Goal: Information Seeking & Learning: Learn about a topic

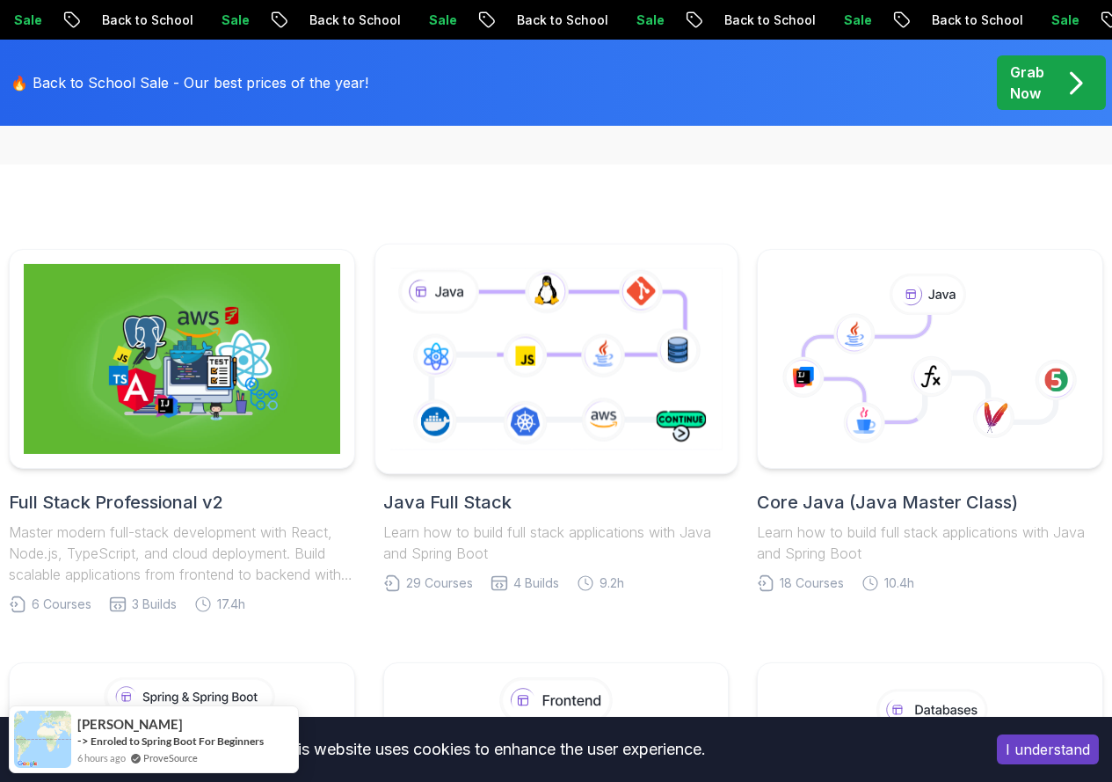
scroll to position [352, 0]
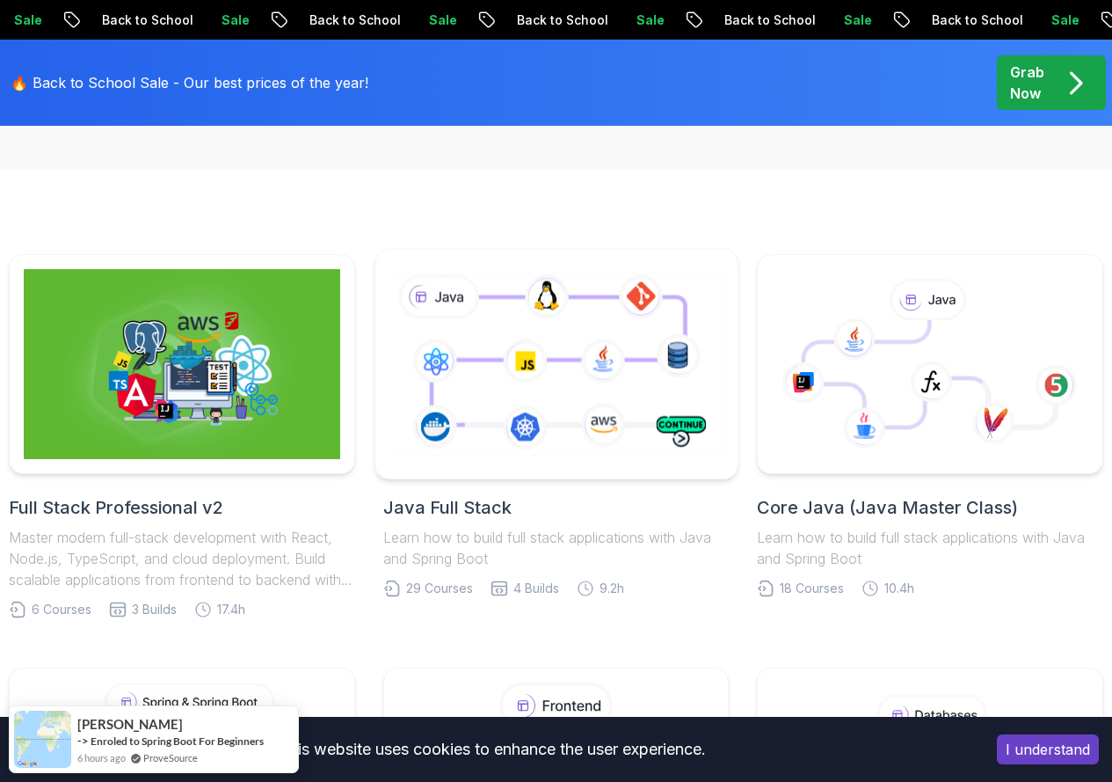
click at [517, 346] on icon at bounding box center [555, 364] width 339 height 189
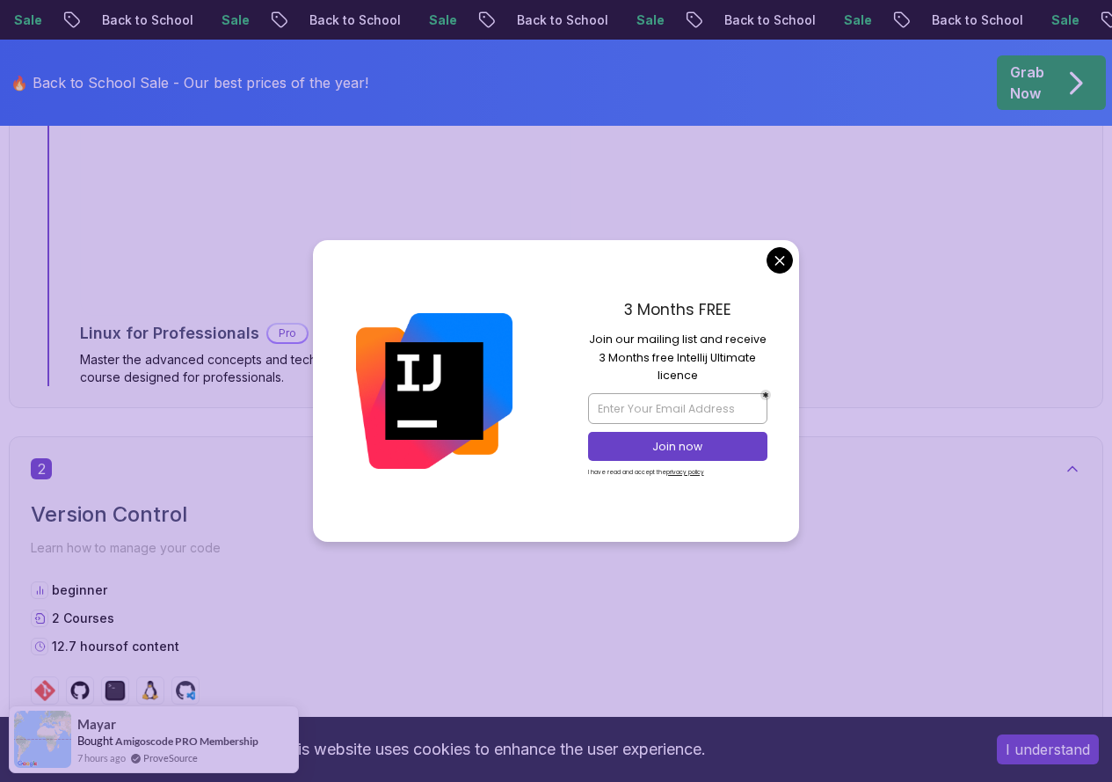
scroll to position [1671, 0]
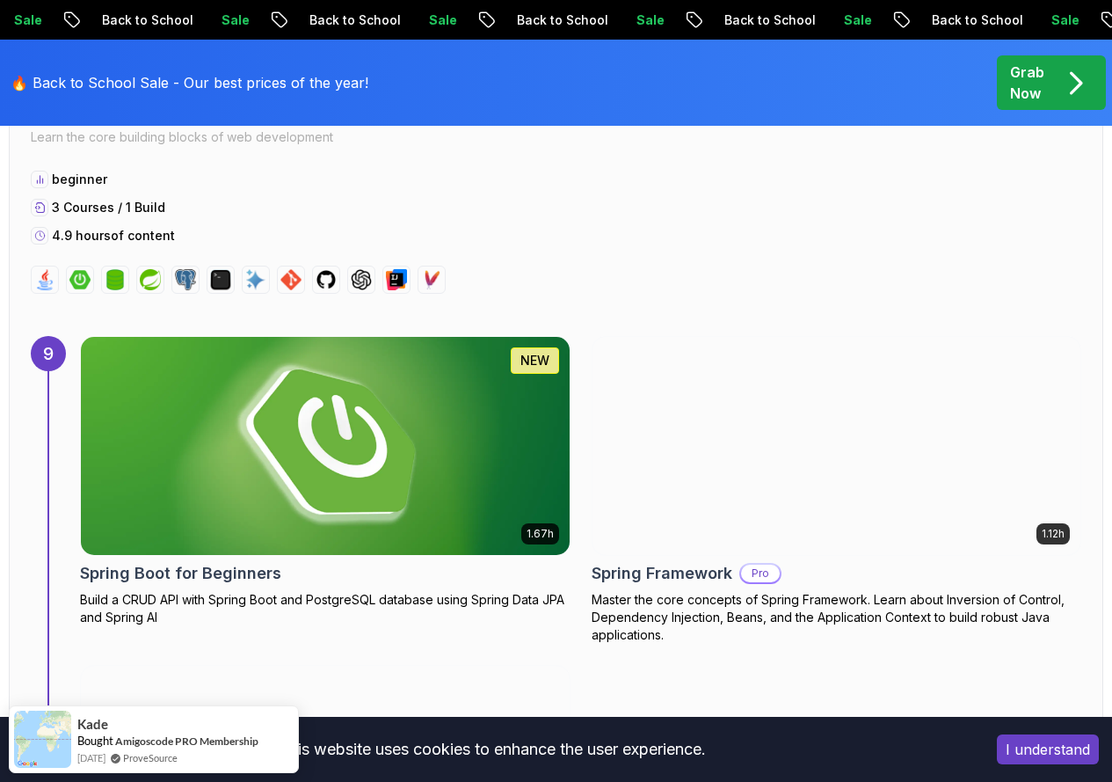
scroll to position [6419, 0]
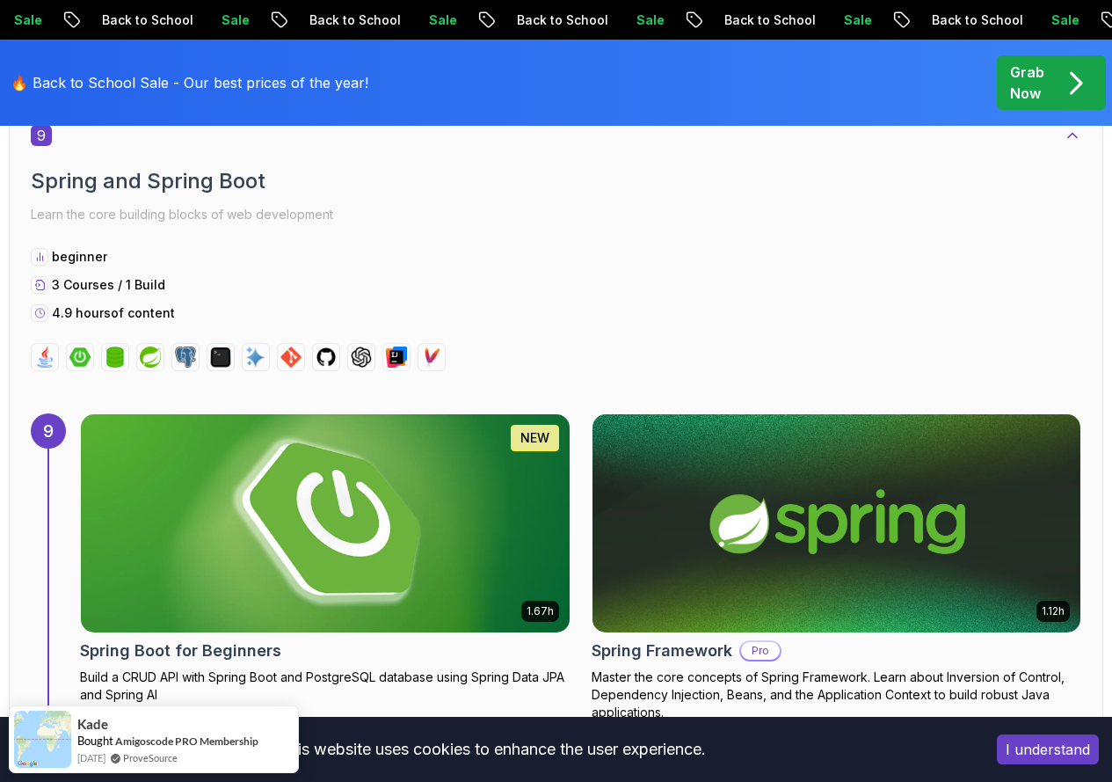
click at [302, 452] on img at bounding box center [325, 523] width 513 height 229
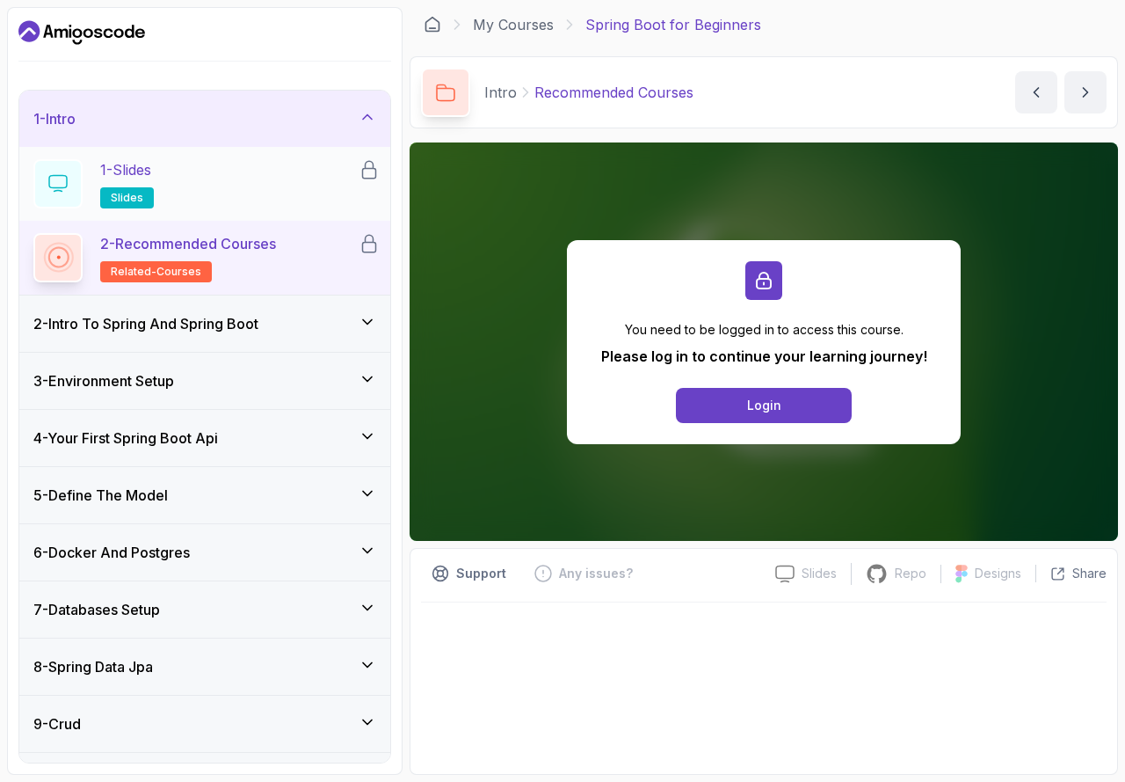
click at [181, 189] on div "1 - Slides slides" at bounding box center [195, 183] width 325 height 49
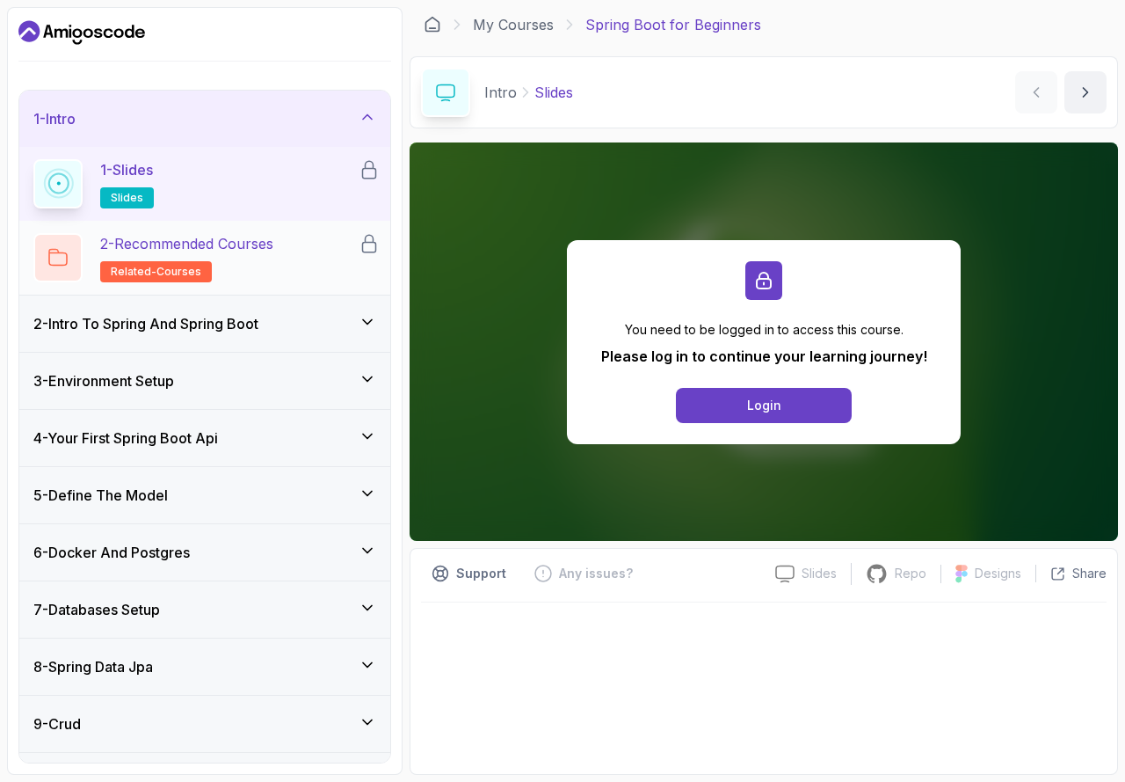
click at [203, 229] on div "2 - Recommended Courses related-courses" at bounding box center [204, 258] width 371 height 74
click at [207, 255] on h2 "2 - Recommended Courses related-courses" at bounding box center [186, 257] width 173 height 49
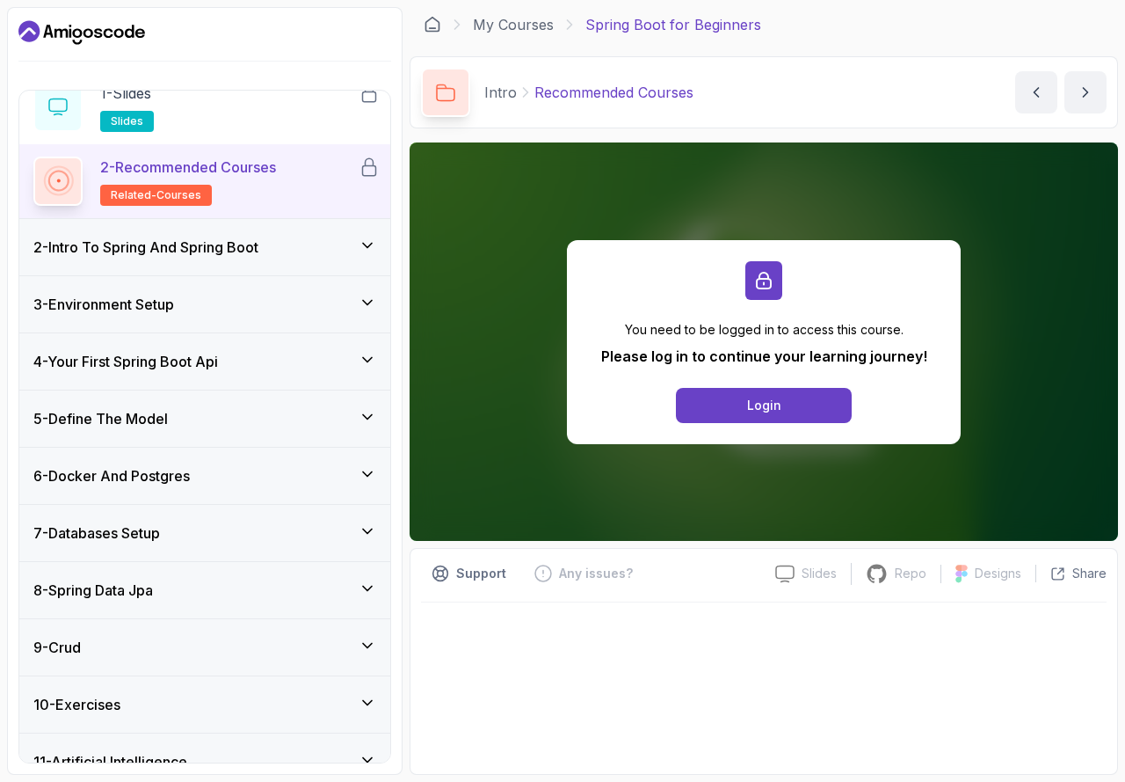
scroll to position [161, 0]
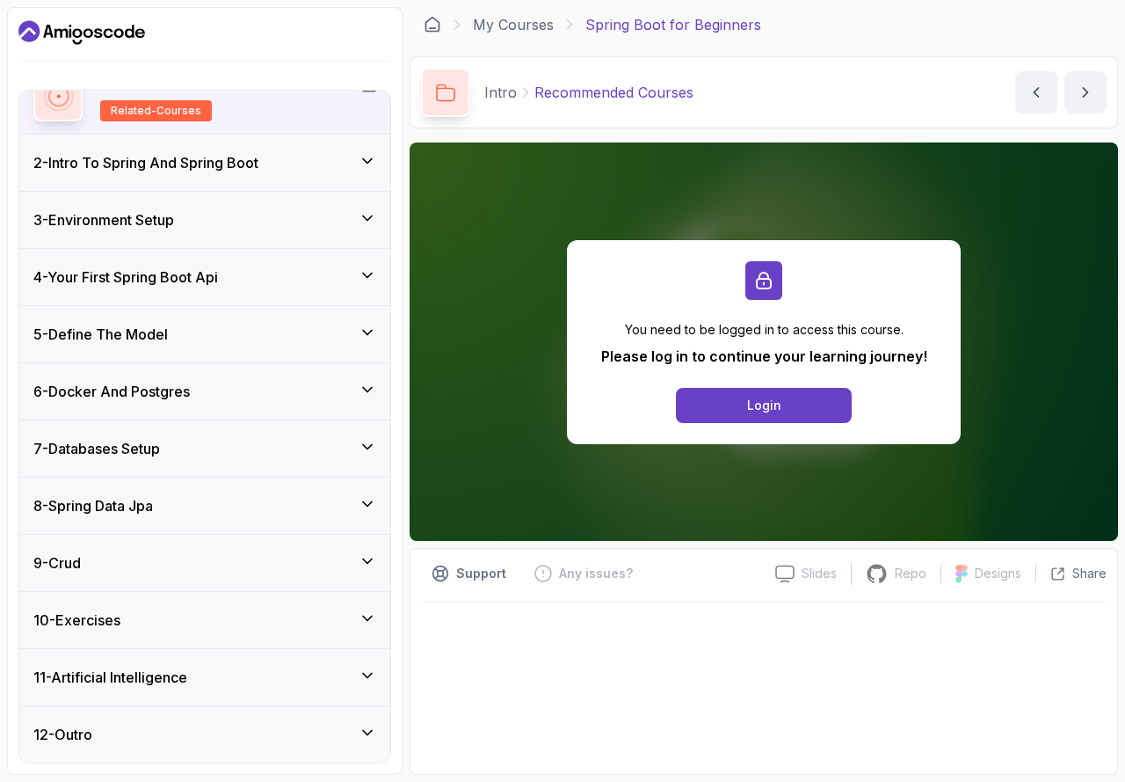
click at [259, 158] on h3 "2 - Intro To Spring And Spring Boot" at bounding box center [145, 162] width 225 height 21
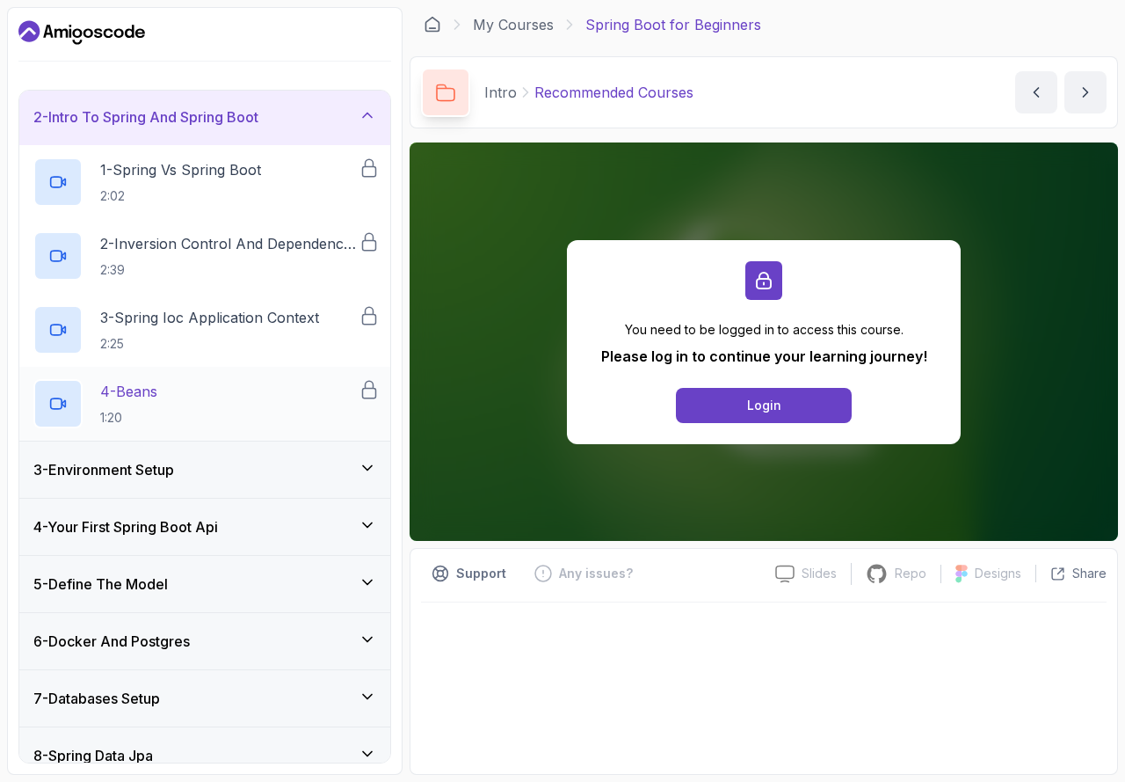
scroll to position [101, 0]
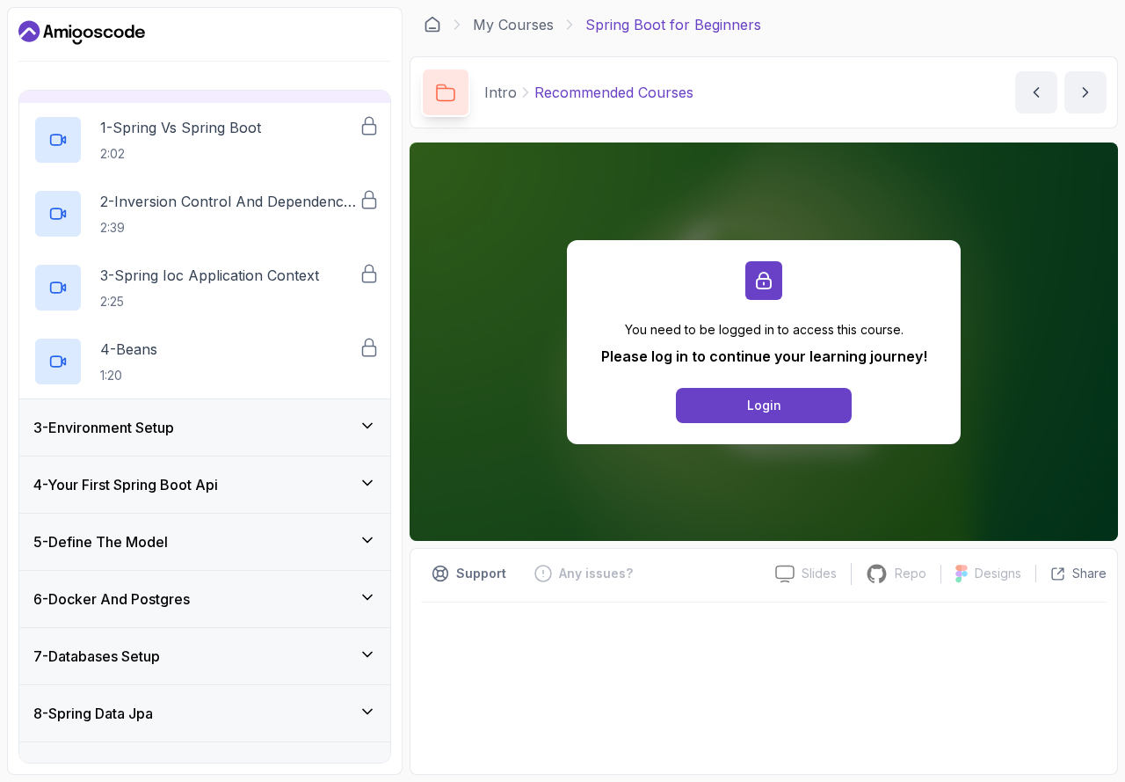
click at [209, 425] on div "3 - Environment Setup" at bounding box center [204, 427] width 343 height 21
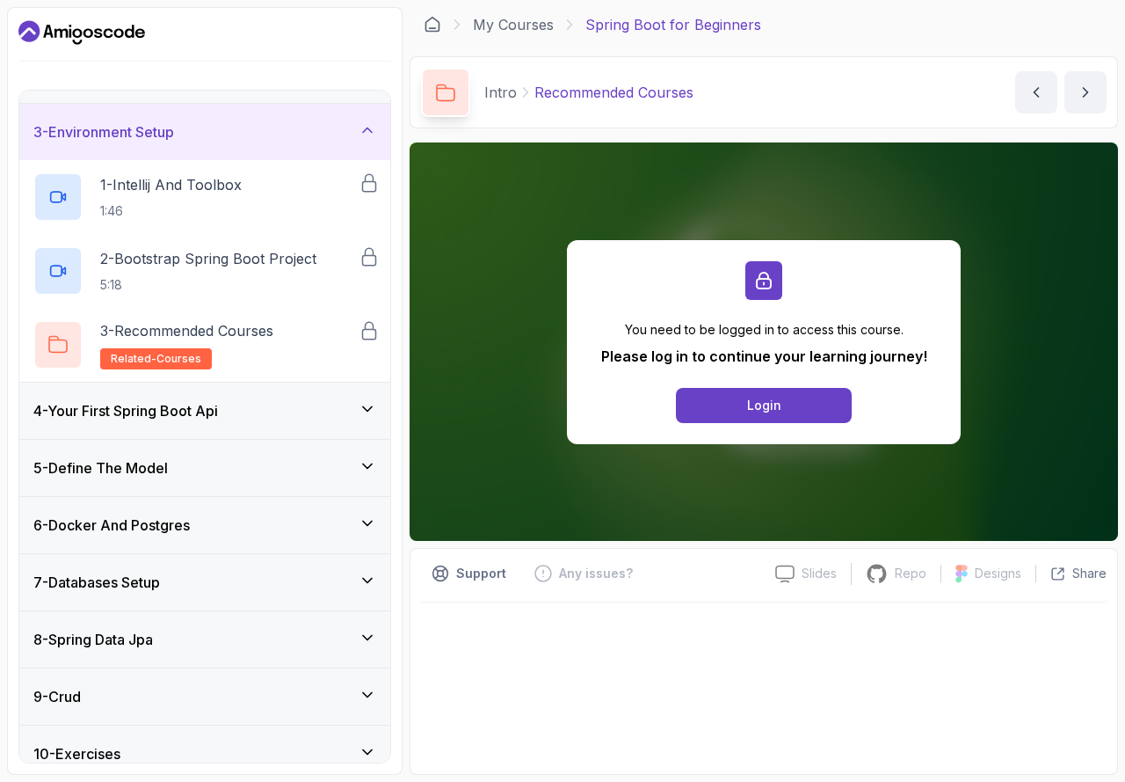
click at [215, 414] on h3 "4 - Your First Spring Boot Api" at bounding box center [125, 410] width 185 height 21
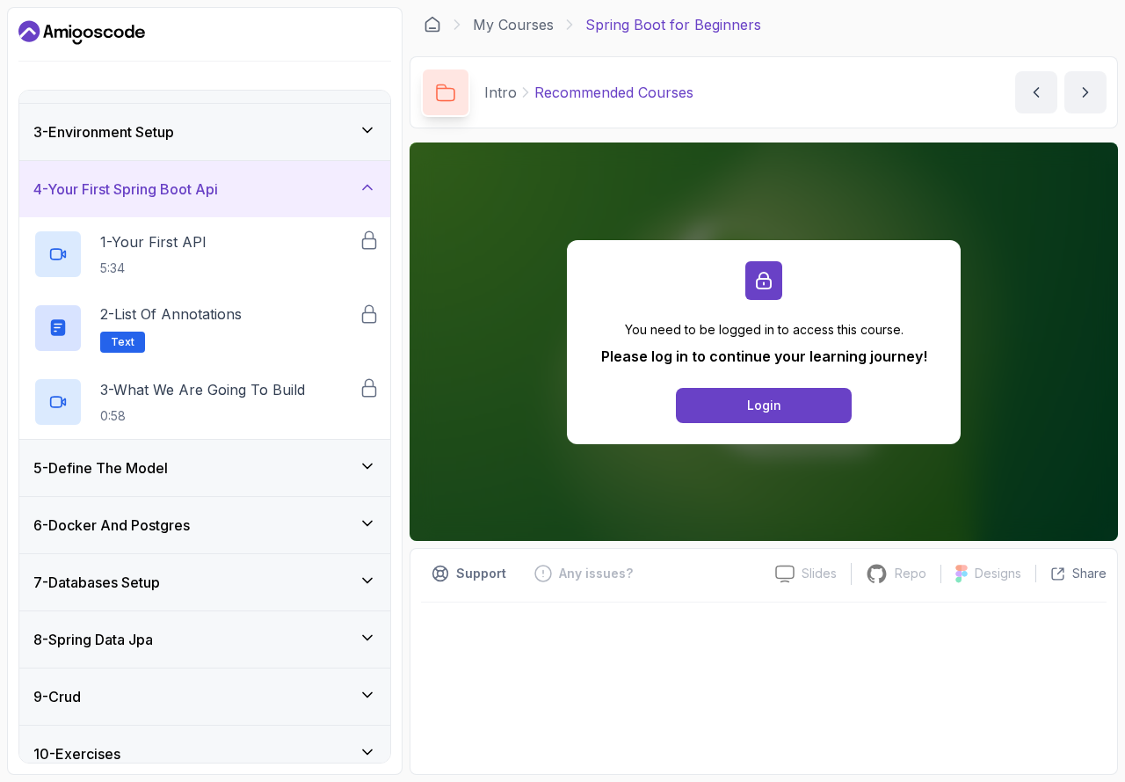
click at [244, 447] on div "5 - Define The Model" at bounding box center [204, 468] width 371 height 56
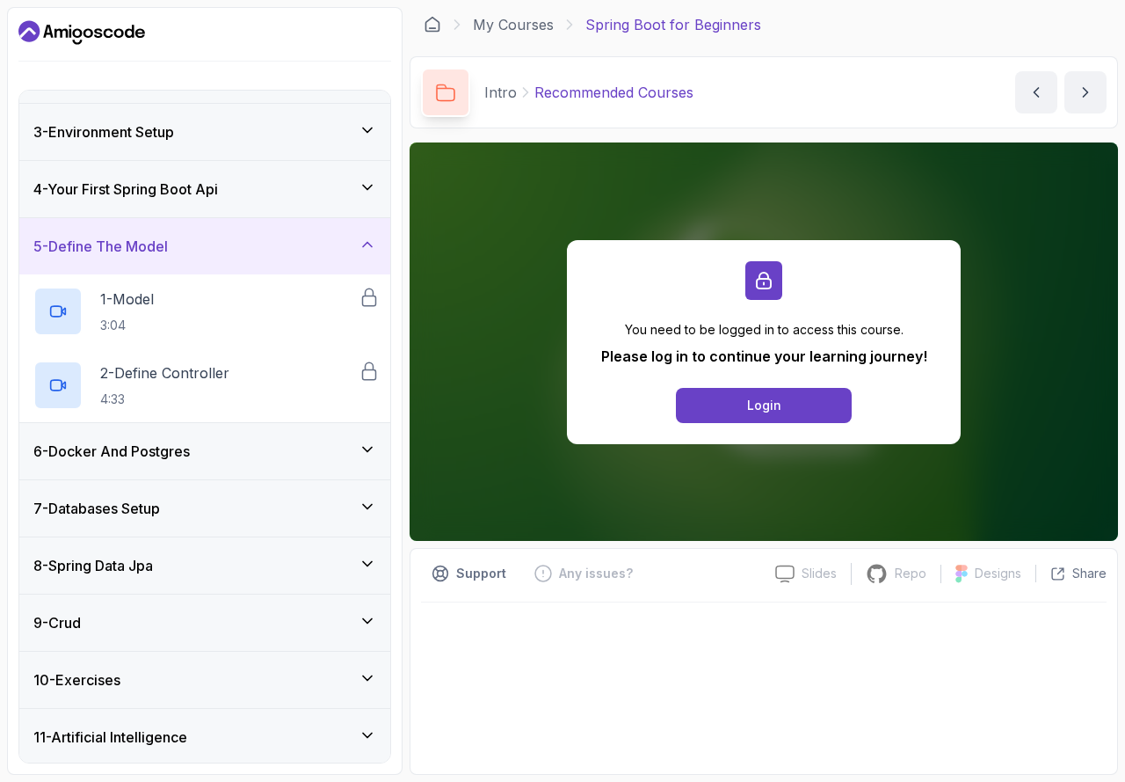
click at [244, 447] on div "6 - Docker And Postgres" at bounding box center [204, 451] width 343 height 21
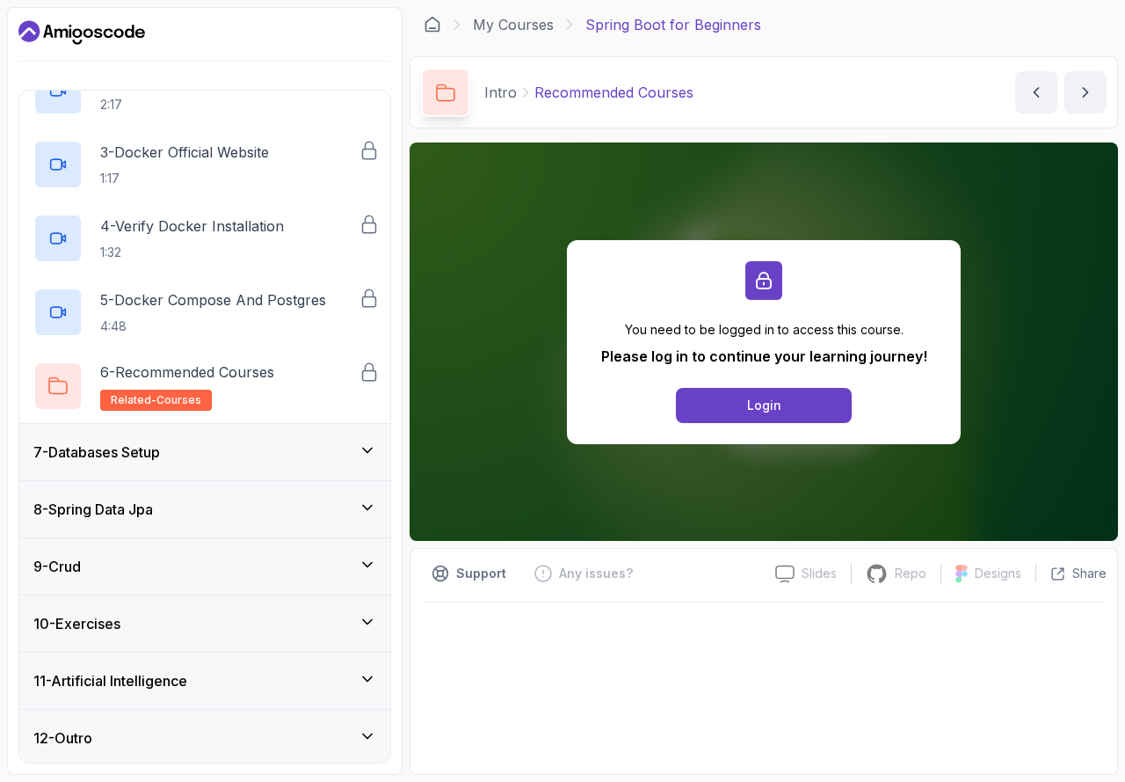
scroll to position [456, 0]
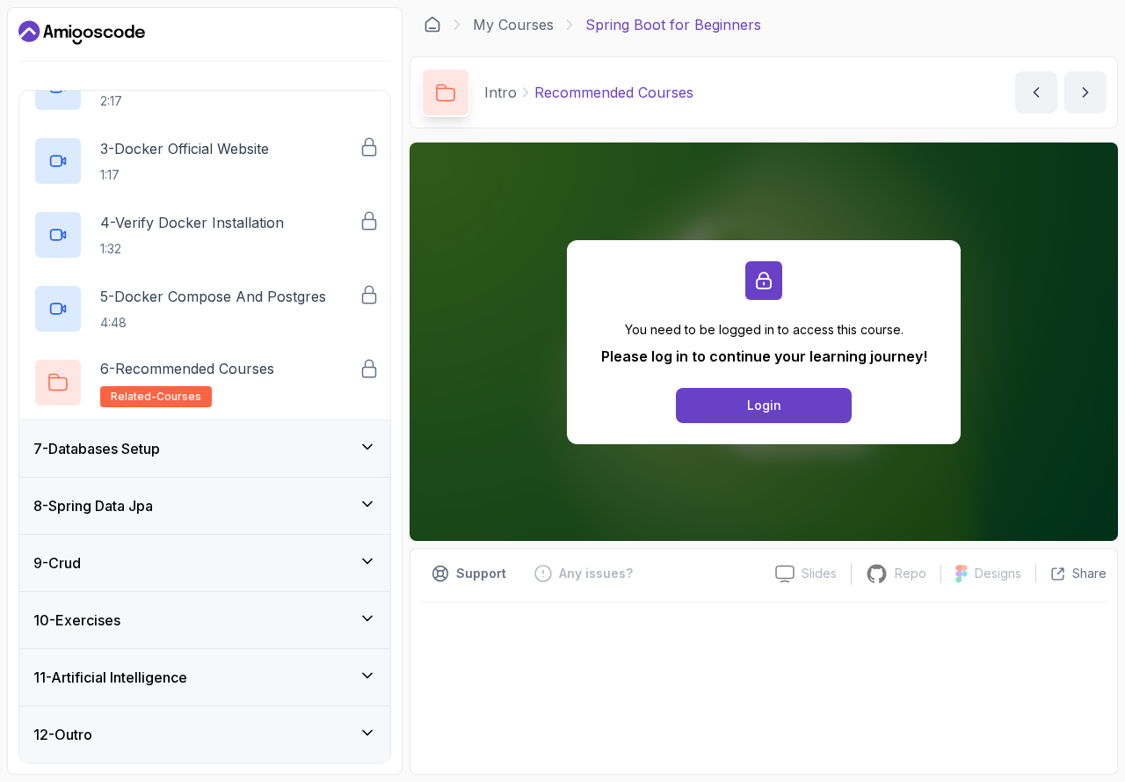
click at [160, 625] on div "10 - Exercises" at bounding box center [204, 619] width 343 height 21
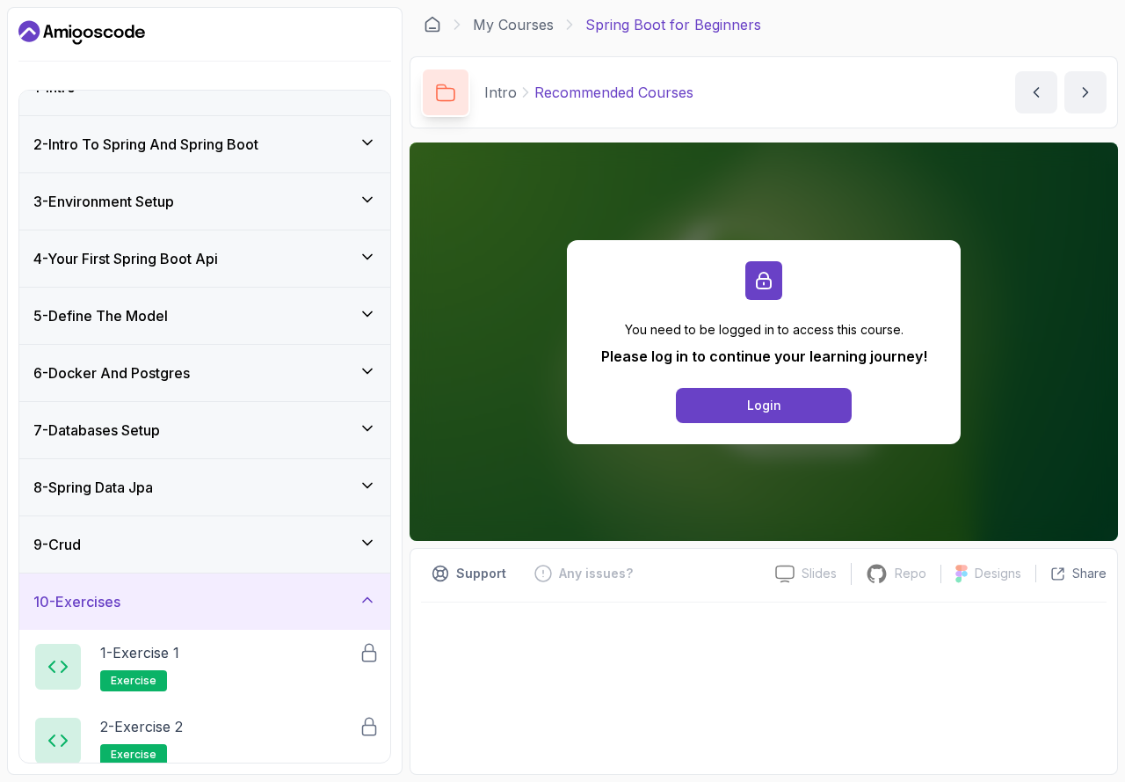
scroll to position [0, 0]
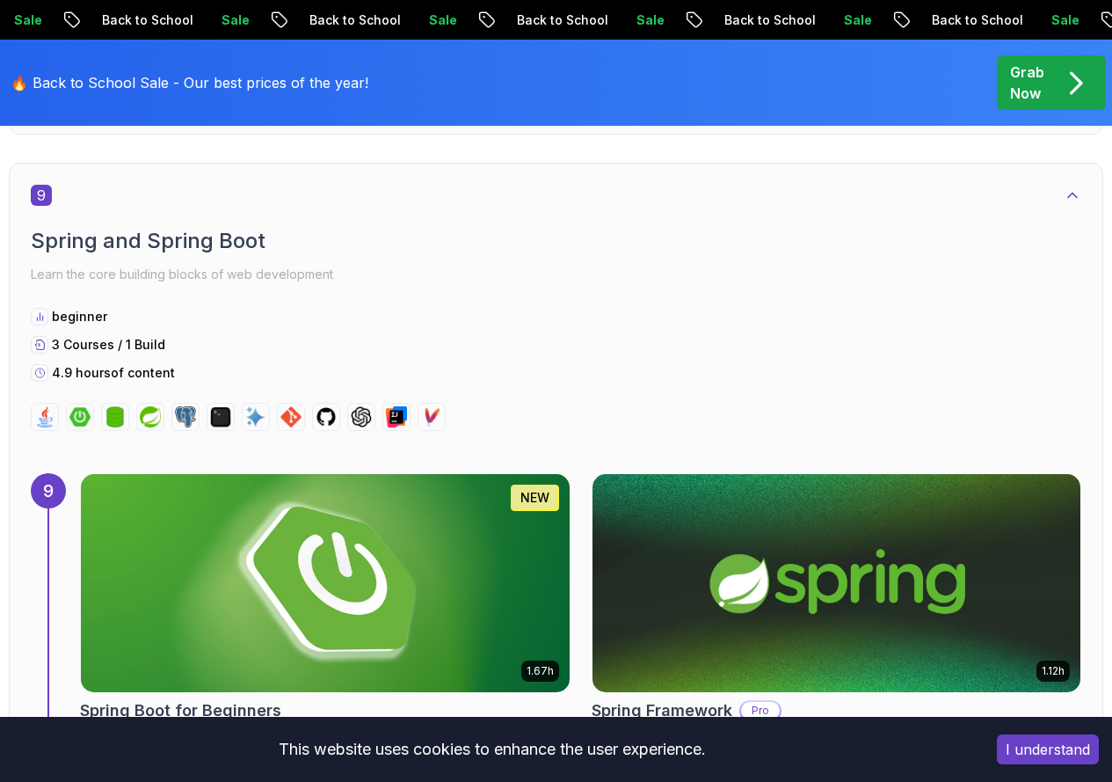
scroll to position [6419, 0]
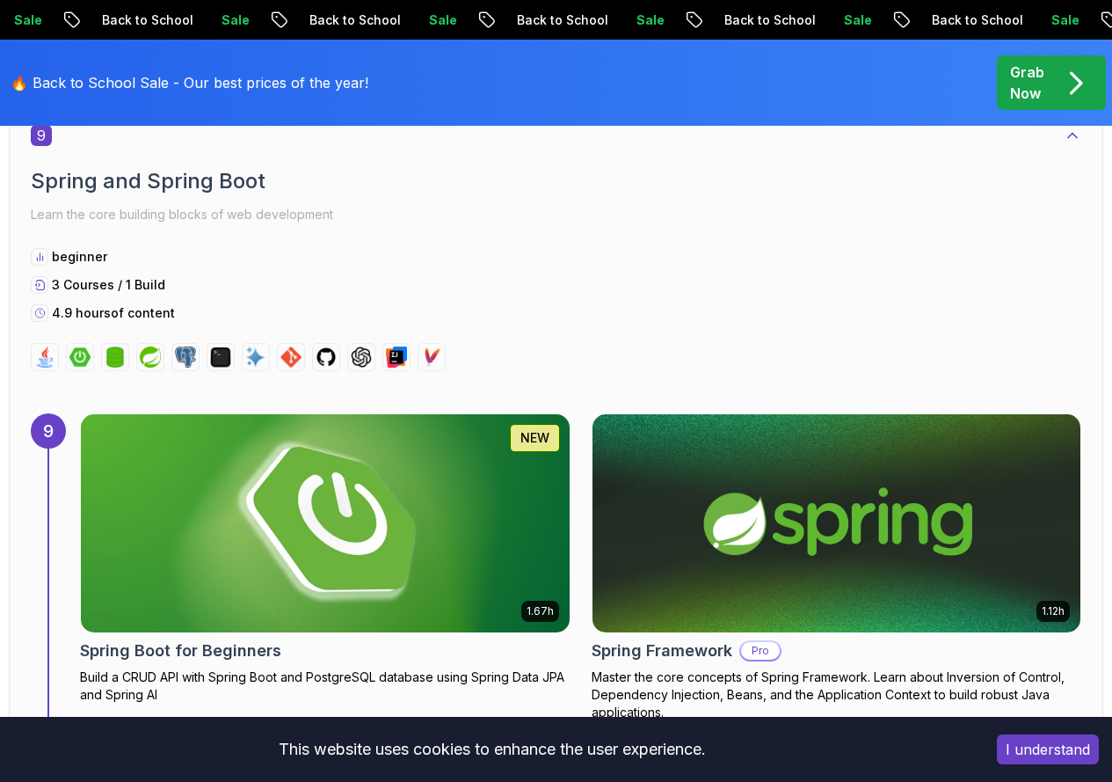
click at [814, 409] on img at bounding box center [836, 523] width 513 height 229
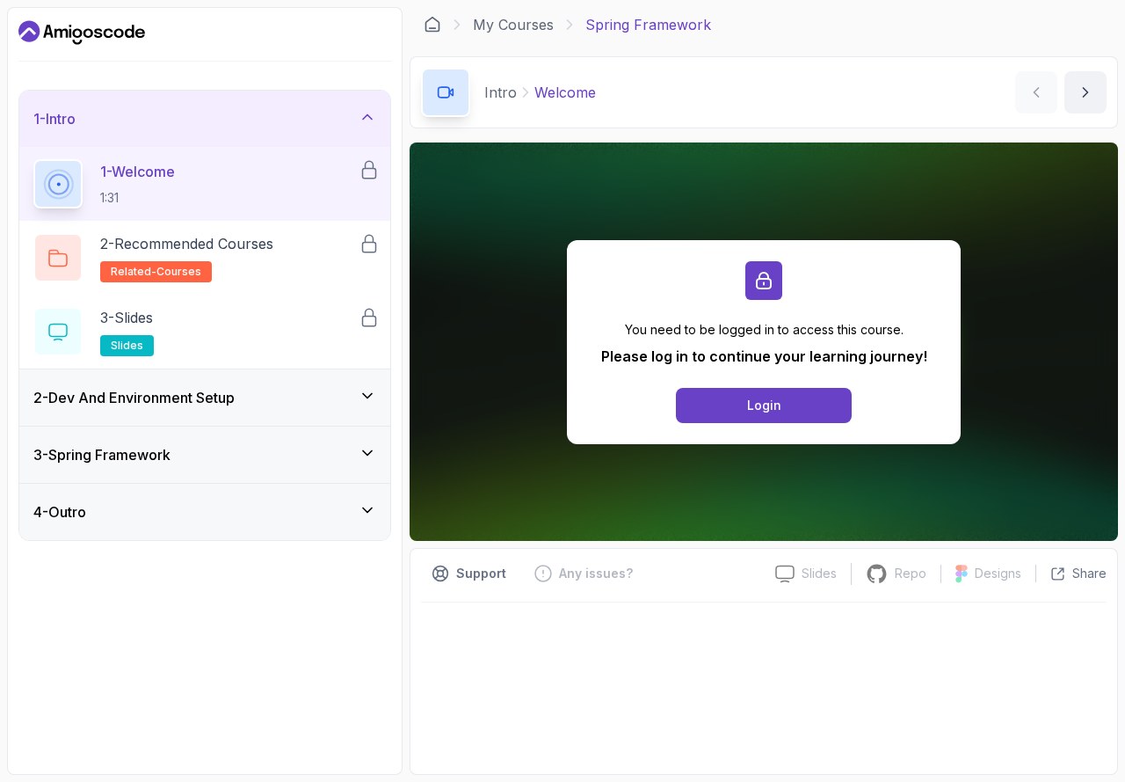
click at [150, 404] on h3 "2 - Dev And Environment Setup" at bounding box center [133, 397] width 201 height 21
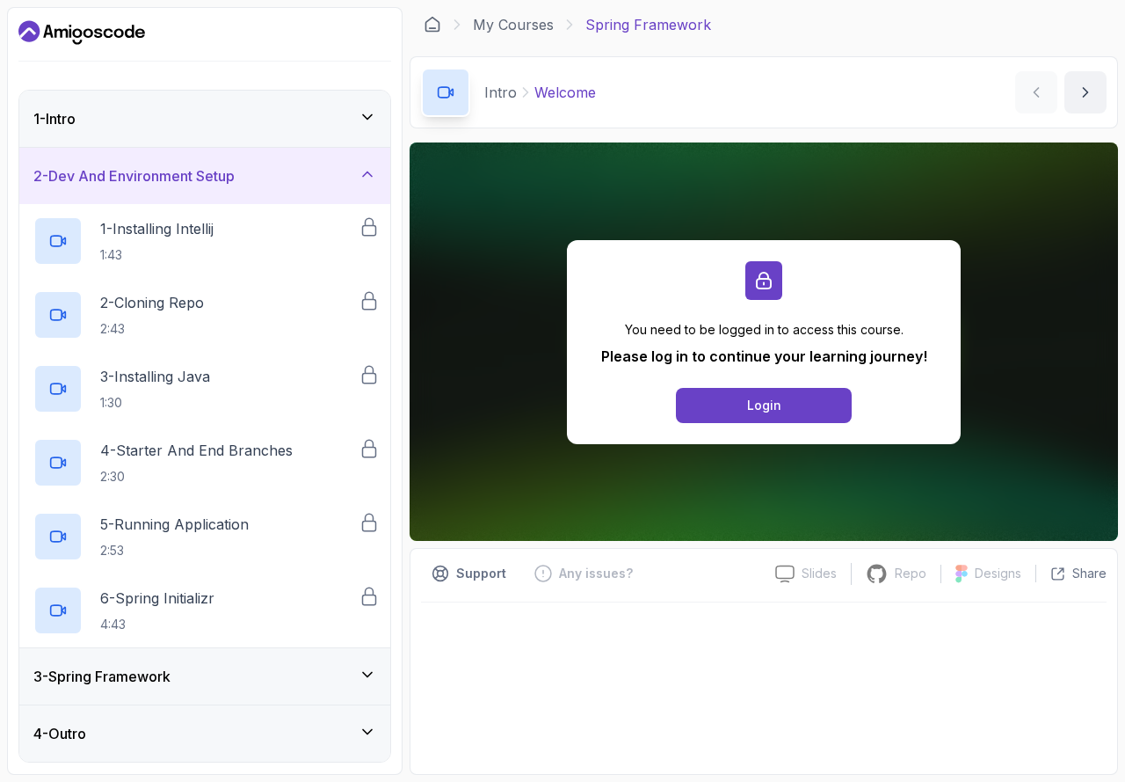
click at [160, 652] on div "3 - Spring Framework" at bounding box center [204, 676] width 371 height 56
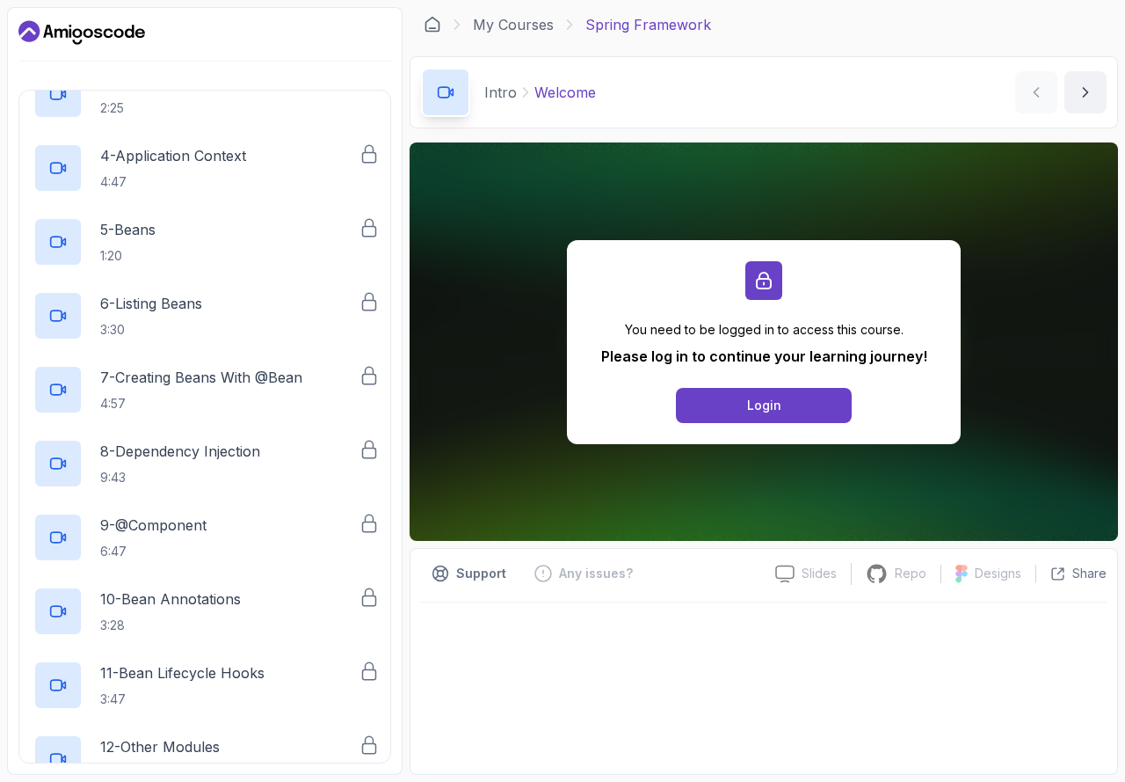
scroll to position [440, 0]
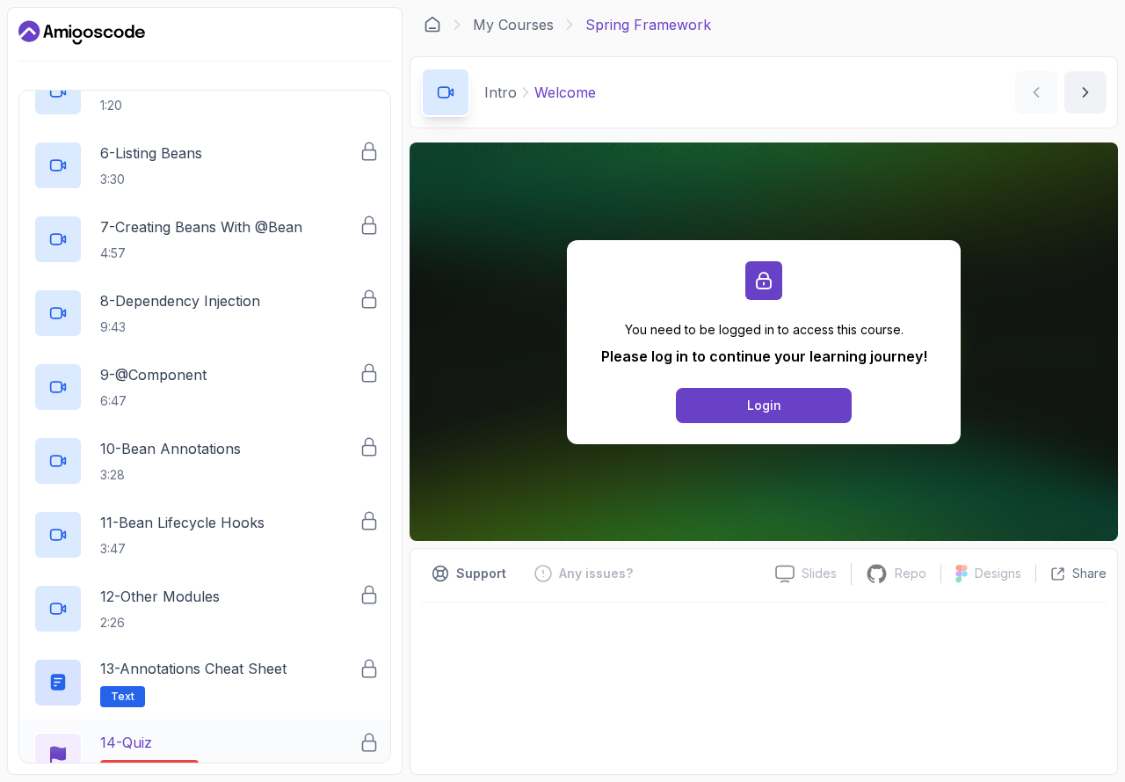
click at [119, 728] on div "14 - Quiz Required- quiz" at bounding box center [204, 756] width 371 height 74
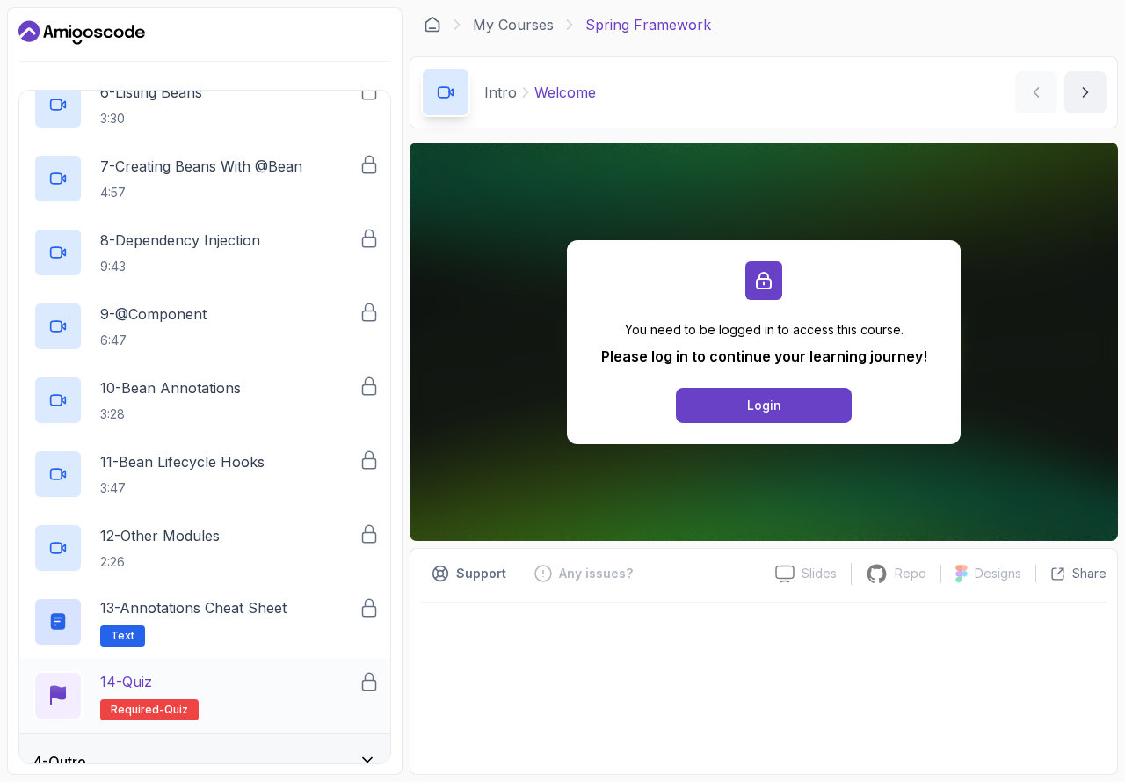
scroll to position [590, 0]
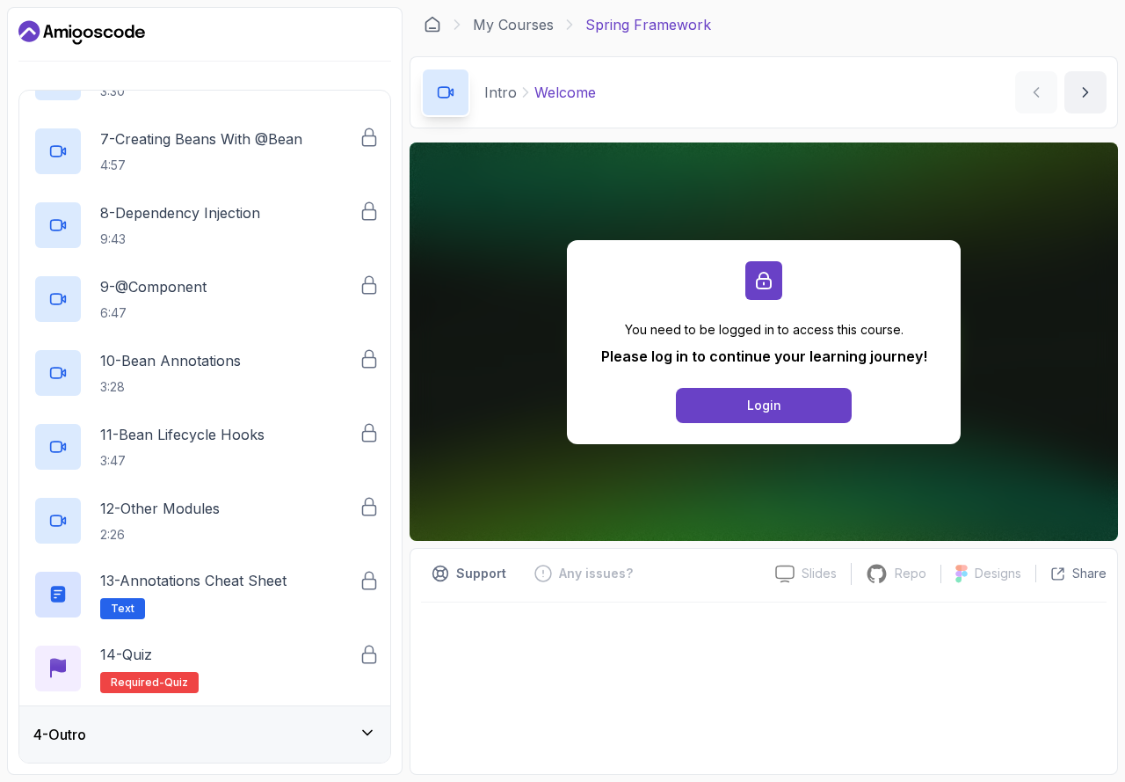
click at [240, 740] on div "4 - Outro" at bounding box center [204, 734] width 343 height 21
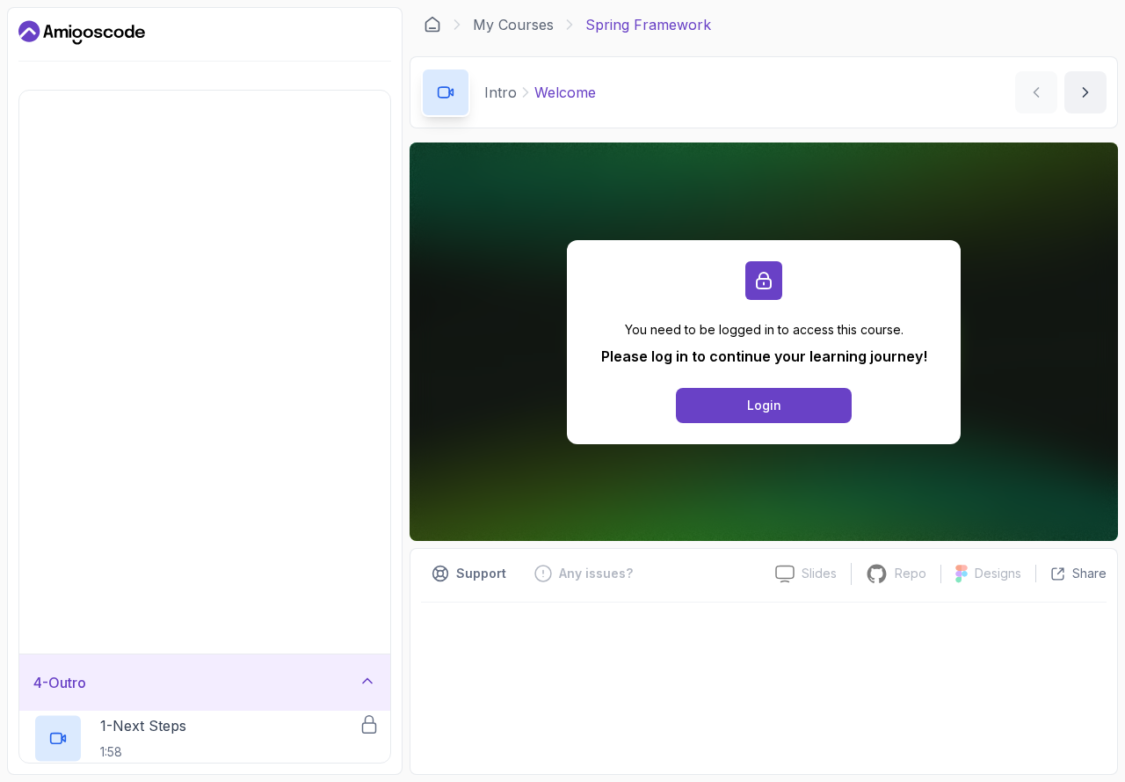
scroll to position [0, 0]
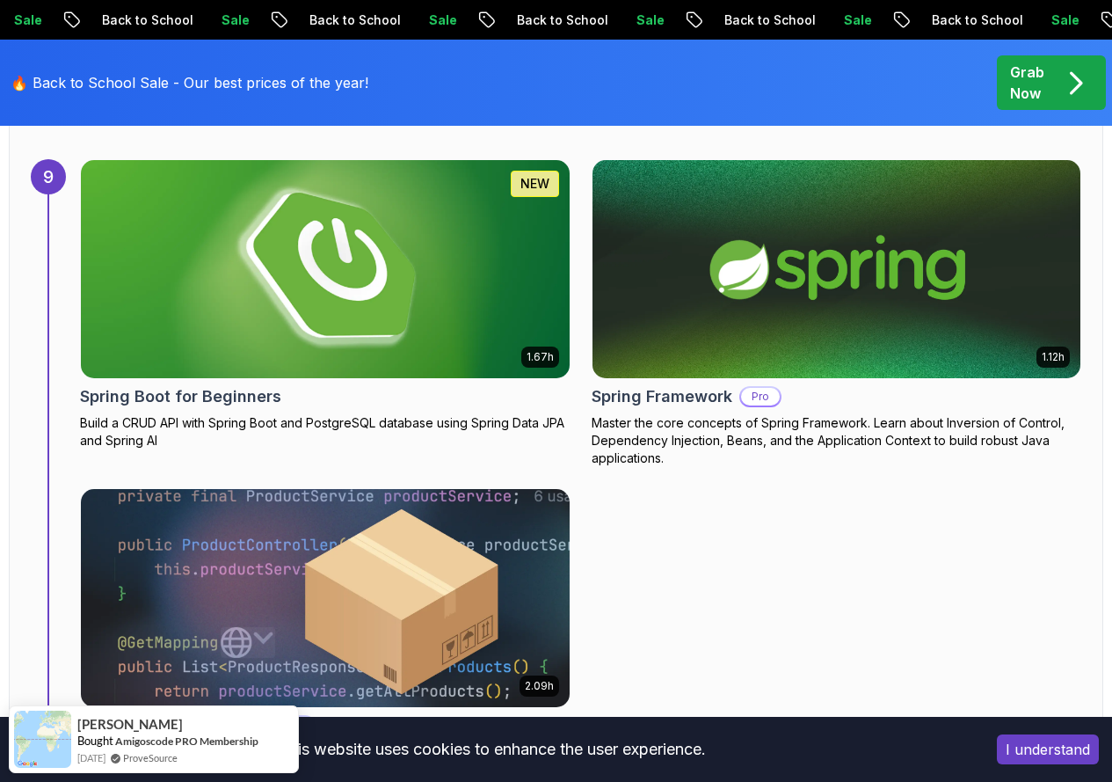
scroll to position [6682, 0]
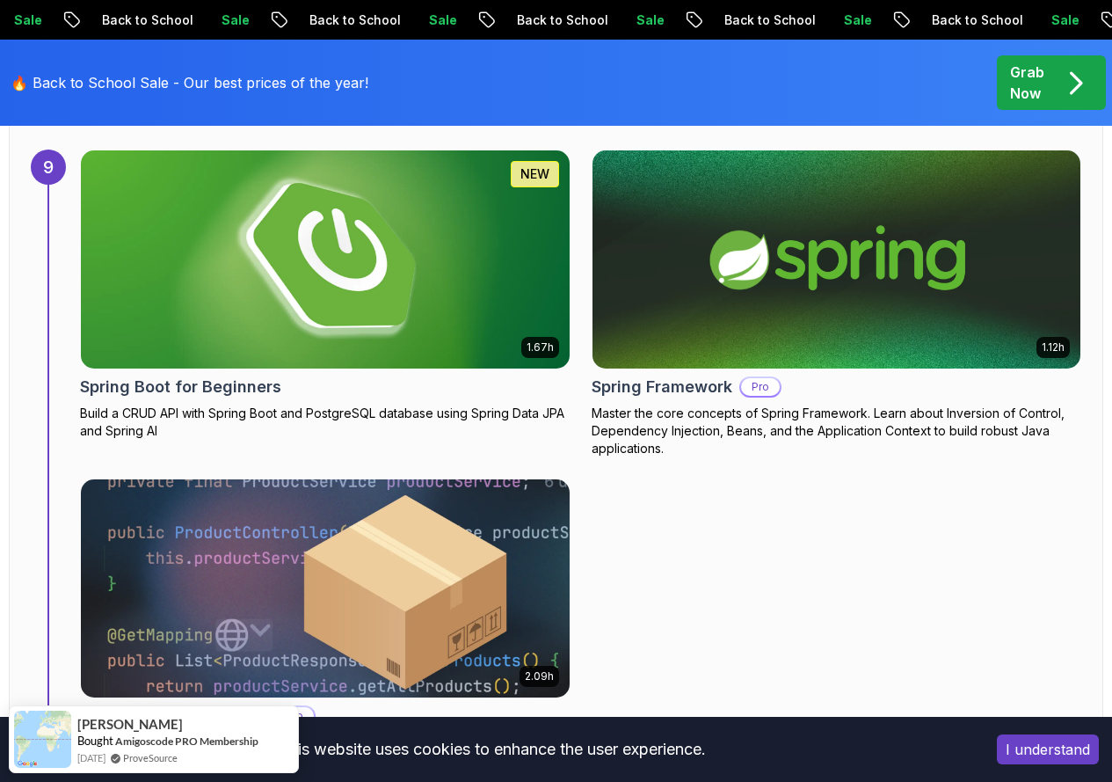
click at [290, 474] on img at bounding box center [325, 588] width 513 height 229
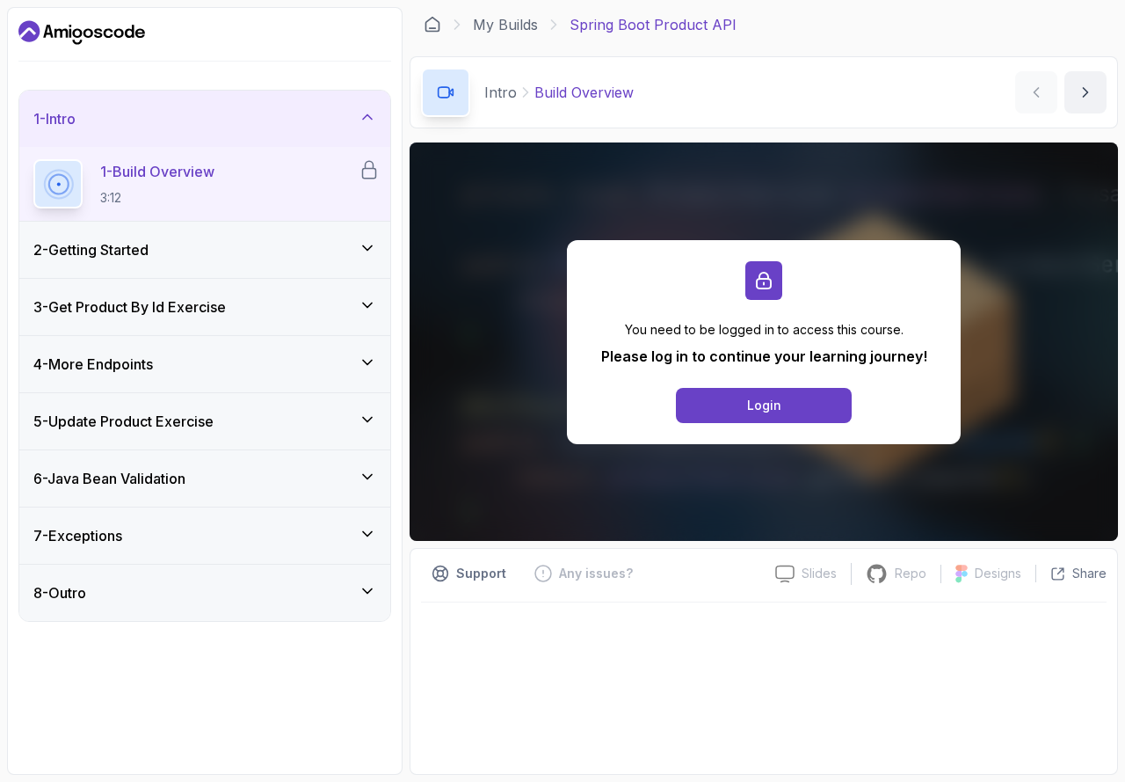
click at [169, 222] on div "2 - Getting Started" at bounding box center [204, 250] width 371 height 56
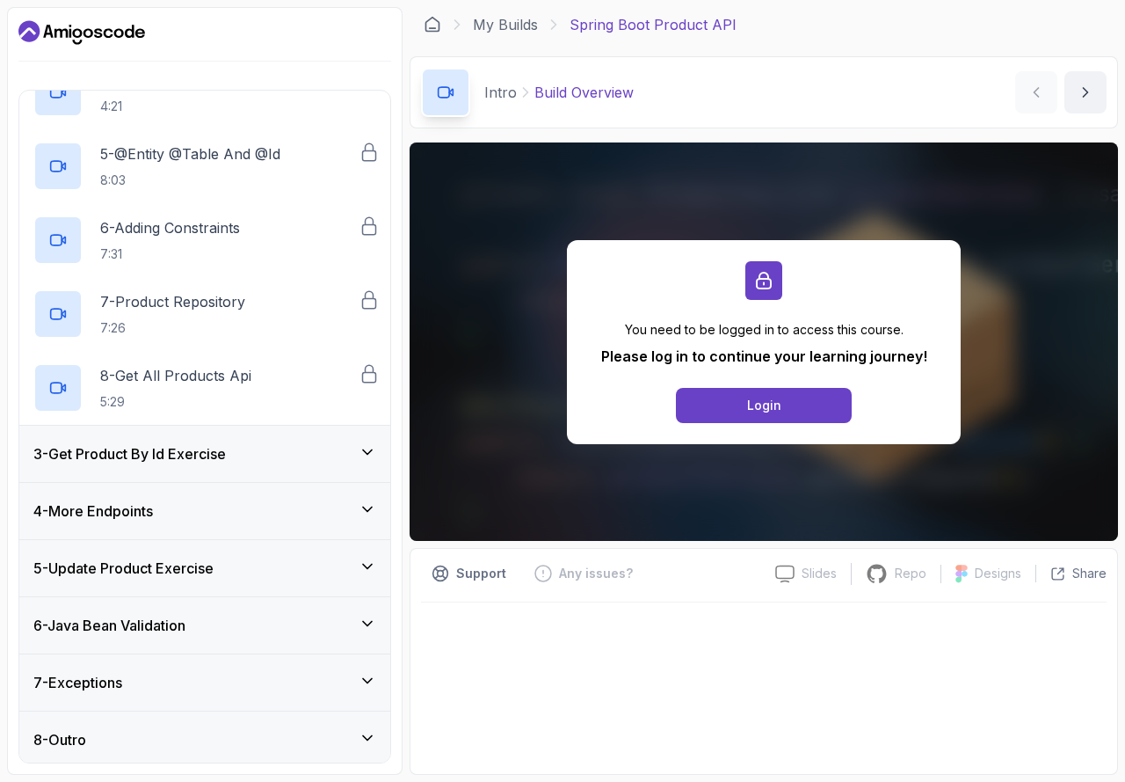
scroll to position [375, 0]
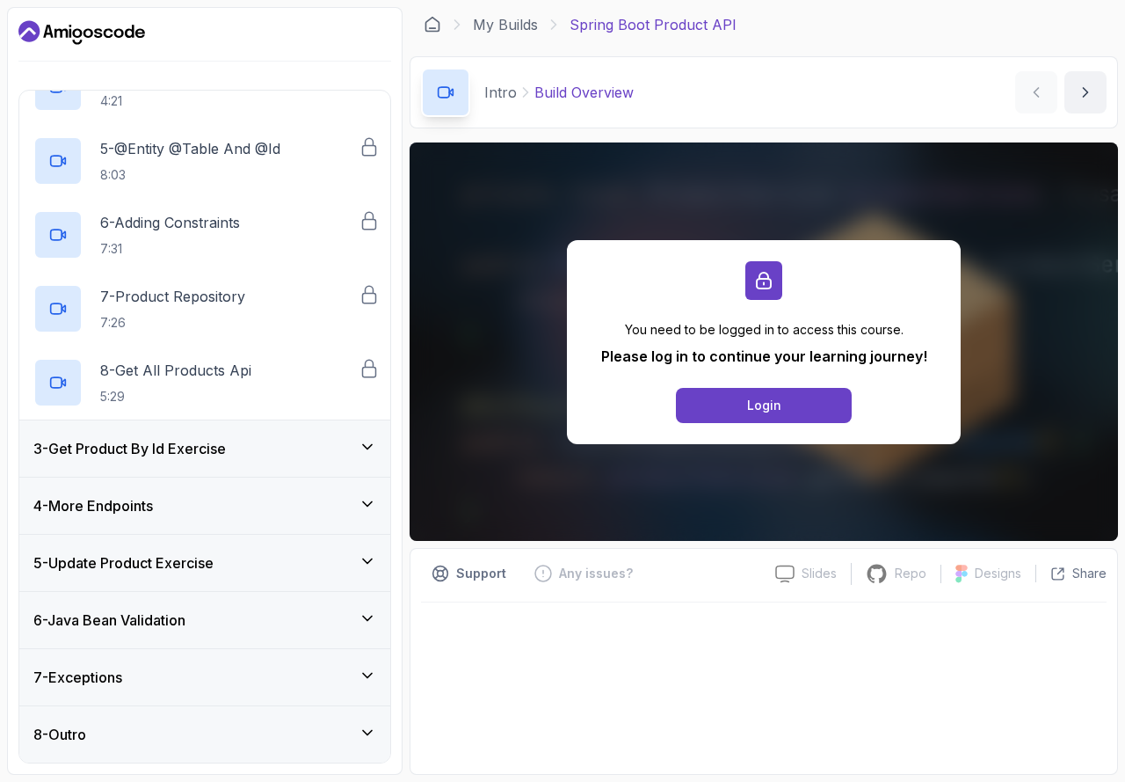
click at [226, 455] on h3 "3 - Get Product By Id Exercise" at bounding box center [129, 448] width 193 height 21
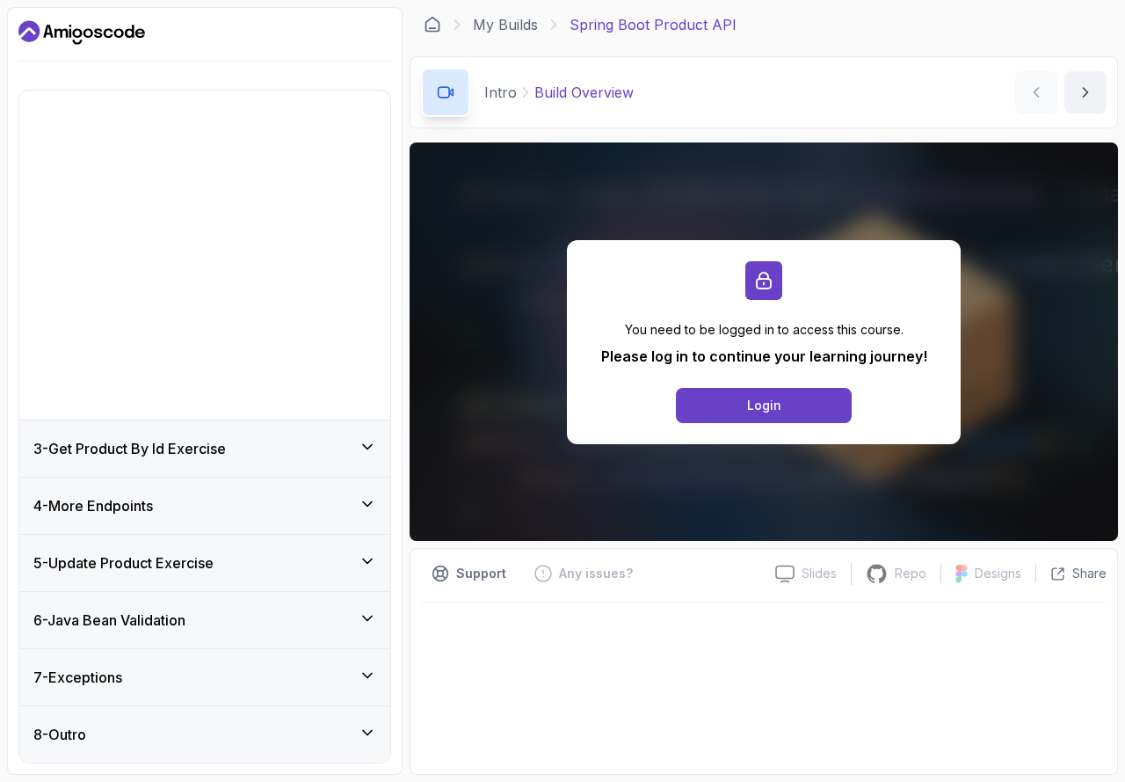
scroll to position [0, 0]
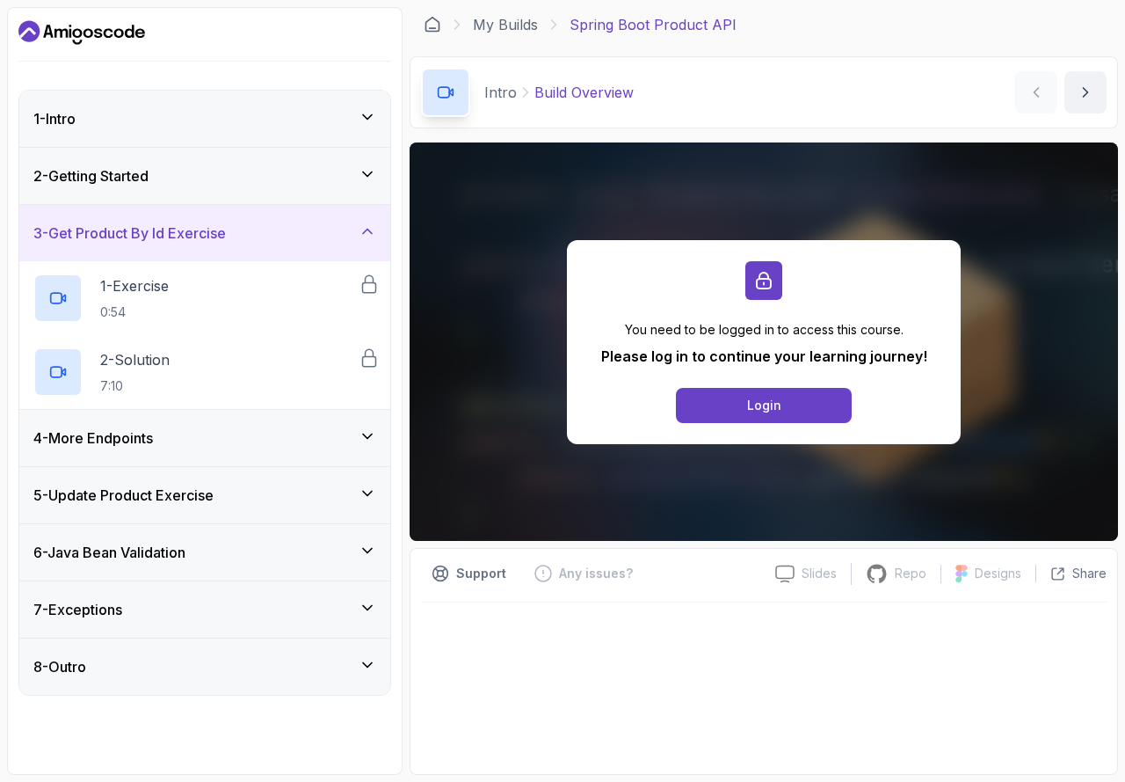
click at [236, 436] on div "4 - More Endpoints" at bounding box center [204, 437] width 343 height 21
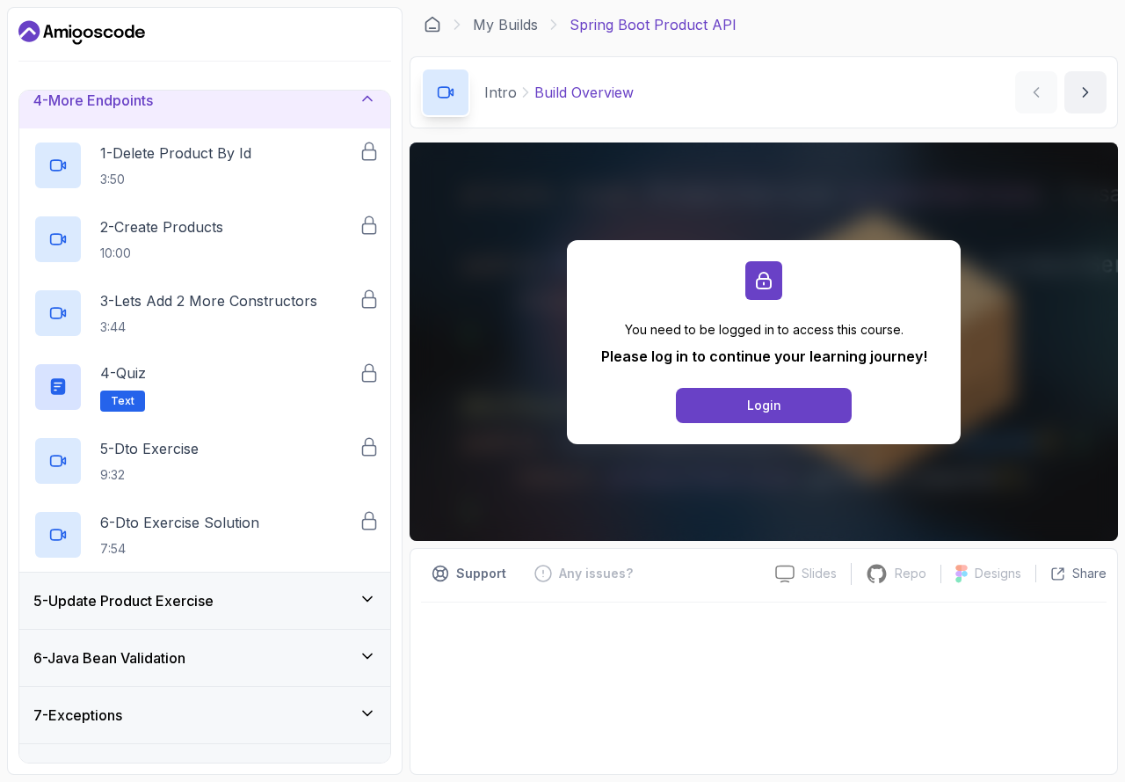
scroll to position [228, 0]
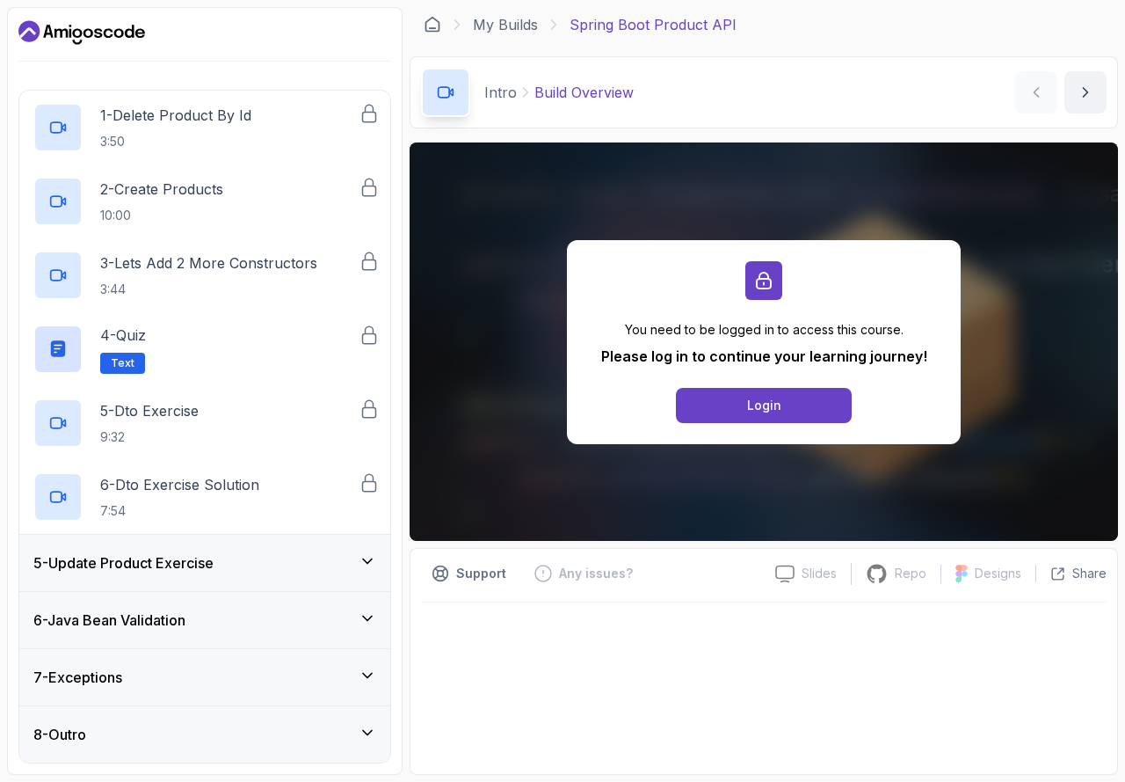
click at [235, 575] on div "5 - Update Product Exercise" at bounding box center [204, 563] width 371 height 56
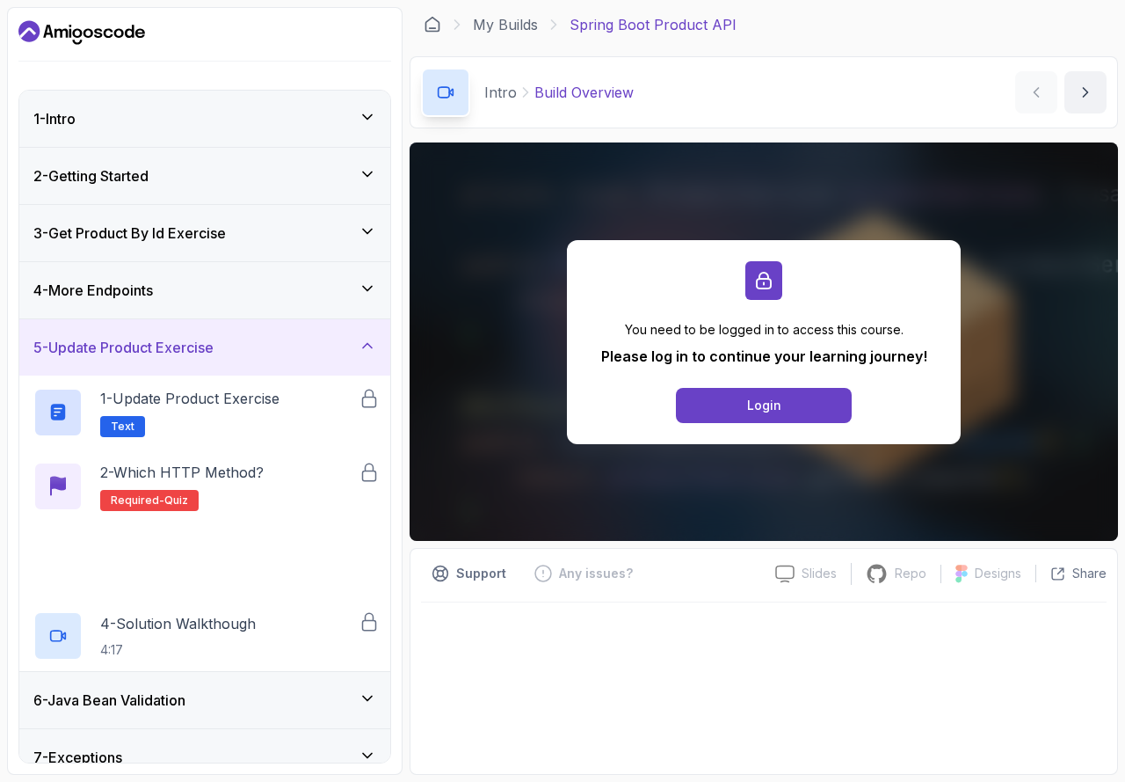
scroll to position [80, 0]
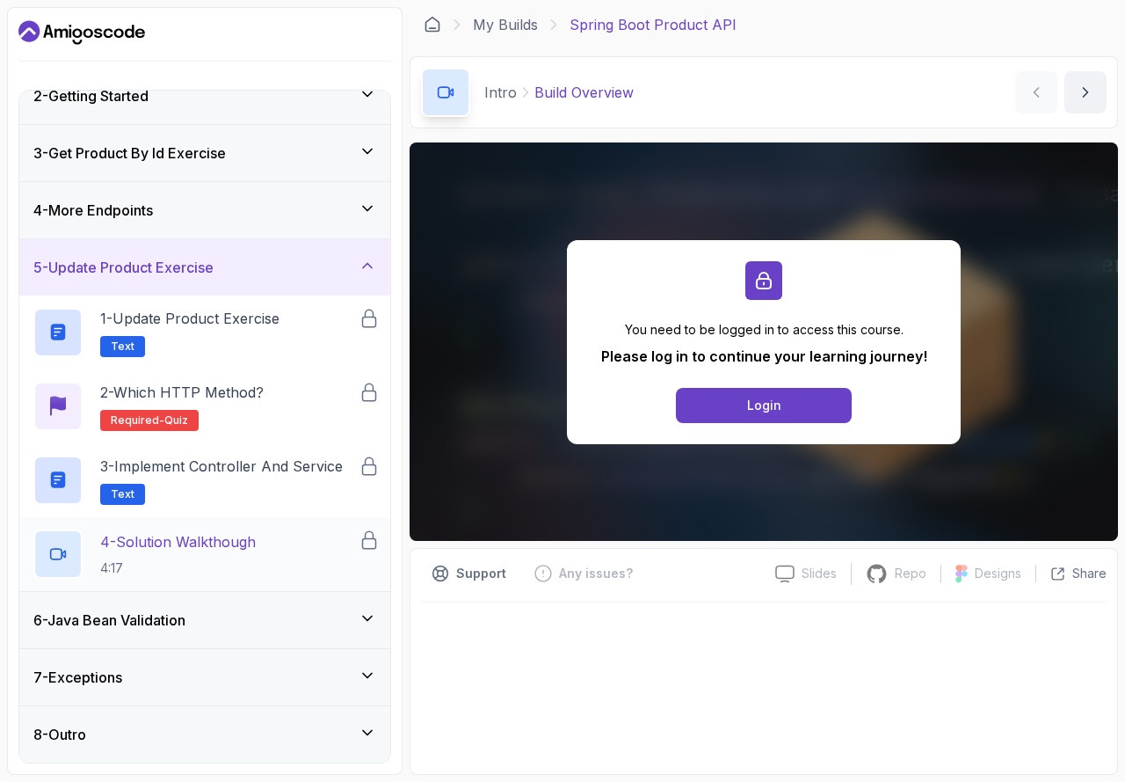
click at [149, 658] on div "7 - Exceptions" at bounding box center [204, 677] width 371 height 56
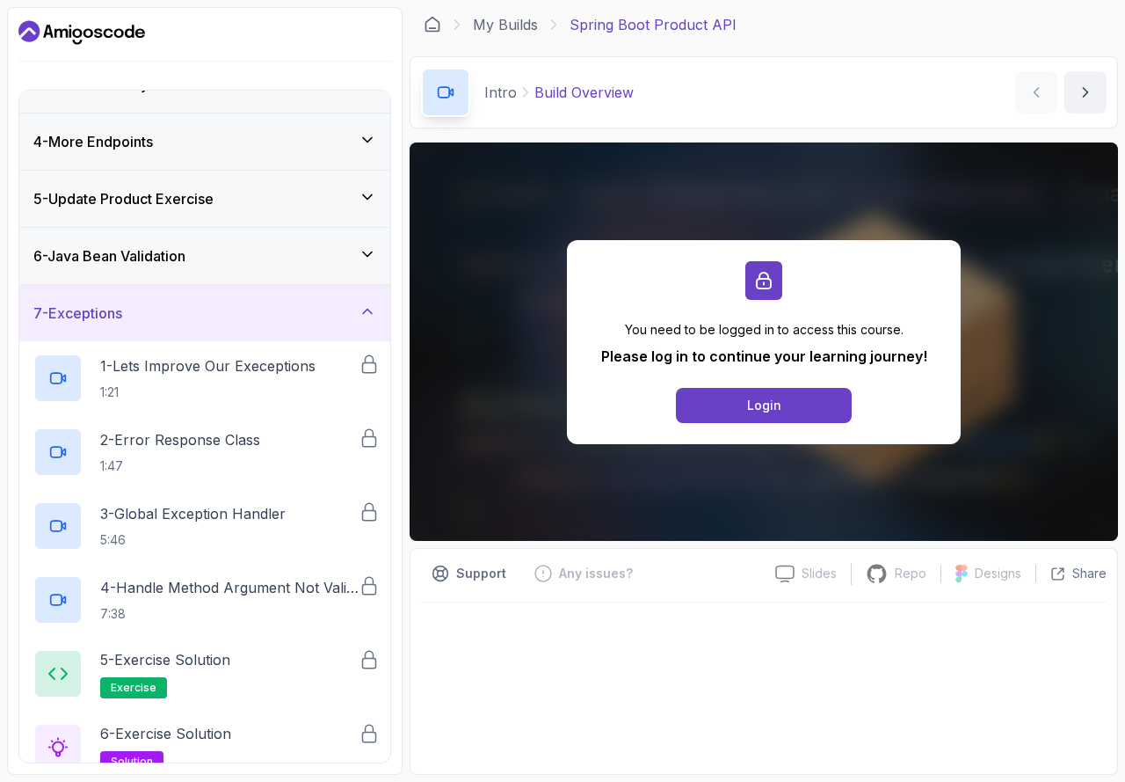
scroll to position [228, 0]
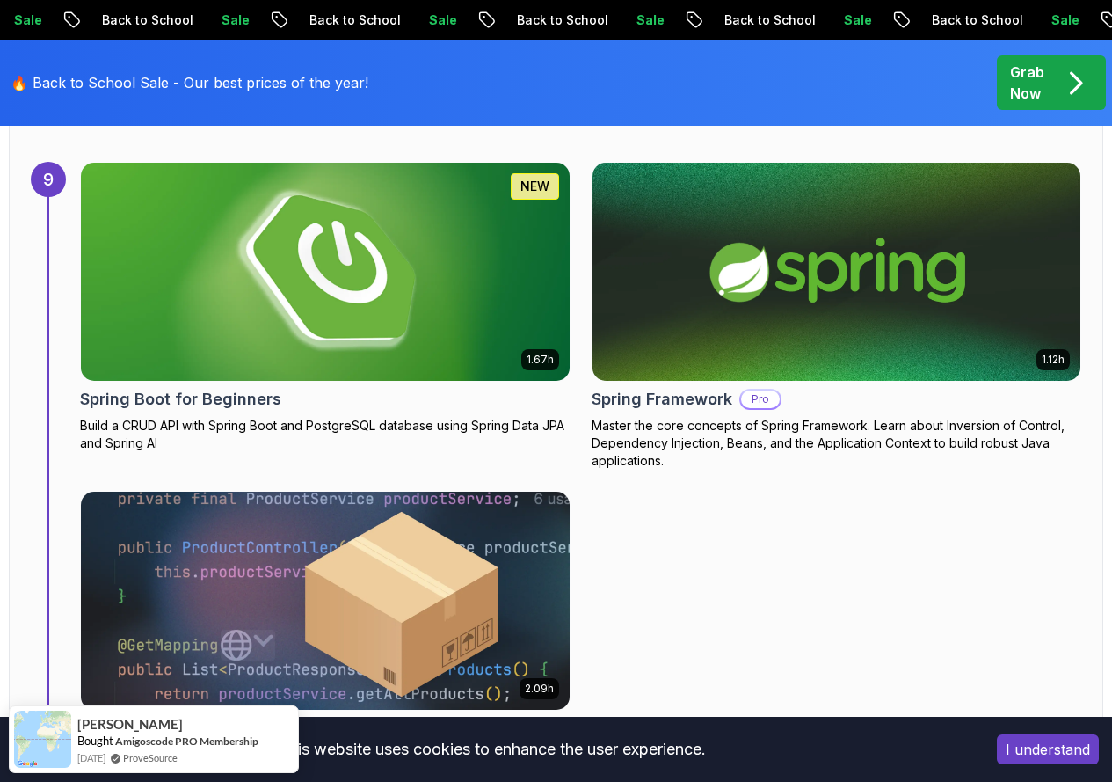
scroll to position [6682, 0]
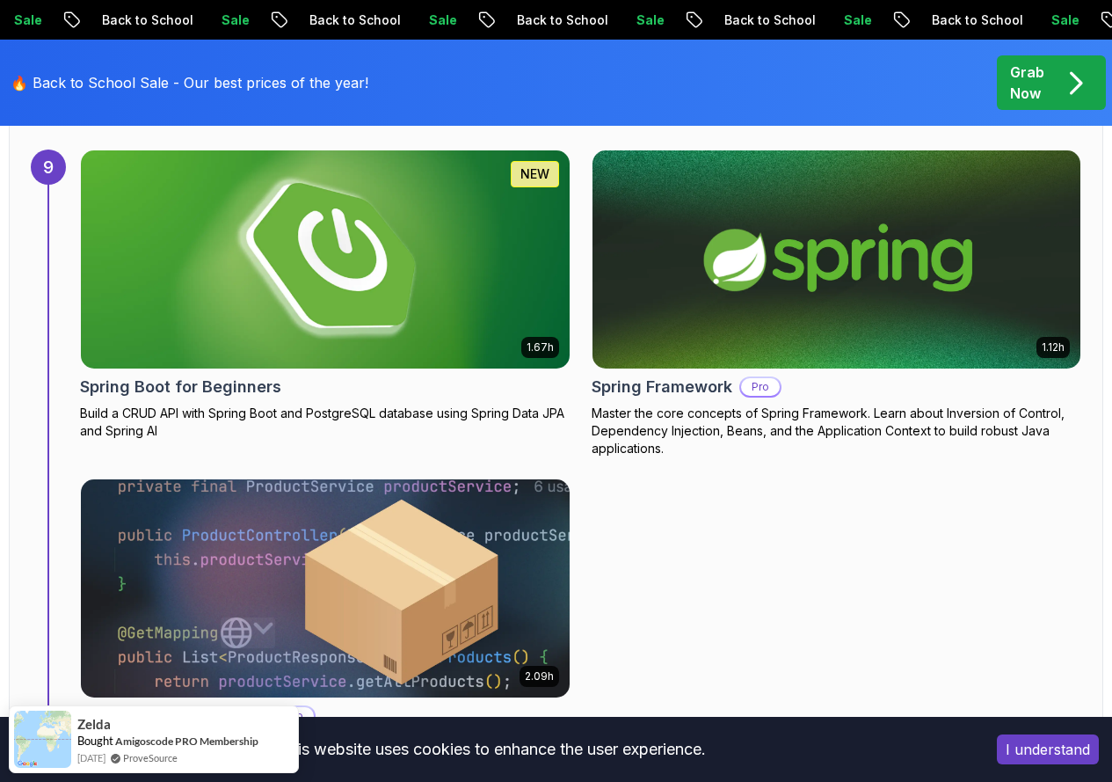
click at [915, 251] on img at bounding box center [836, 259] width 513 height 229
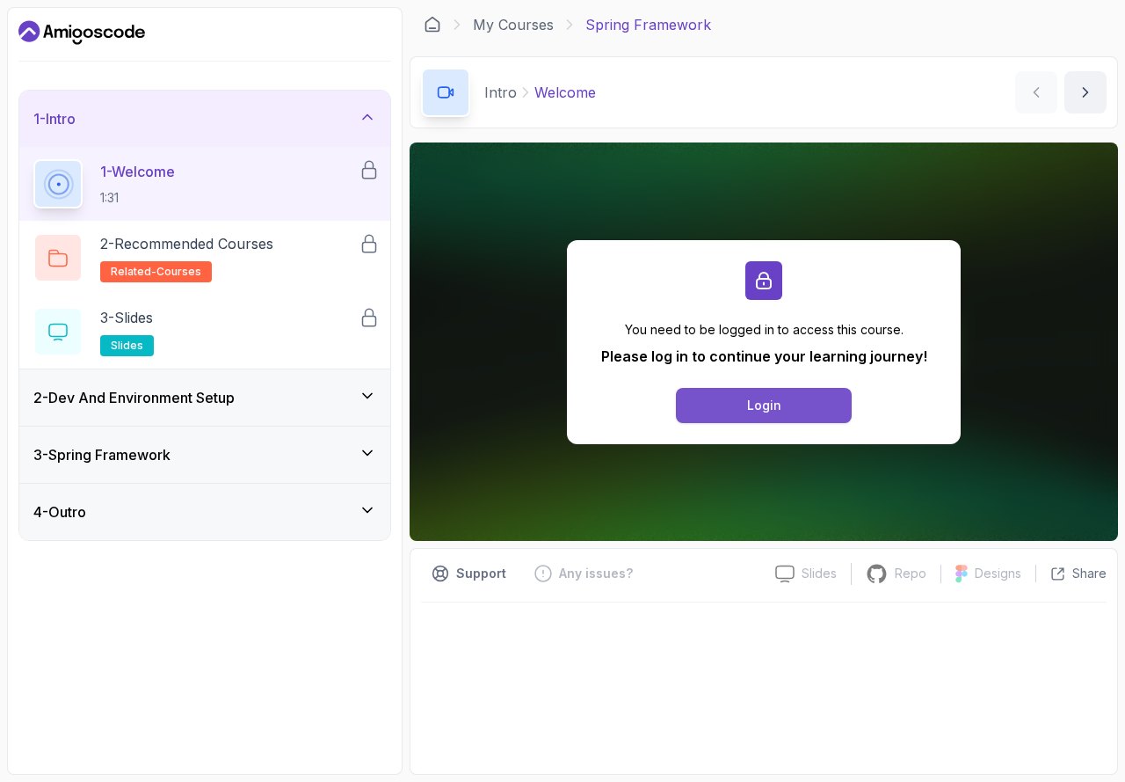
click at [798, 414] on button "Login" at bounding box center [764, 405] width 176 height 35
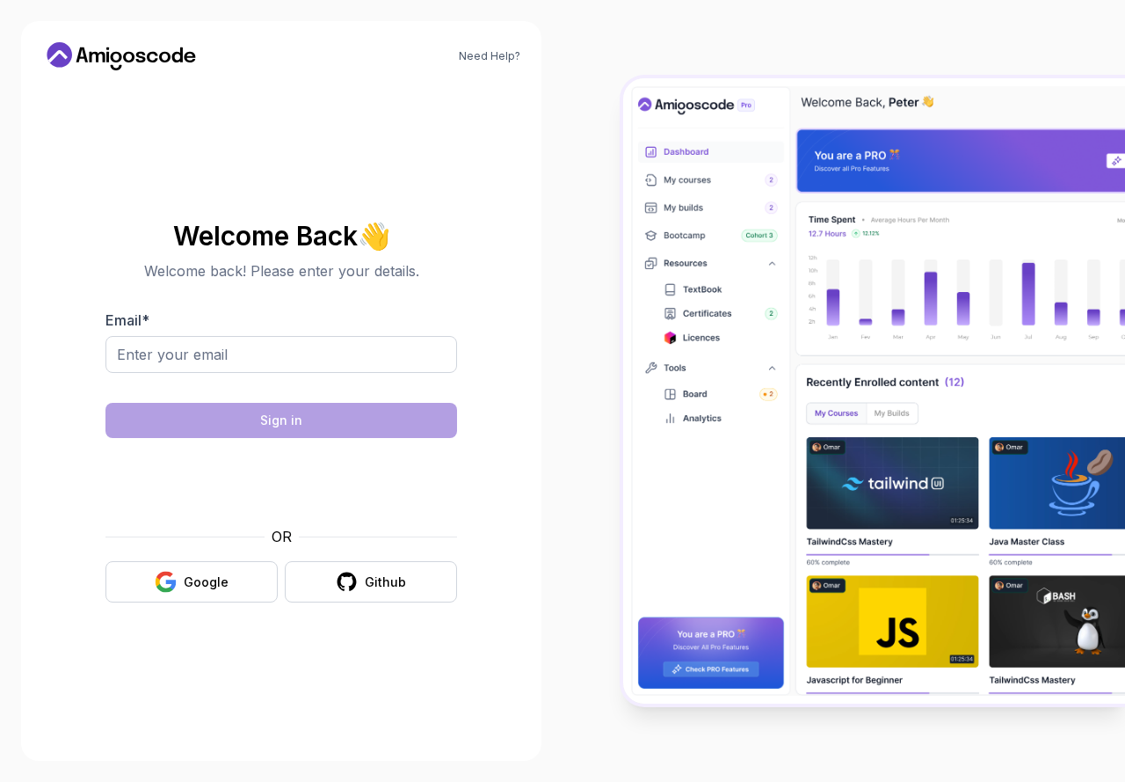
click at [303, 376] on div at bounding box center [282, 384] width 352 height 16
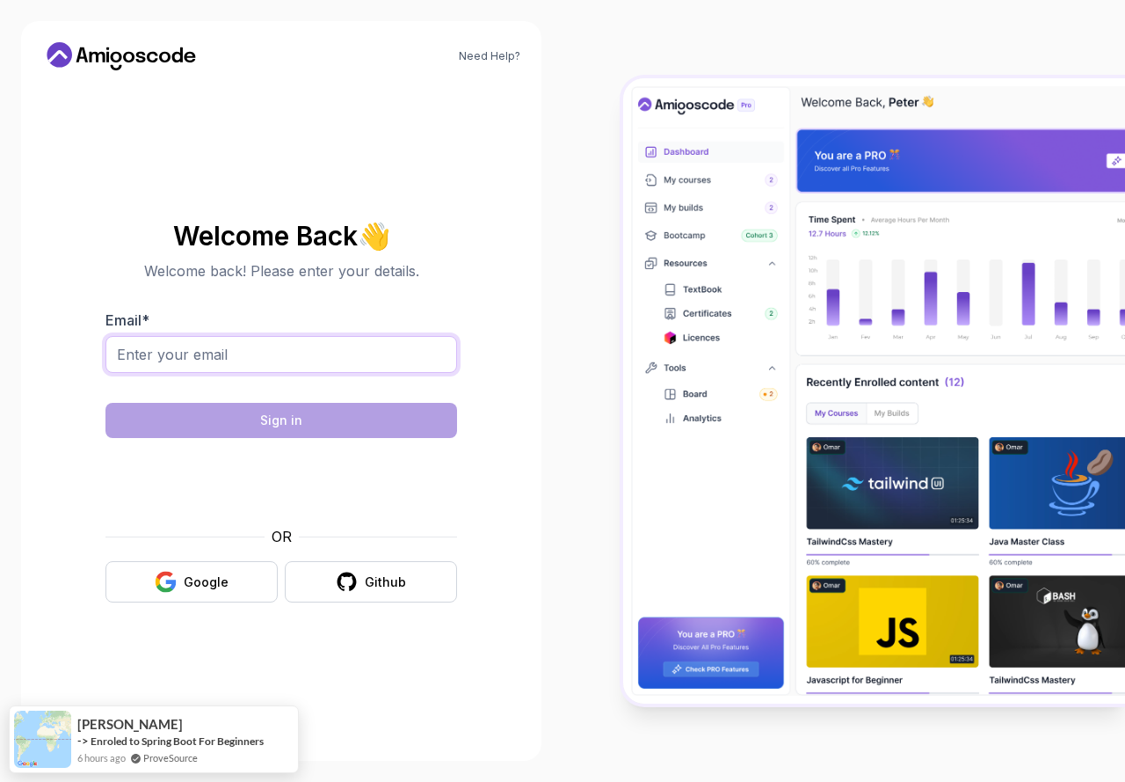
click at [303, 371] on input "Email *" at bounding box center [282, 354] width 352 height 37
click at [308, 357] on input "Email *" at bounding box center [282, 354] width 352 height 37
click at [309, 358] on input "Email *" at bounding box center [282, 354] width 352 height 37
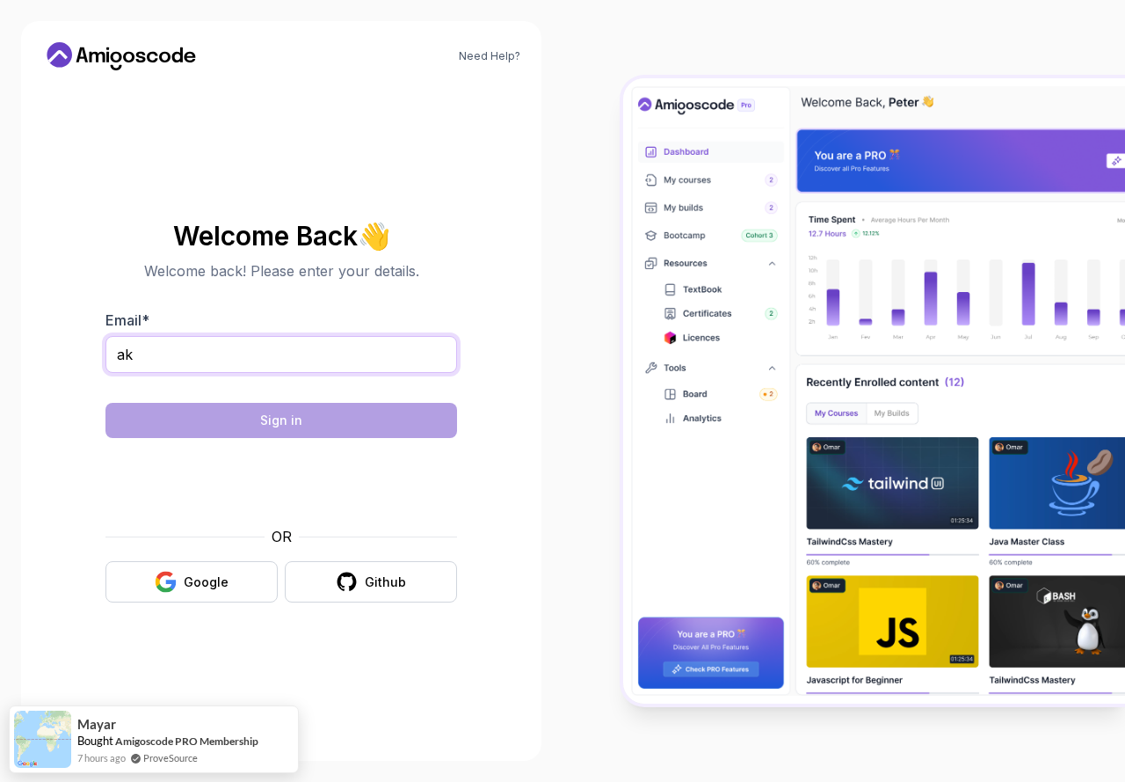
type input "a"
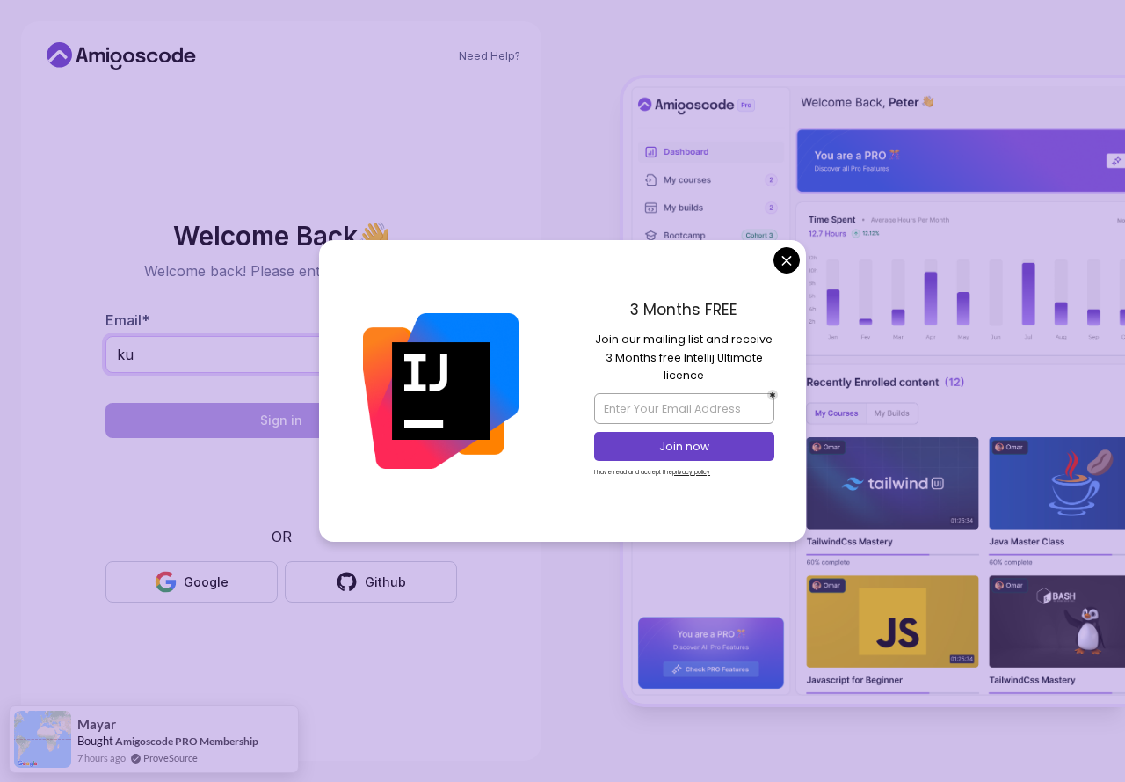
type input "k"
click at [783, 265] on body "Need Help? Welcome Back 👋 Welcome back! Please enter your details. Email * kumb…" at bounding box center [562, 391] width 1125 height 782
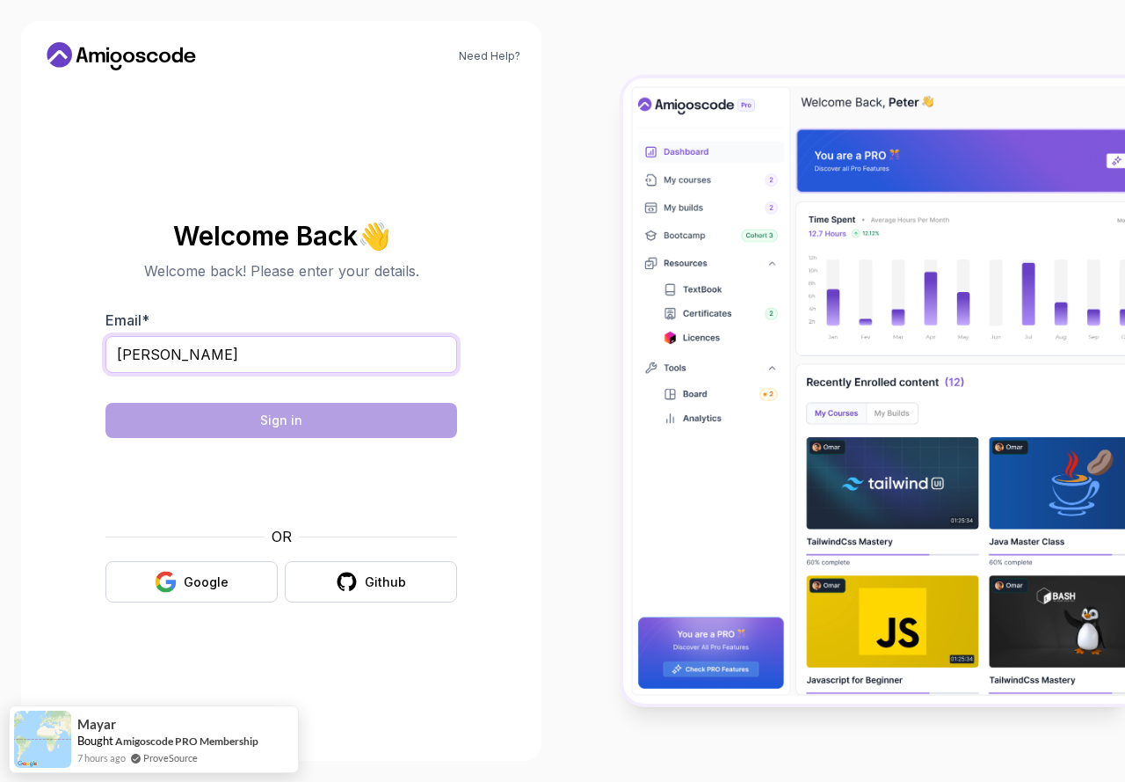
click at [190, 347] on input "kumbhar" at bounding box center [282, 354] width 352 height 37
type input "kumbharakash208@gmail.com"
click at [148, 480] on div at bounding box center [282, 481] width 352 height 67
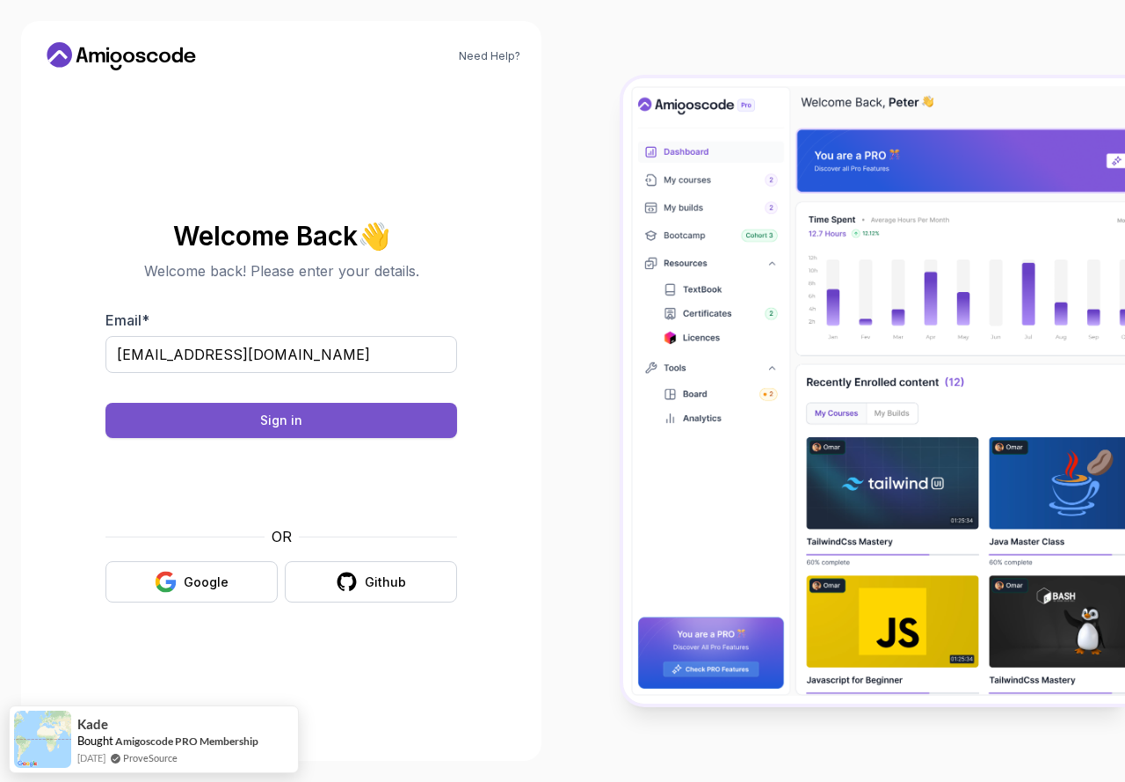
click at [251, 426] on button "Sign in" at bounding box center [282, 420] width 352 height 35
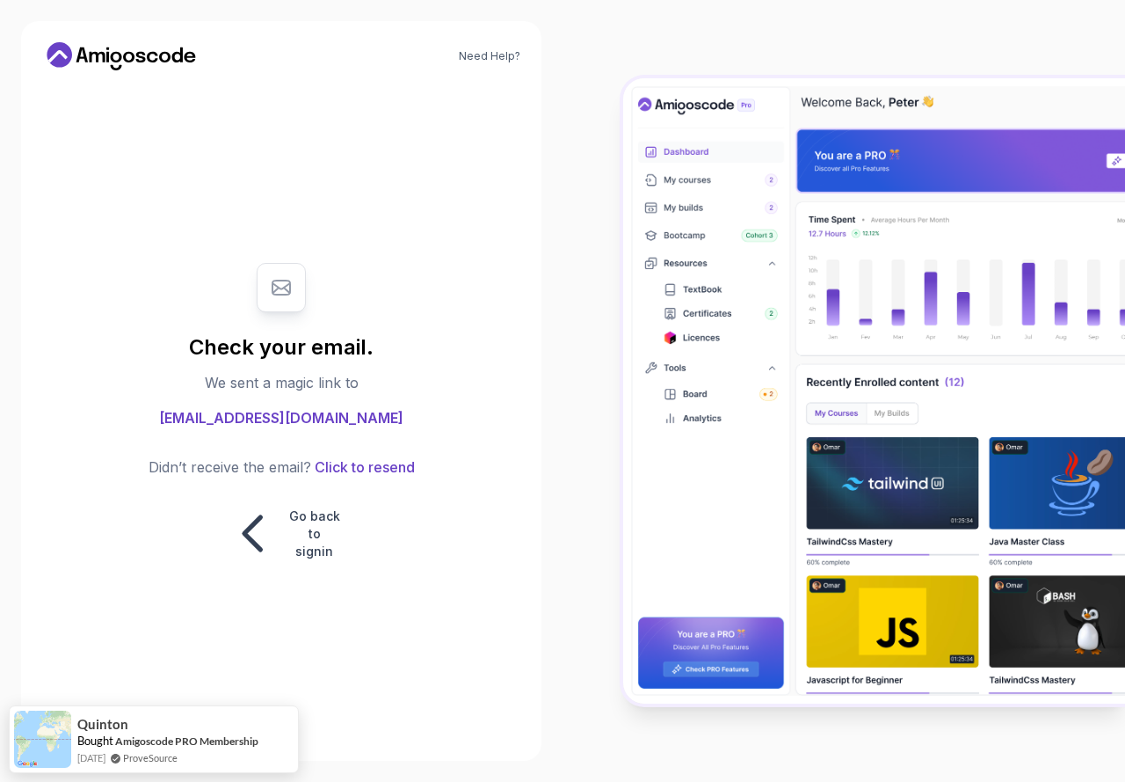
click at [343, 419] on span "kumbharakash208@gmail.com" at bounding box center [281, 417] width 244 height 21
click at [315, 558] on p "Go back to signin" at bounding box center [314, 533] width 53 height 53
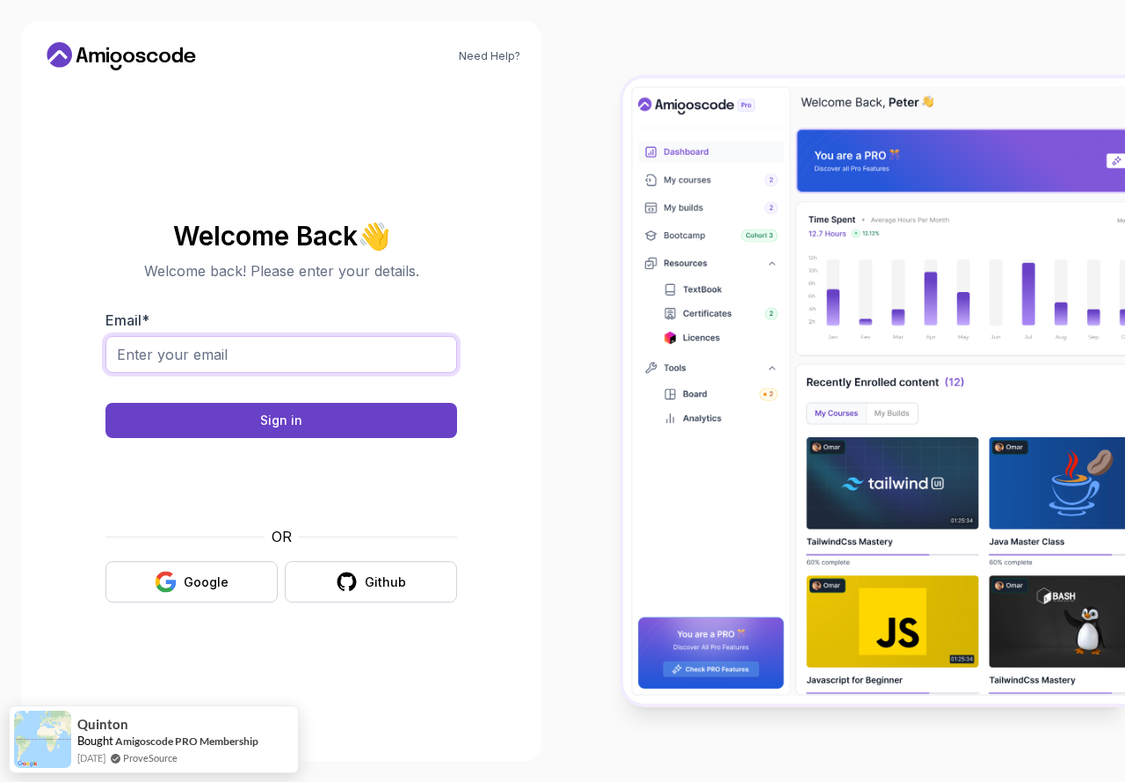
click at [297, 370] on input "Email *" at bounding box center [282, 354] width 352 height 37
type input "kumbharakash208@gmail.com"
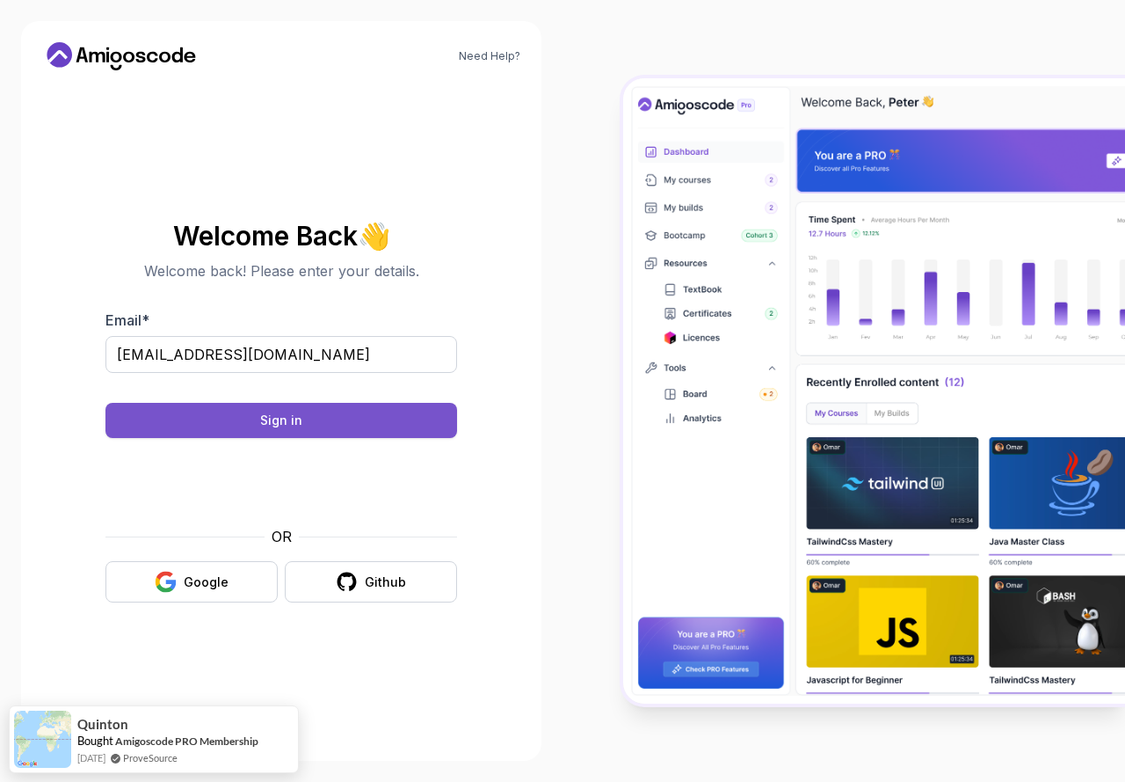
click at [297, 418] on div "Sign in" at bounding box center [281, 420] width 42 height 18
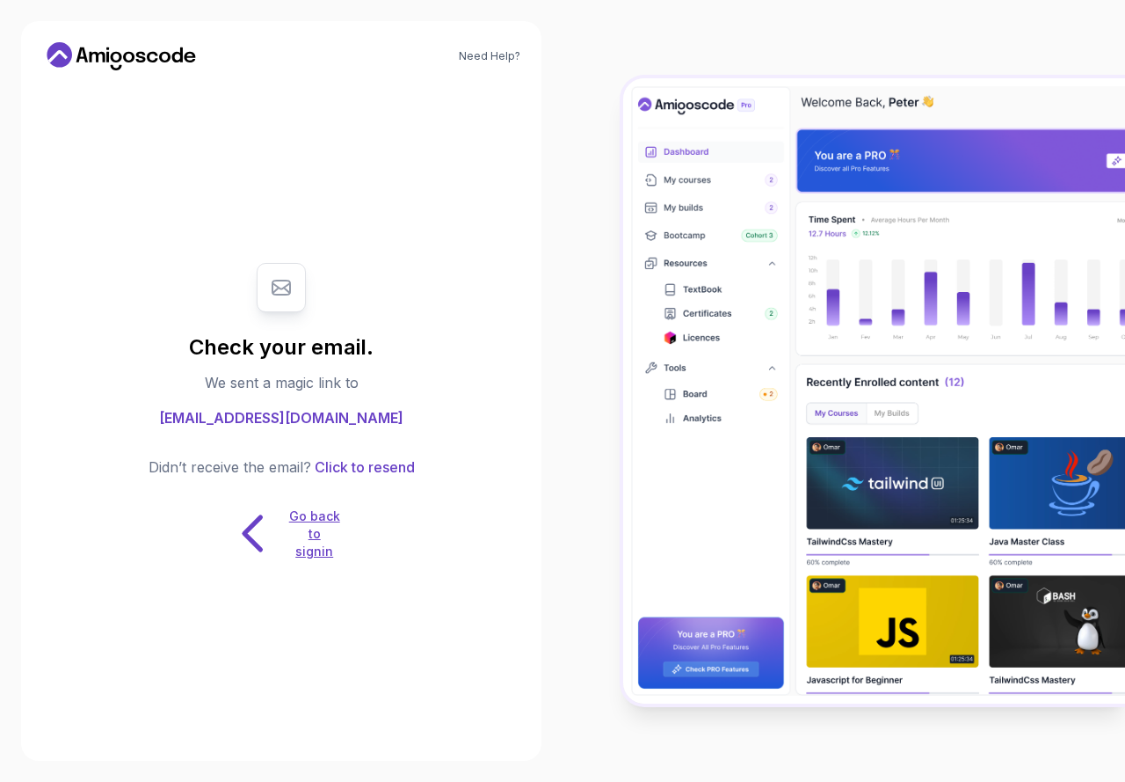
click at [317, 551] on p "Go back to signin" at bounding box center [314, 533] width 53 height 53
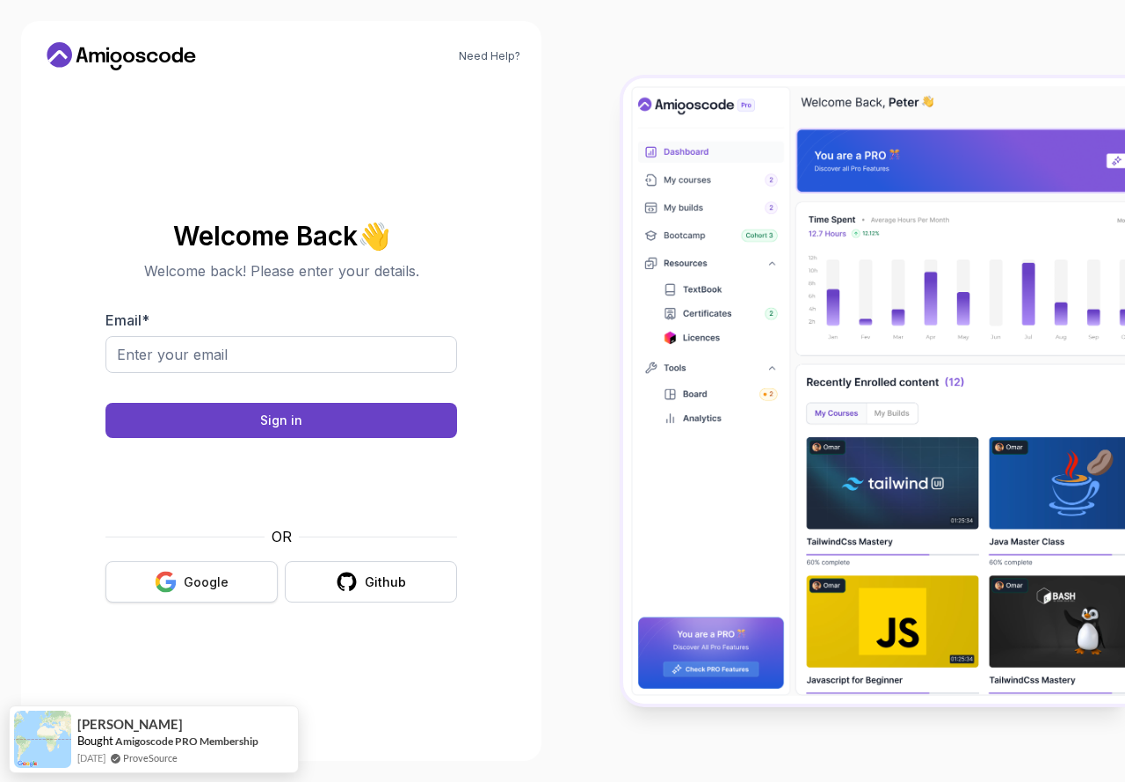
click at [215, 596] on button "Google" at bounding box center [192, 581] width 172 height 41
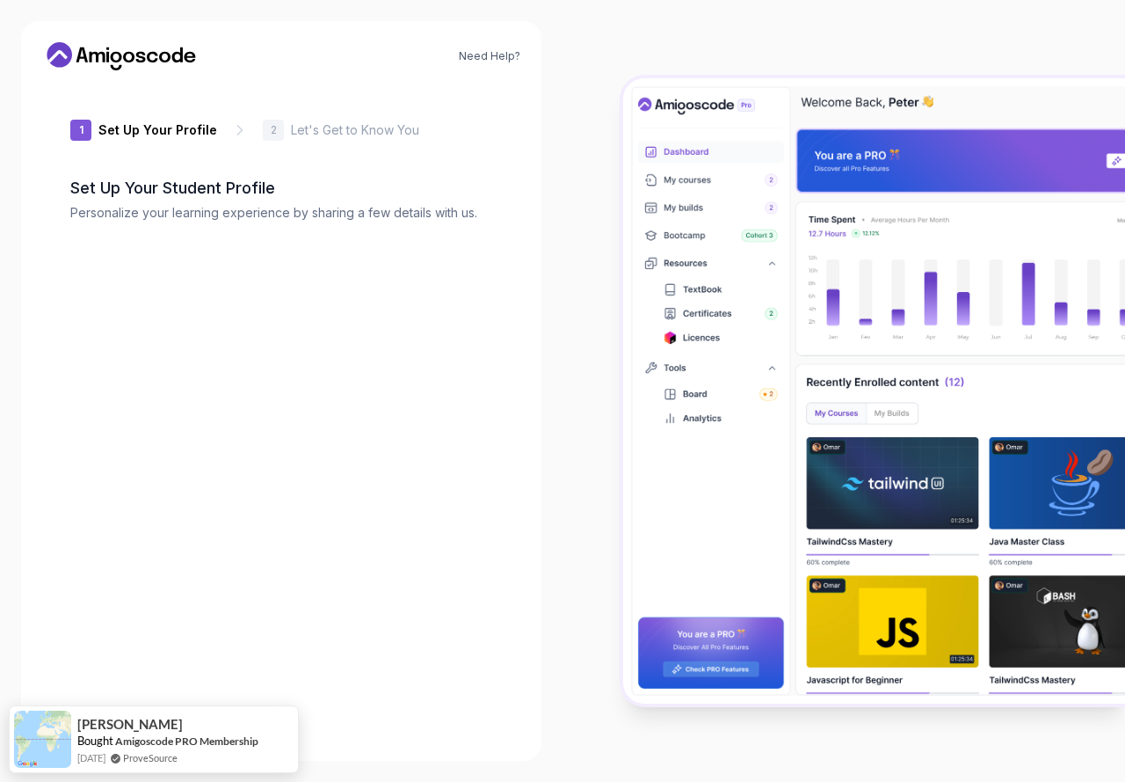
type input "wildhawk695a0"
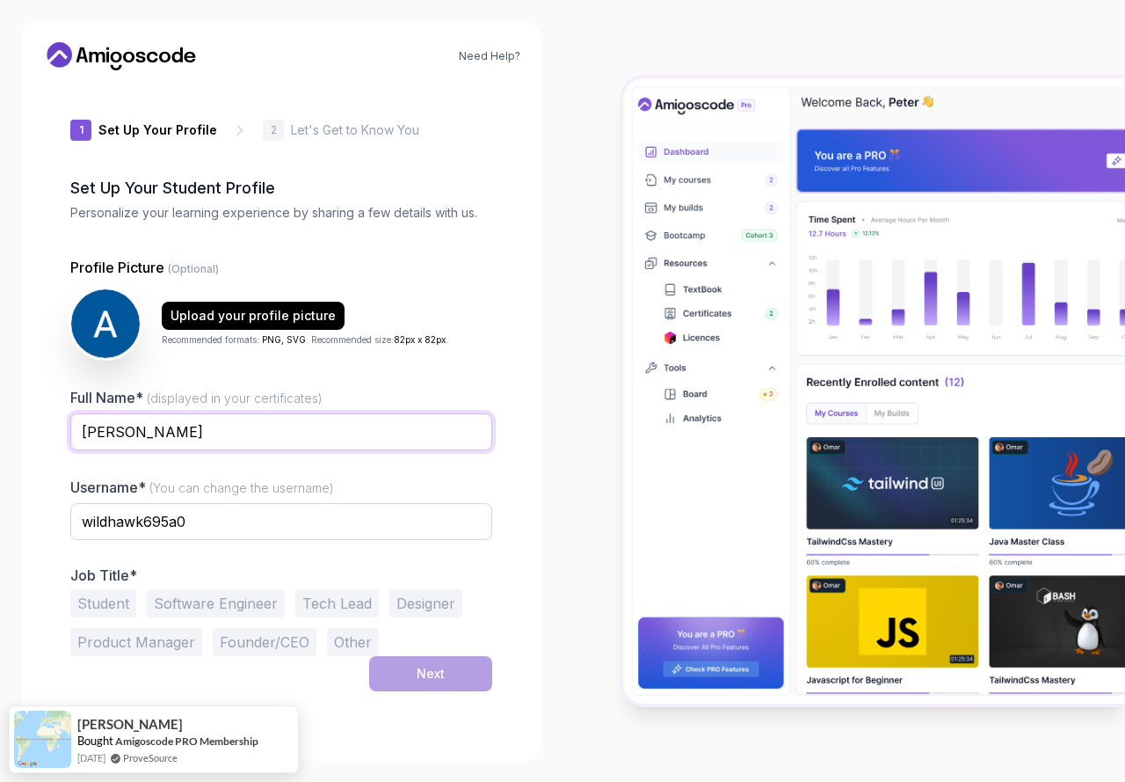
drag, startPoint x: 223, startPoint y: 431, endPoint x: 127, endPoint y: 424, distance: 97.0
click at [127, 424] on input "Akash Kumbhar" at bounding box center [281, 431] width 422 height 37
type input "Akash"
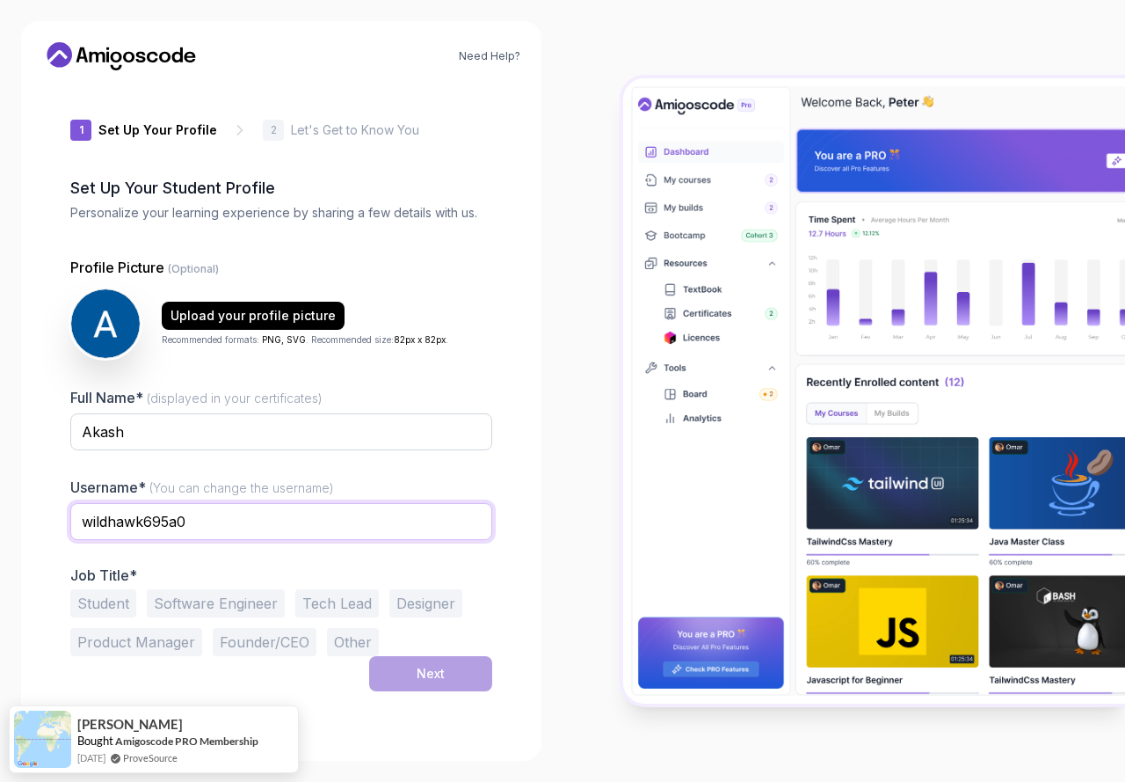
drag, startPoint x: 271, startPoint y: 518, endPoint x: 76, endPoint y: 514, distance: 194.4
click at [76, 514] on input "wildhawk695a0" at bounding box center [281, 521] width 422 height 37
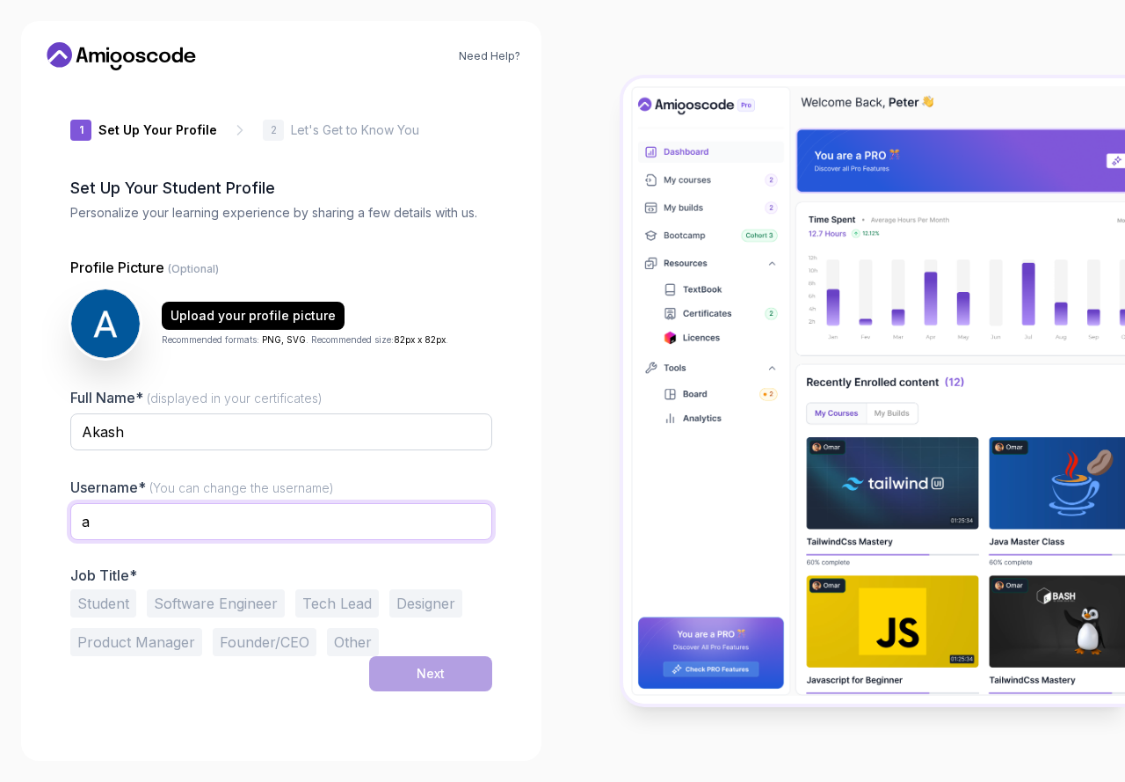
type input "a"
click at [114, 600] on button "Student" at bounding box center [103, 603] width 66 height 28
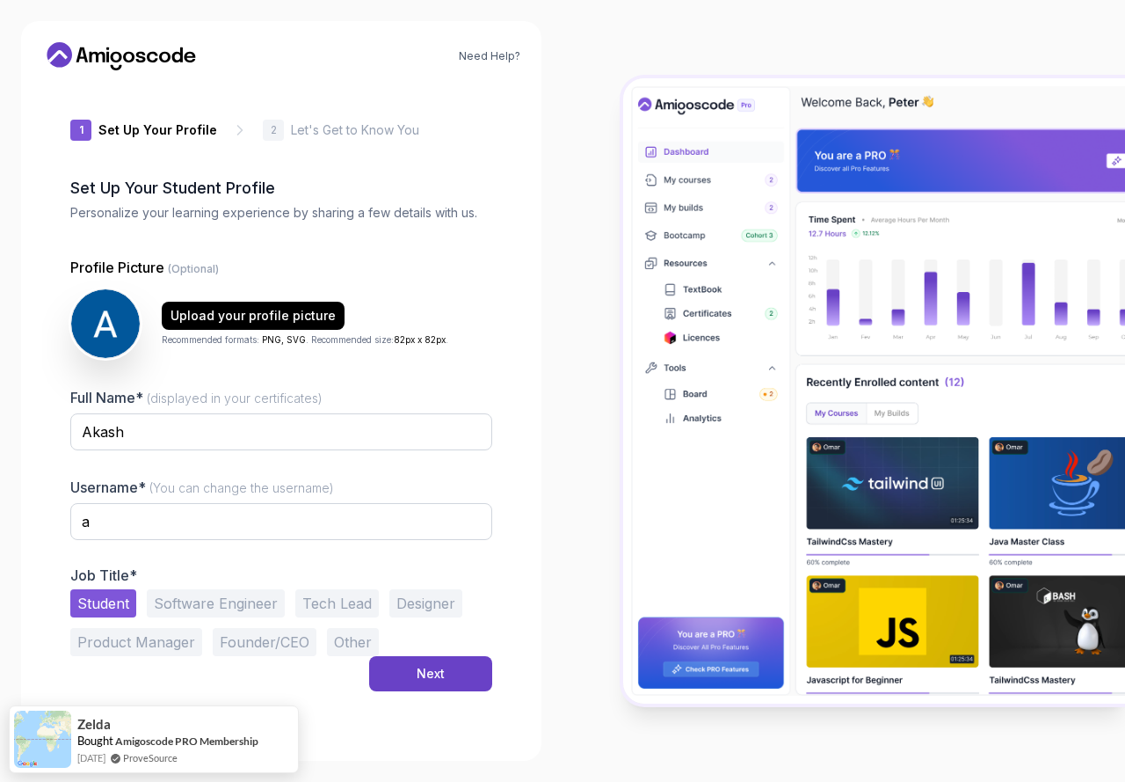
click at [189, 603] on button "Software Engineer" at bounding box center [216, 603] width 138 height 28
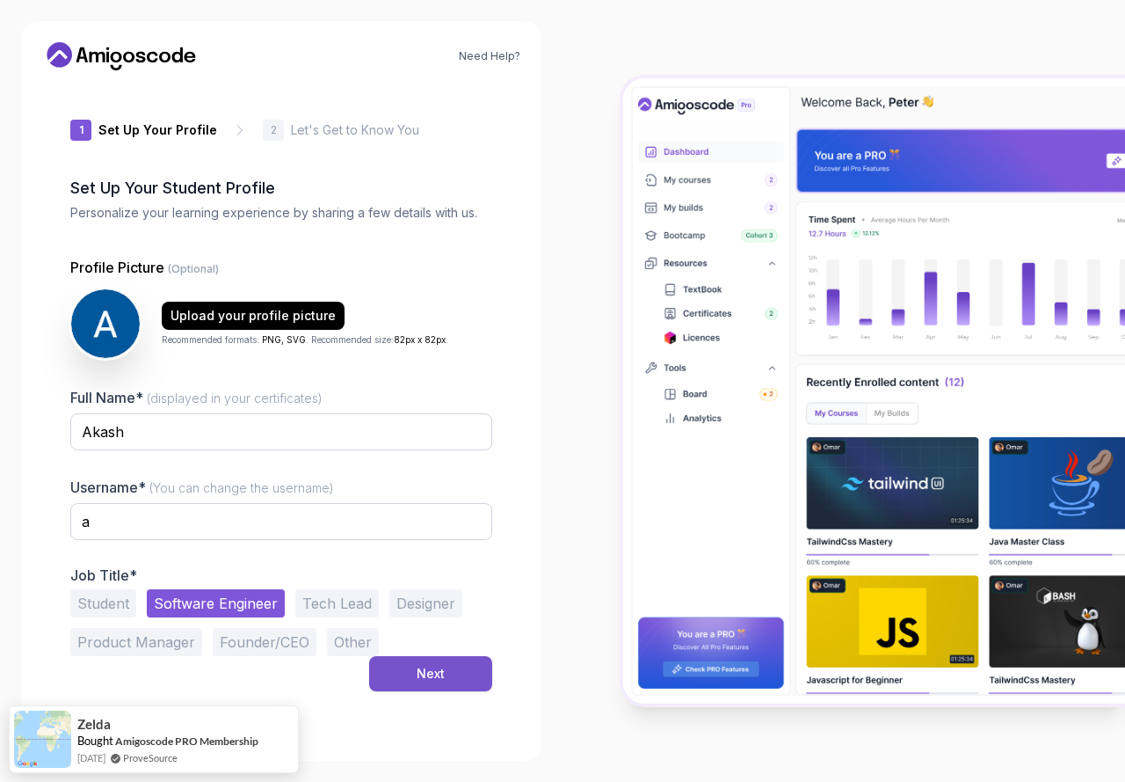
click at [421, 671] on div "Next" at bounding box center [431, 674] width 28 height 18
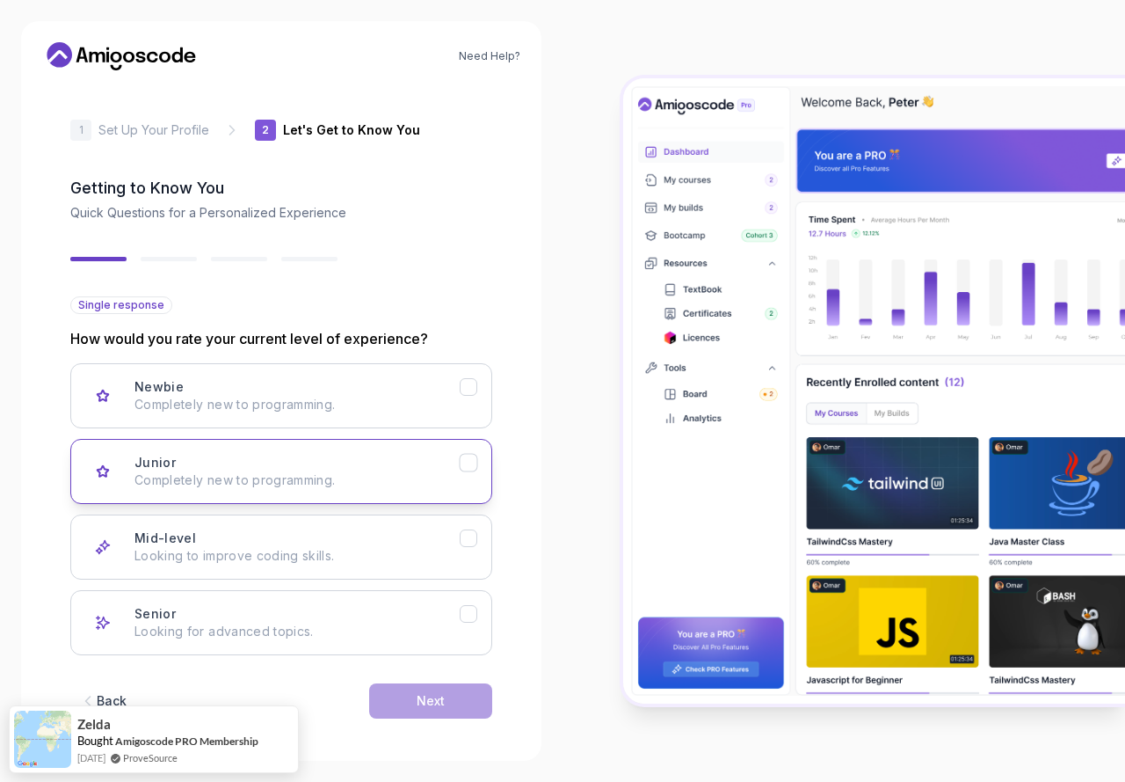
click at [449, 473] on p "Completely new to programming." at bounding box center [297, 480] width 325 height 18
click at [443, 696] on div "Next" at bounding box center [431, 701] width 28 height 18
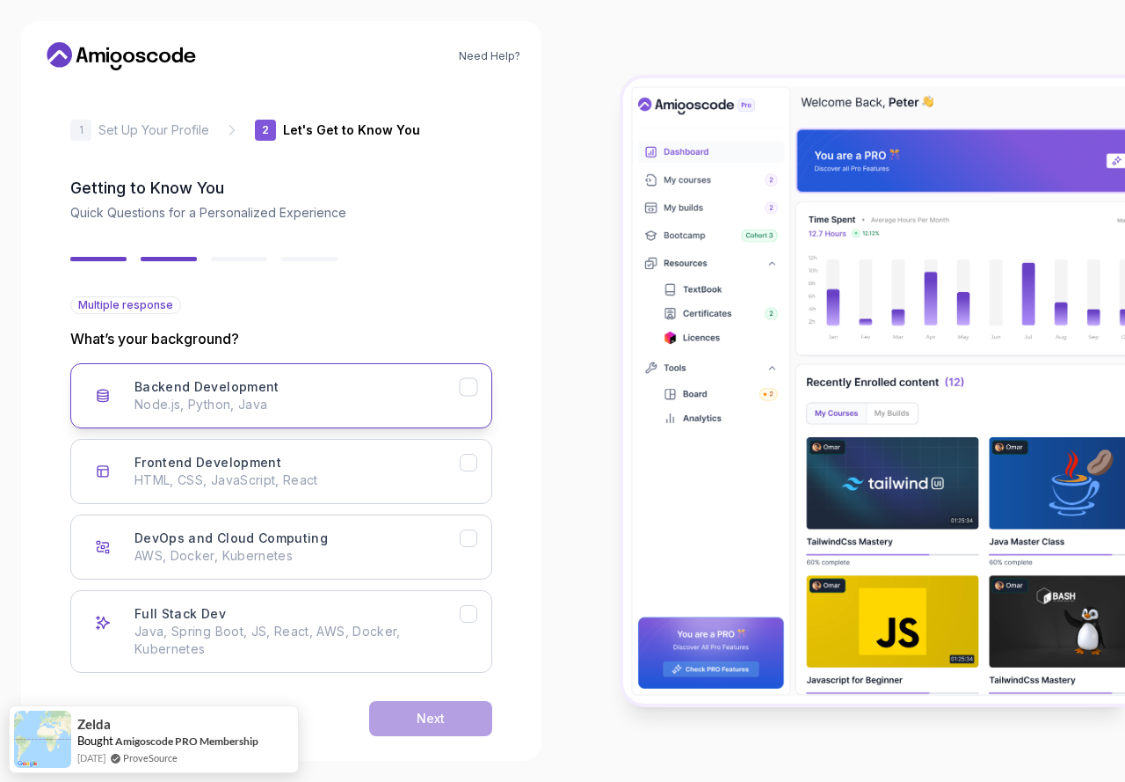
click at [426, 407] on p "Node.js, Python, Java" at bounding box center [297, 405] width 325 height 18
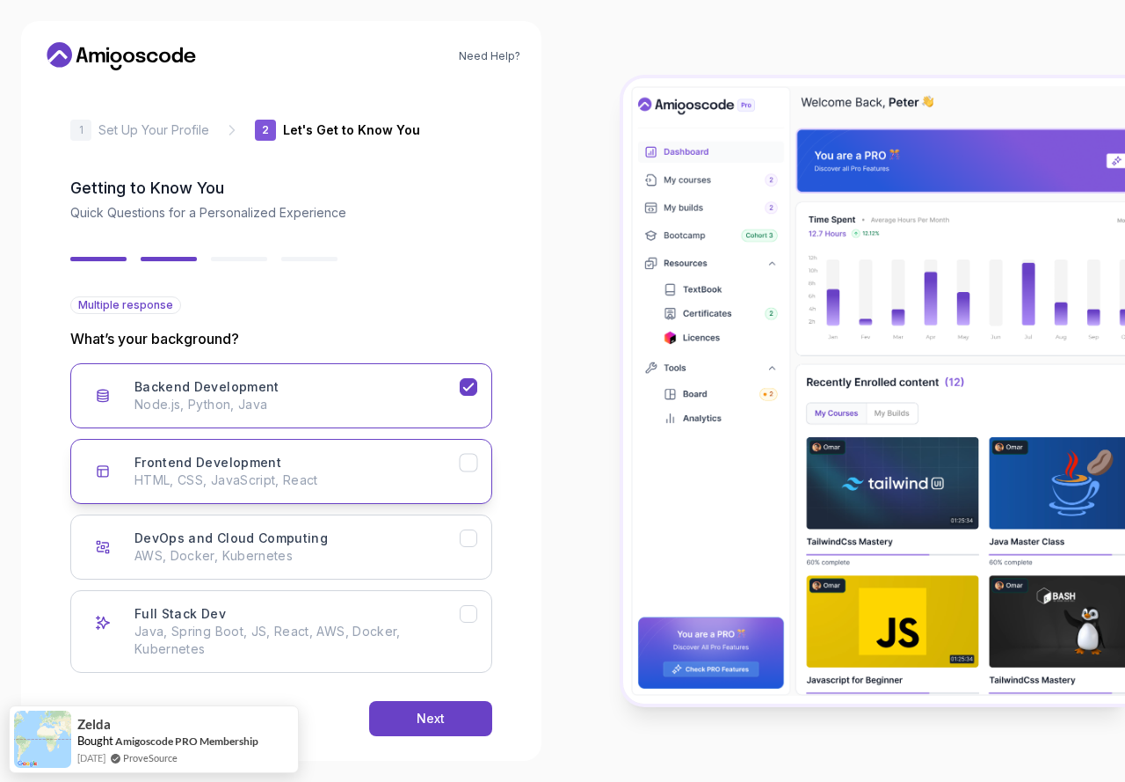
click at [451, 458] on div "Frontend Development HTML, CSS, JavaScript, React" at bounding box center [297, 471] width 325 height 35
click at [451, 545] on div "DevOps and Cloud Computing AWS, Docker, Kubernetes" at bounding box center [297, 546] width 325 height 35
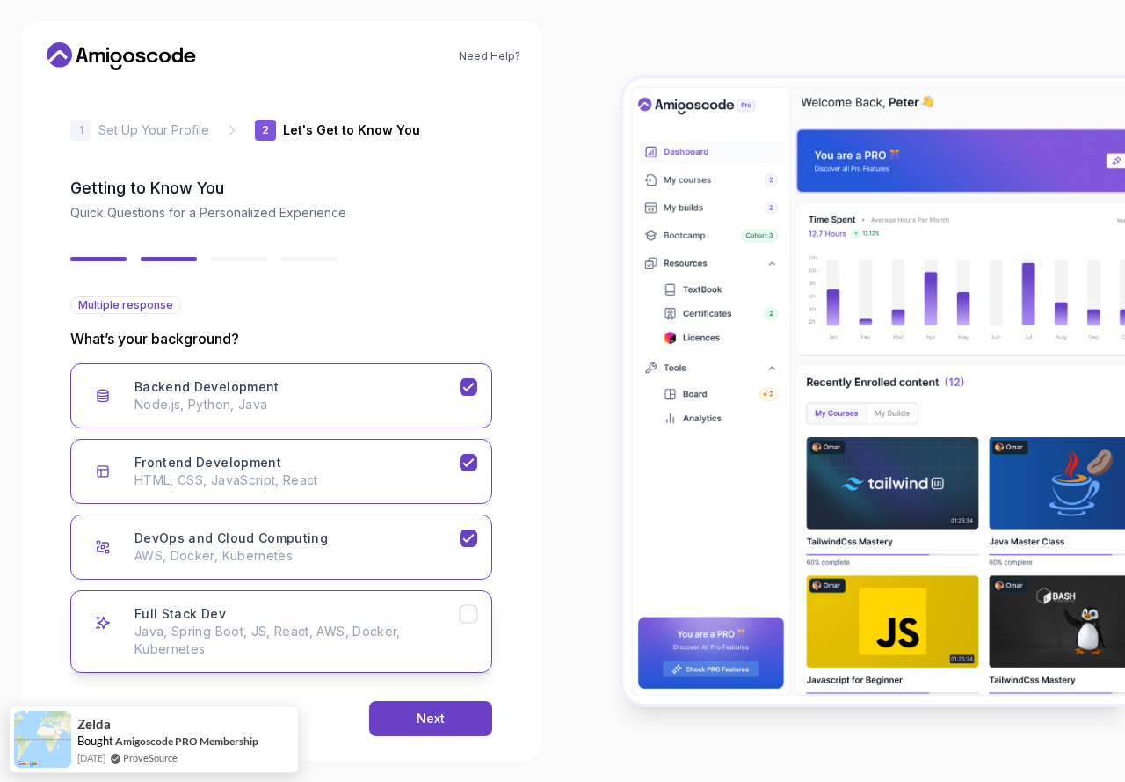
drag, startPoint x: 443, startPoint y: 611, endPoint x: 444, endPoint y: 623, distance: 12.3
click at [443, 611] on div "Full Stack Dev Java, Spring Boot, JS, React, AWS, Docker, Kubernetes" at bounding box center [297, 631] width 325 height 53
click at [458, 706] on button "Next" at bounding box center [430, 718] width 123 height 35
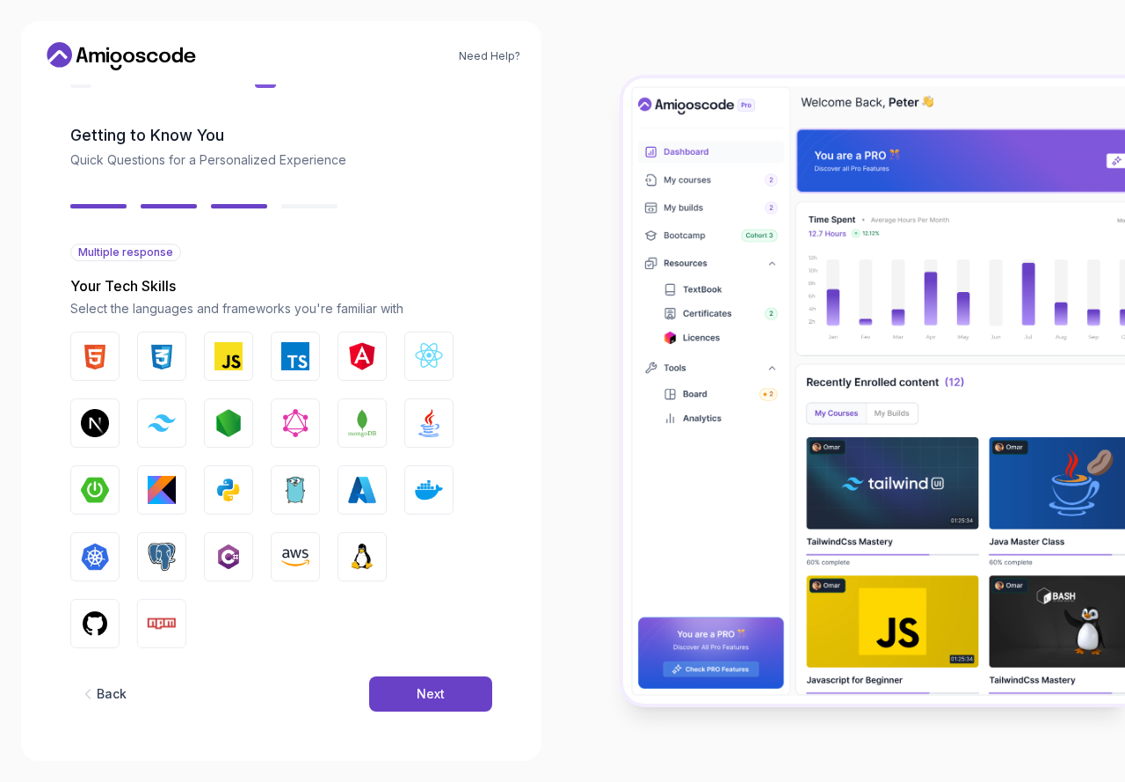
click at [458, 712] on div "Back Next" at bounding box center [281, 693] width 422 height 91
click at [455, 699] on button "Next" at bounding box center [430, 693] width 123 height 35
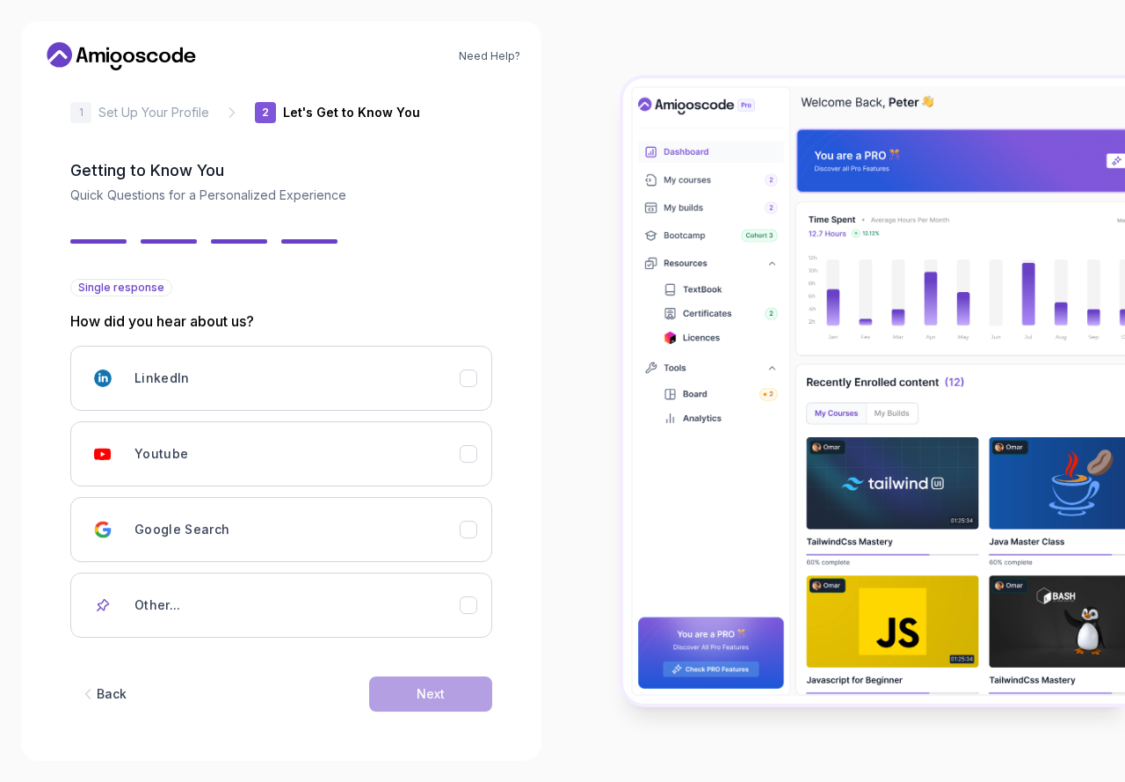
scroll to position [18, 0]
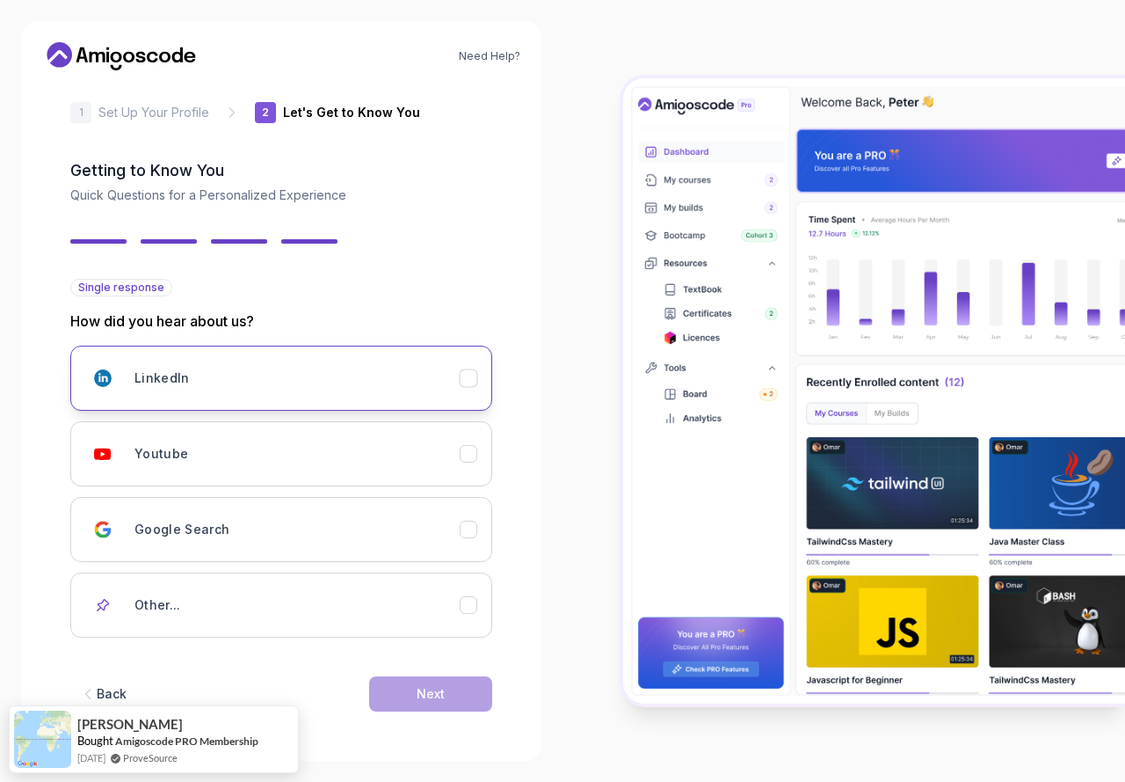
click at [469, 366] on button "LinkedIn" at bounding box center [281, 378] width 422 height 65
click at [446, 681] on button "Next" at bounding box center [430, 693] width 123 height 35
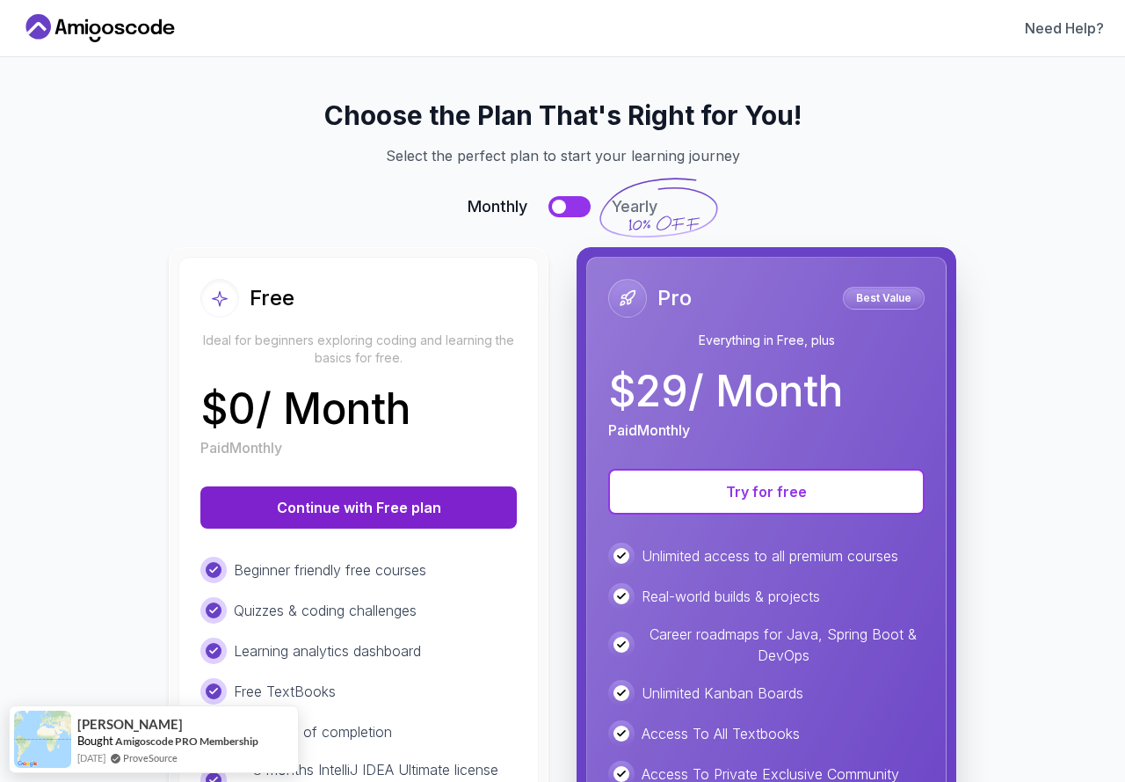
scroll to position [257, 0]
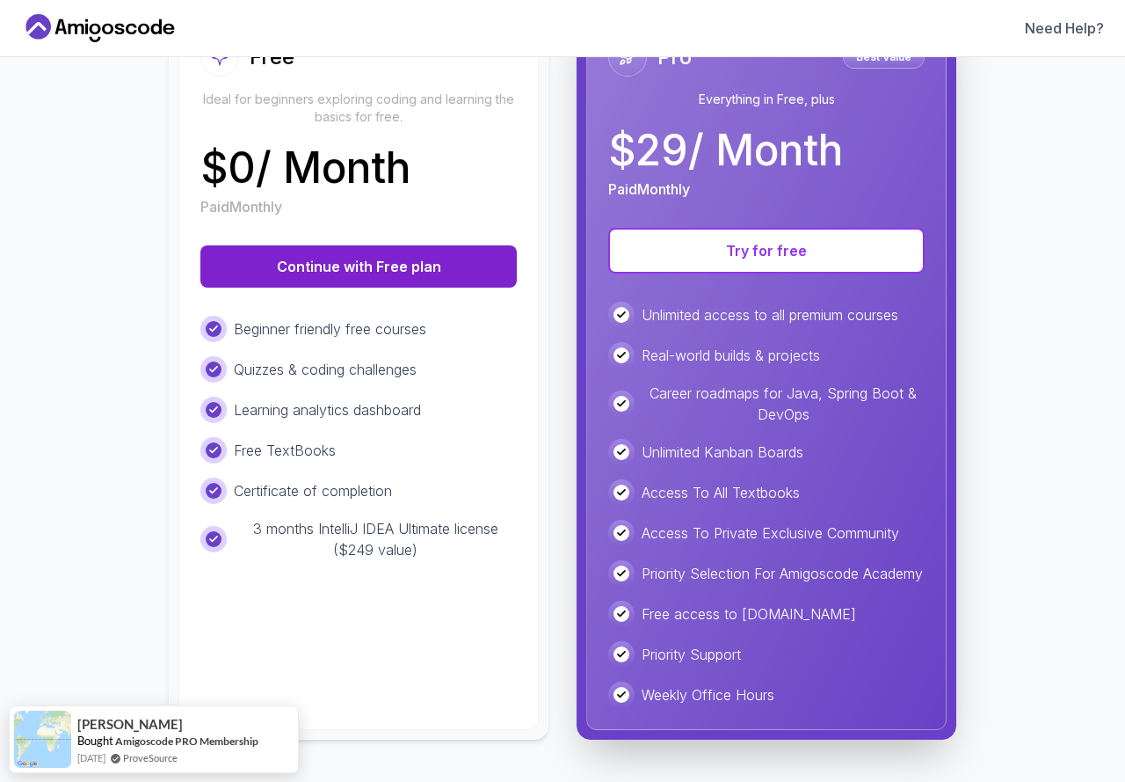
click at [407, 269] on button "Continue with Free plan" at bounding box center [358, 266] width 317 height 42
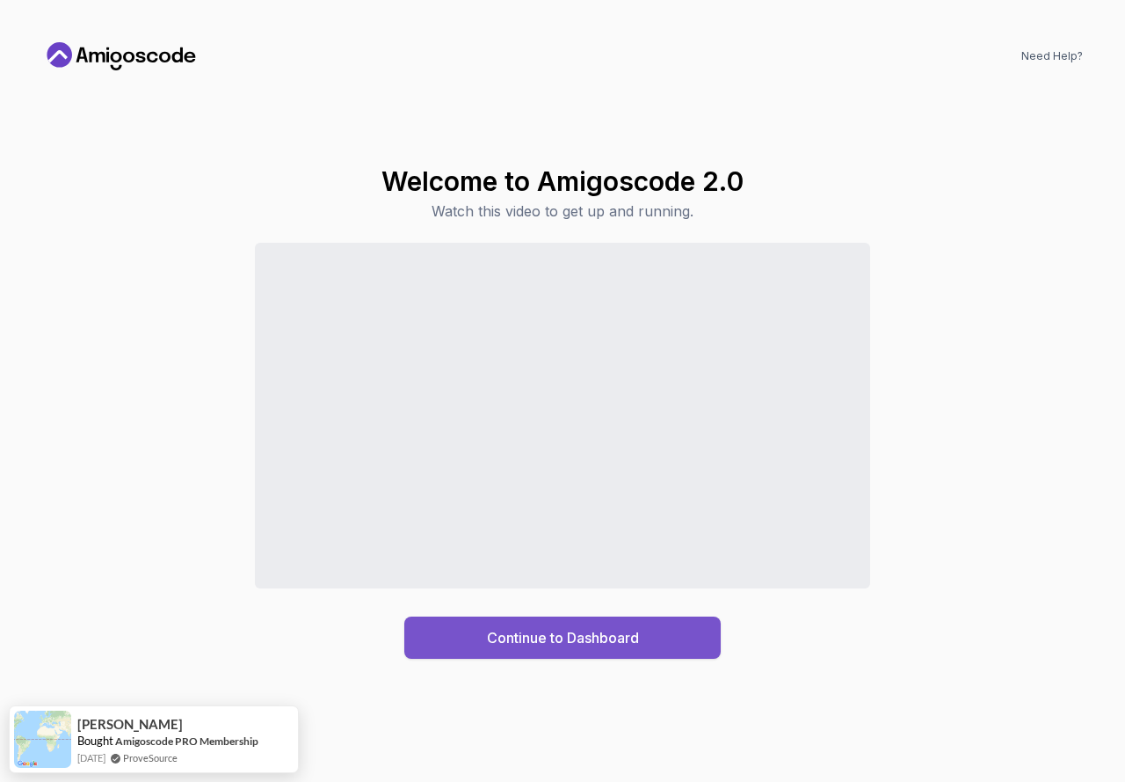
click at [584, 647] on div "Continue to Dashboard" at bounding box center [563, 637] width 152 height 21
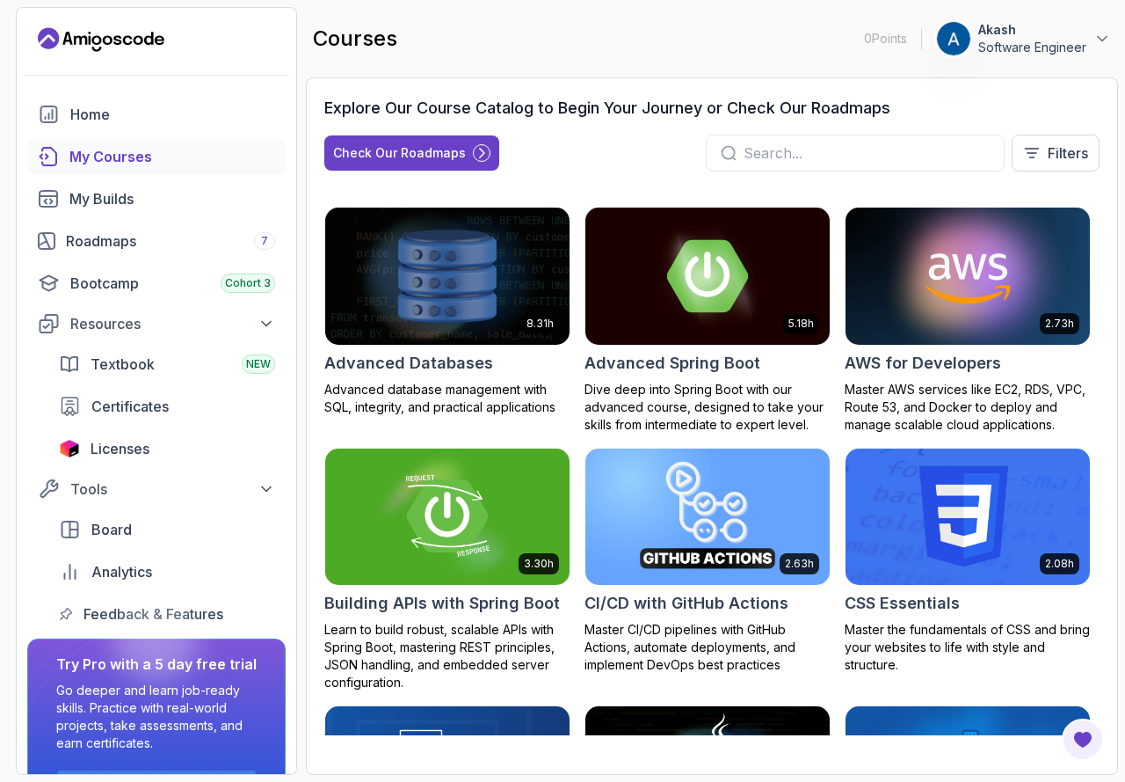
scroll to position [88, 0]
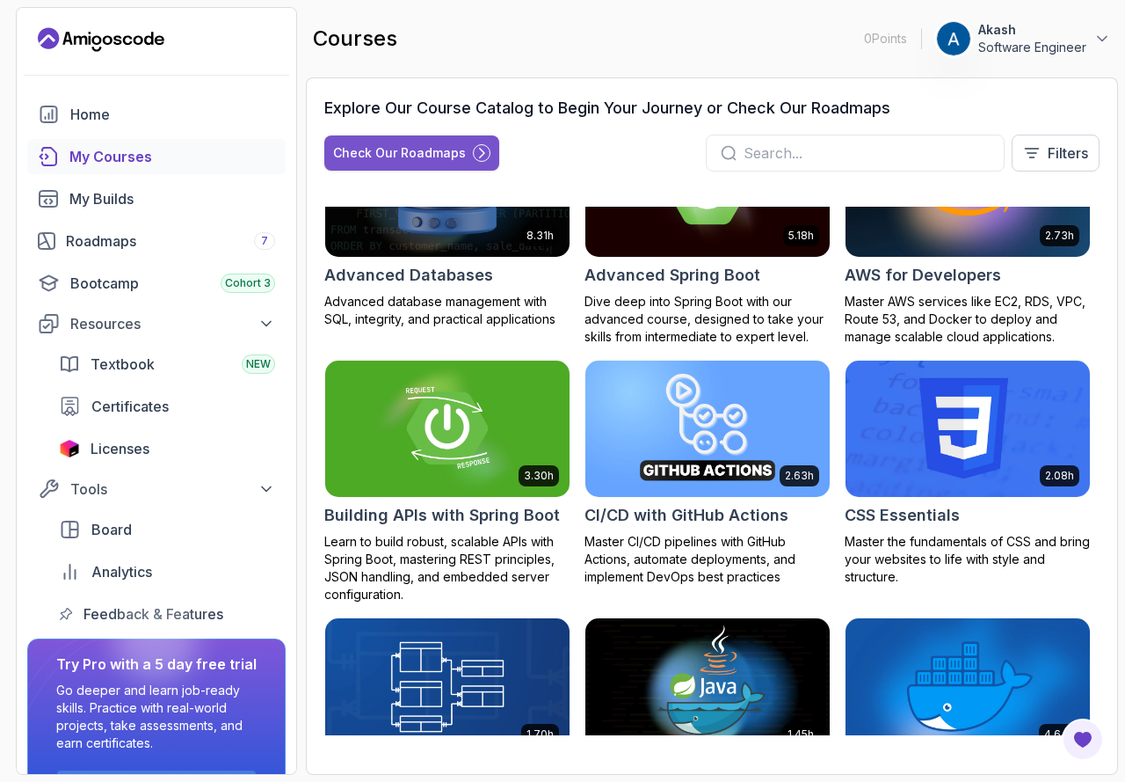
click at [448, 164] on button "Check Our Roadmaps" at bounding box center [411, 152] width 175 height 35
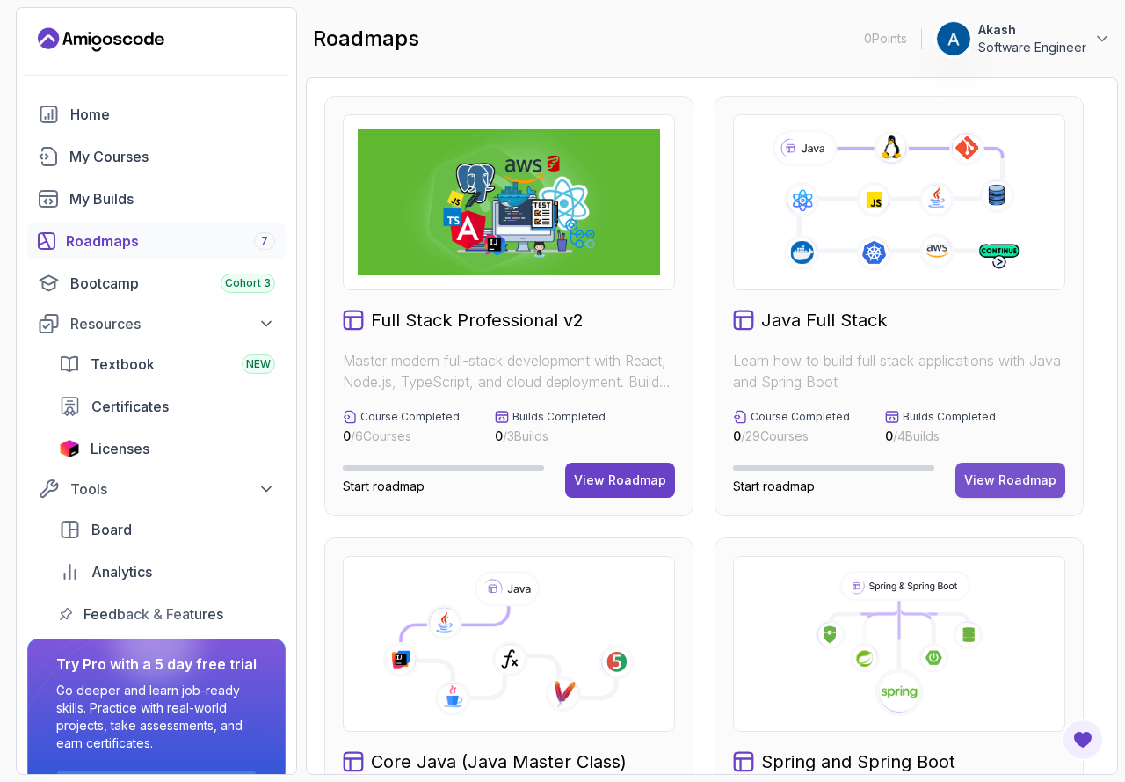
click at [1005, 492] on button "View Roadmap" at bounding box center [1011, 479] width 110 height 35
click at [1024, 487] on div "View Roadmap" at bounding box center [1011, 480] width 92 height 18
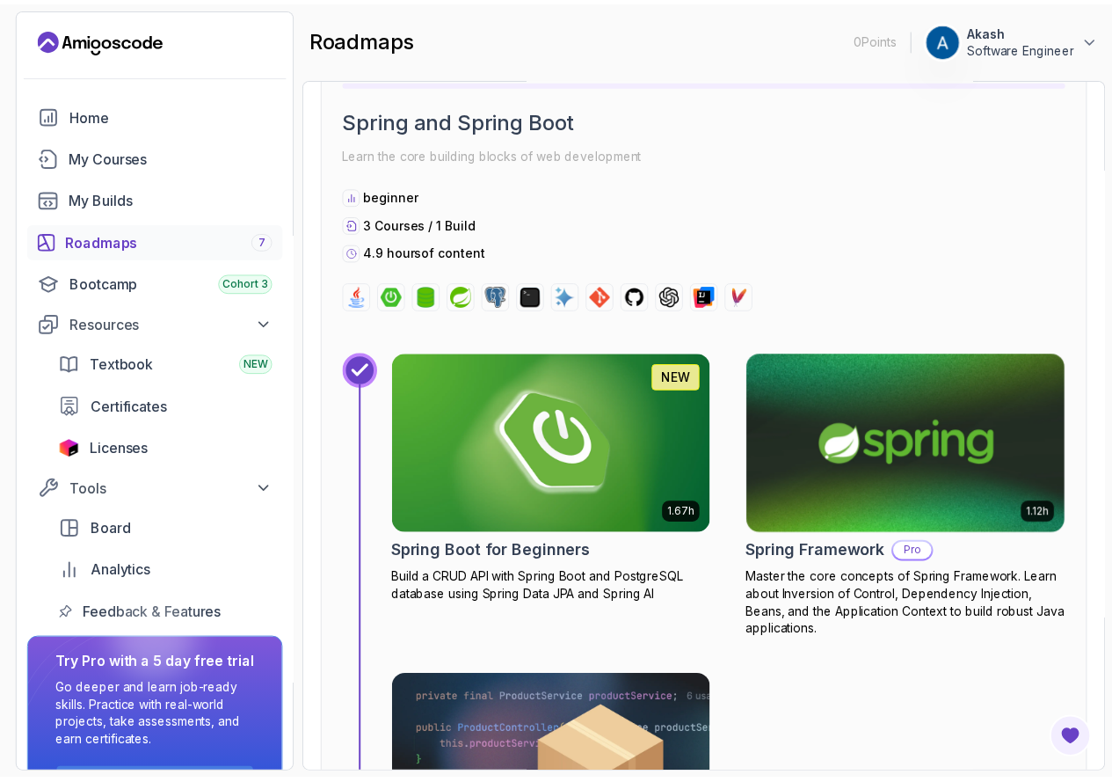
scroll to position [6155, 0]
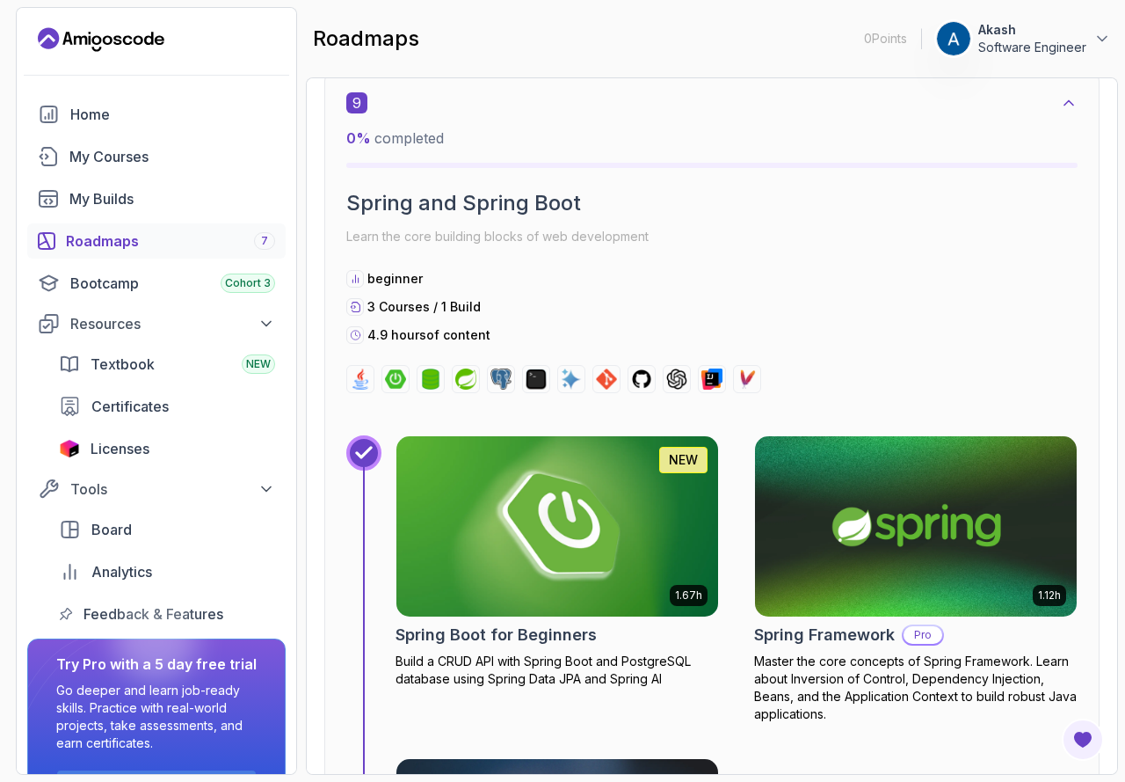
click at [655, 509] on img at bounding box center [558, 526] width 338 height 189
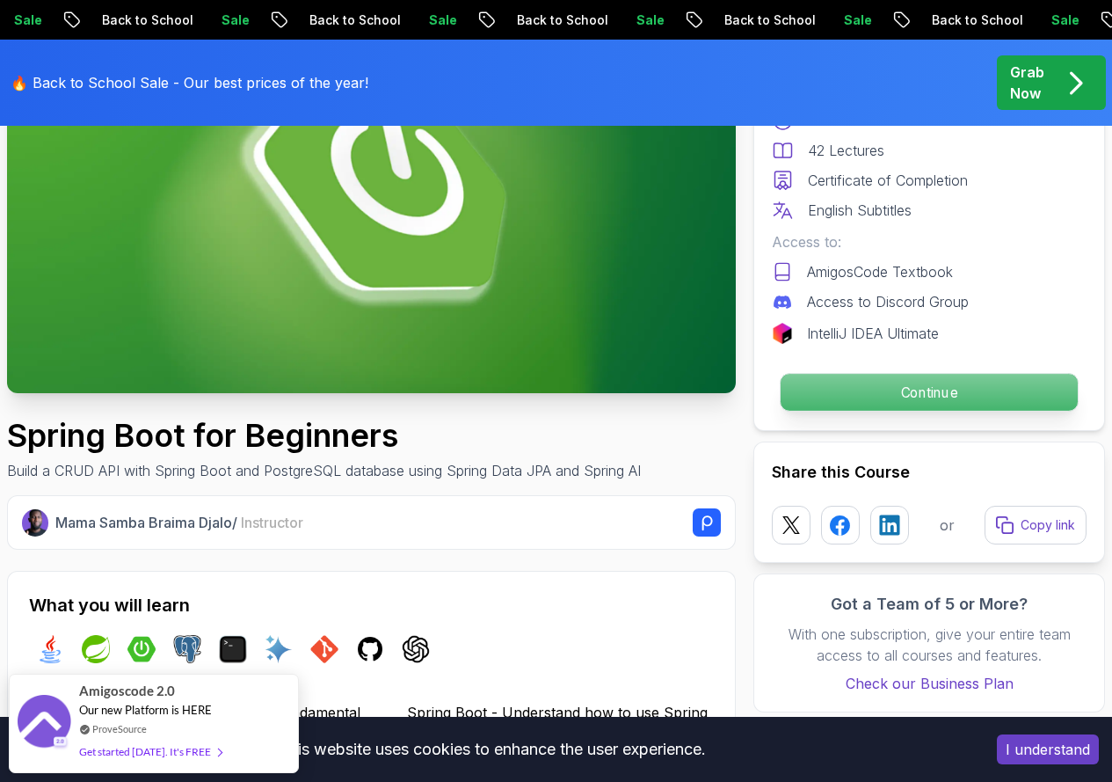
scroll to position [88, 0]
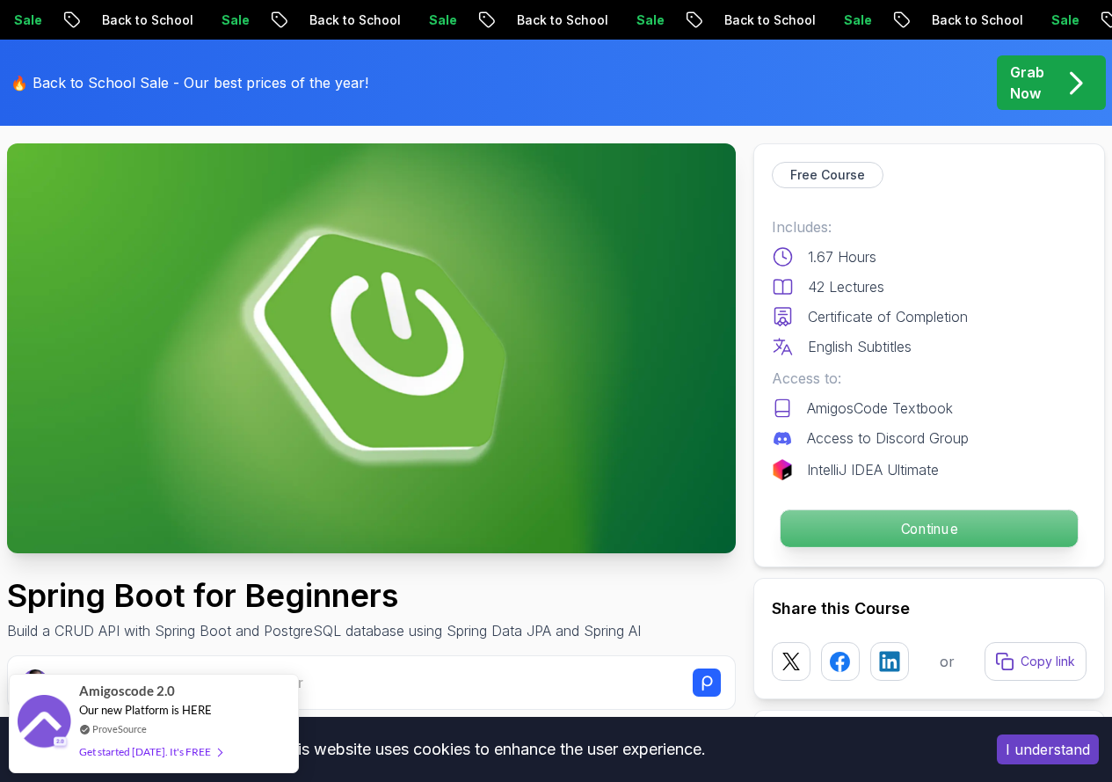
click at [1012, 528] on p "Continue" at bounding box center [929, 528] width 297 height 37
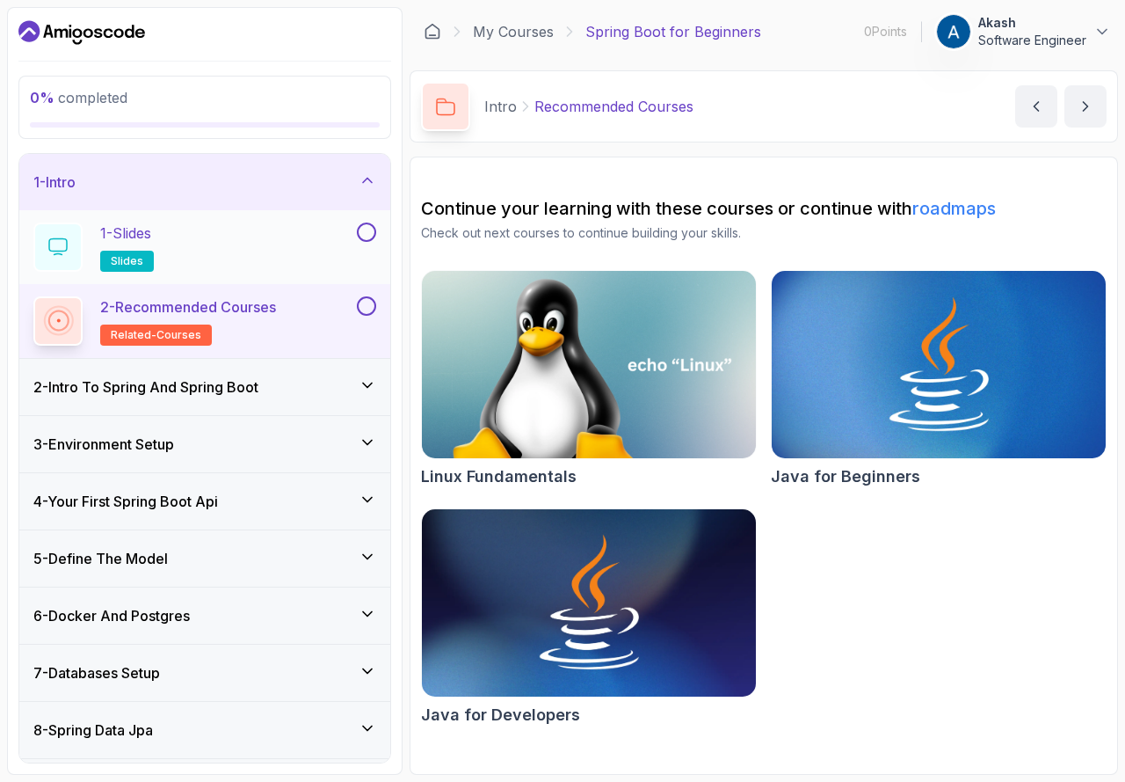
click at [248, 230] on div "1 - Slides slides" at bounding box center [193, 246] width 320 height 49
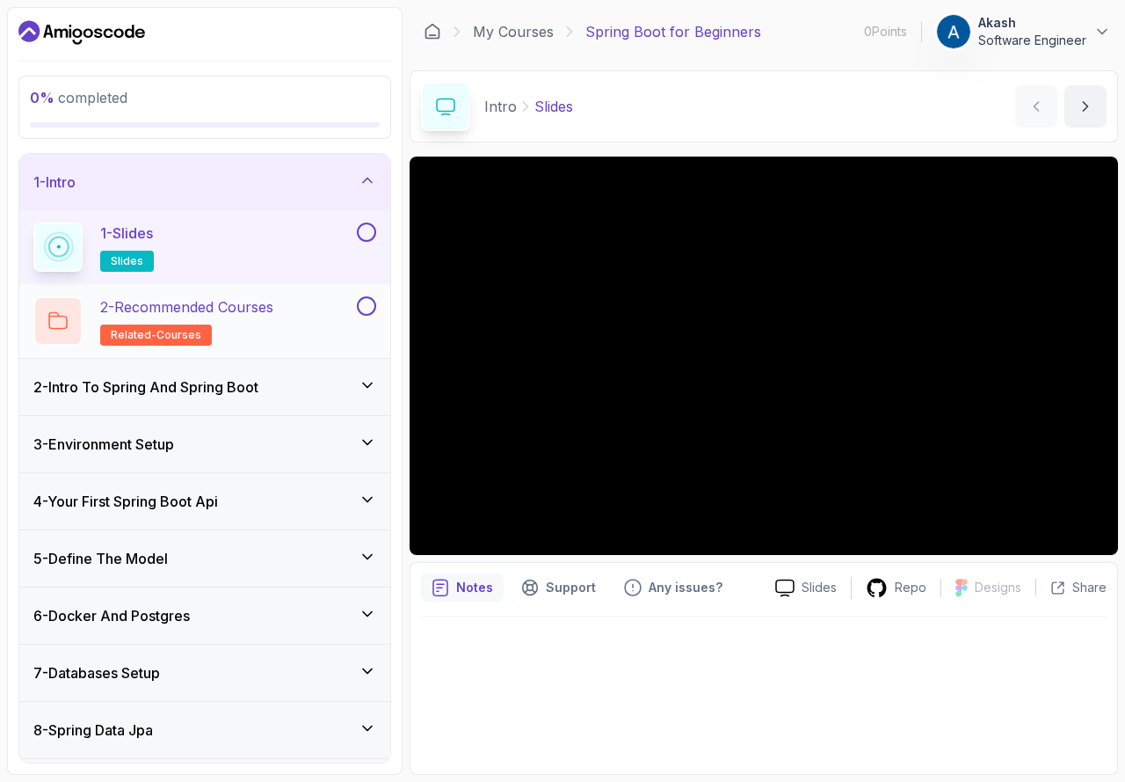
click at [305, 306] on div "2 - Recommended Courses related-courses" at bounding box center [193, 320] width 320 height 49
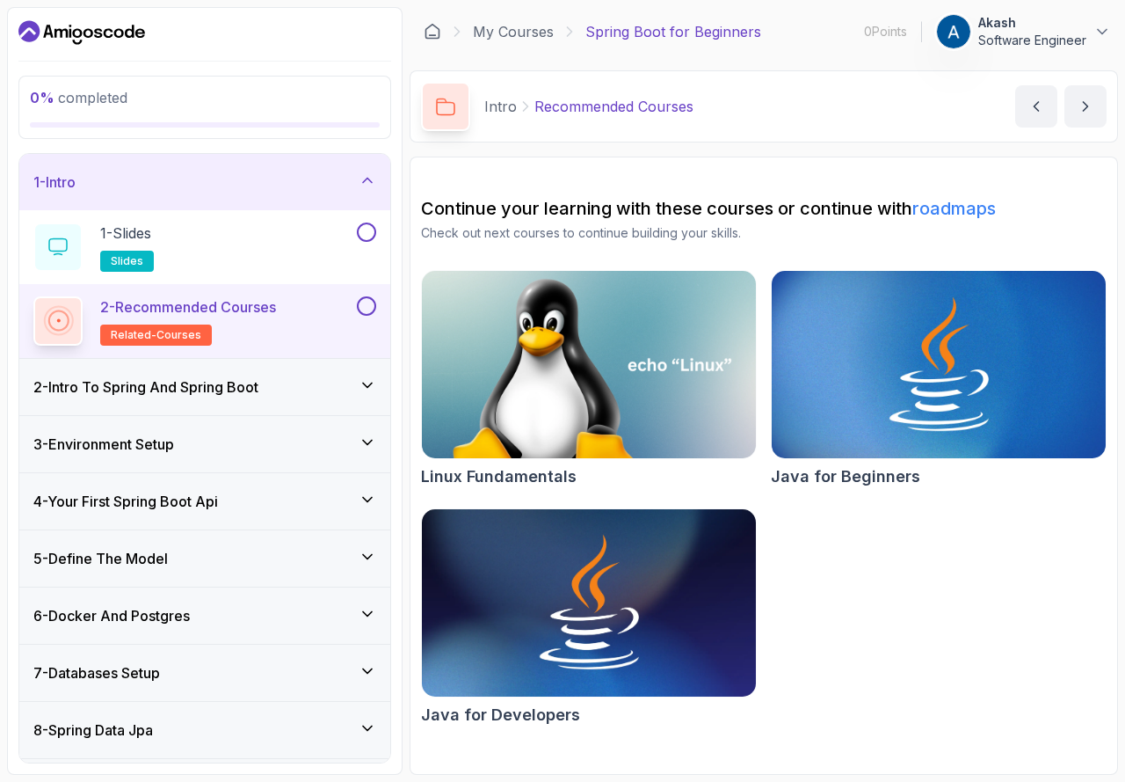
click at [265, 404] on div "2 - Intro To Spring And Spring Boot" at bounding box center [204, 387] width 371 height 56
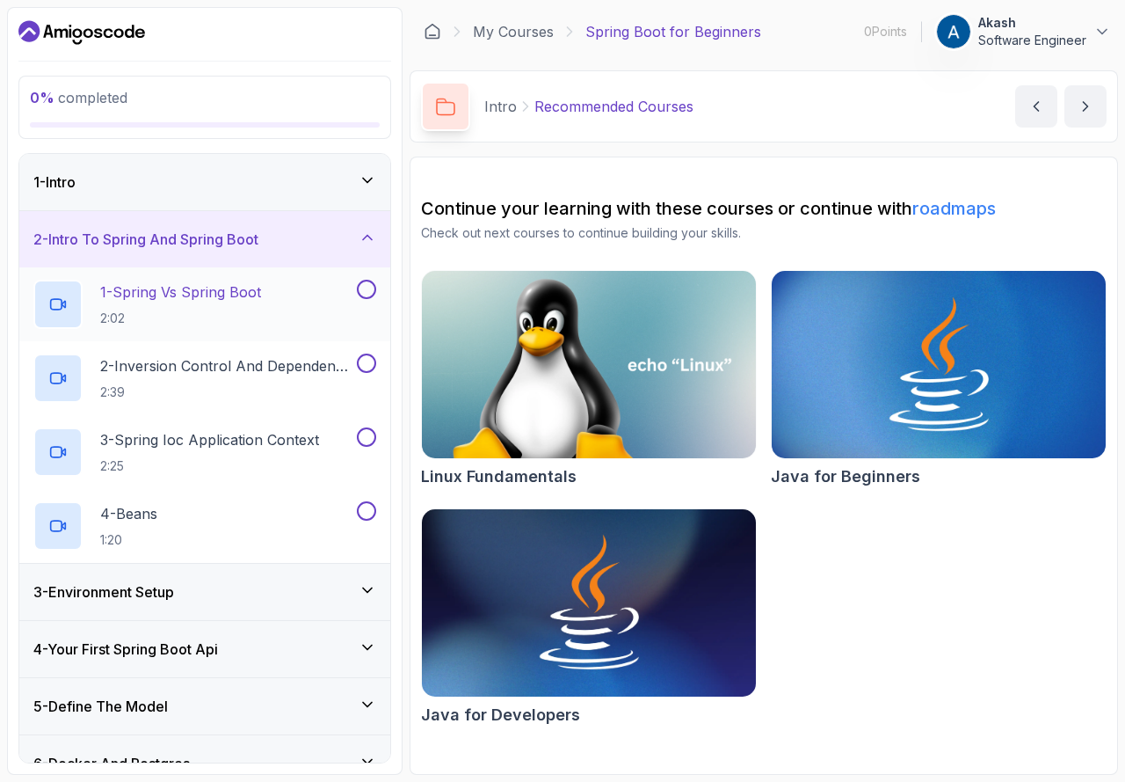
click at [375, 291] on button at bounding box center [366, 289] width 19 height 19
click at [42, 306] on div at bounding box center [57, 304] width 49 height 49
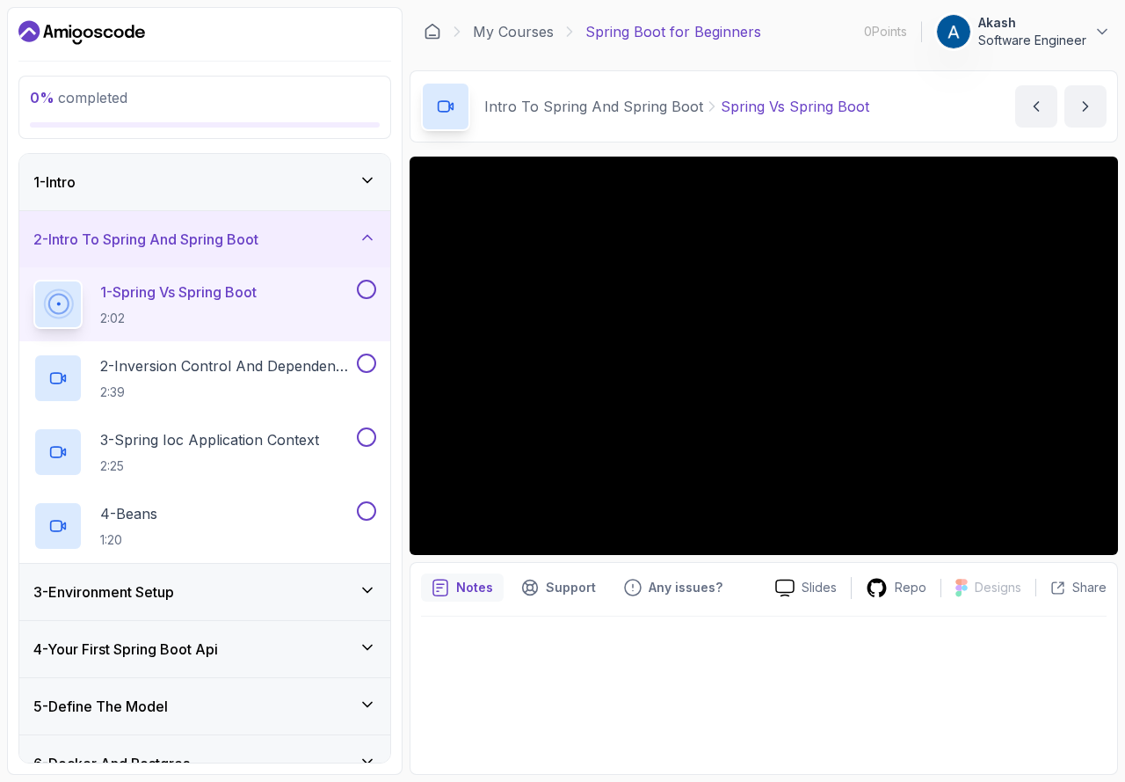
click at [969, 466] on div at bounding box center [764, 356] width 709 height 398
click at [167, 293] on p "1 - Spring Vs Spring Boot" at bounding box center [178, 291] width 157 height 21
click at [764, 343] on div at bounding box center [764, 356] width 709 height 398
click at [446, 575] on div "Notes" at bounding box center [462, 587] width 83 height 28
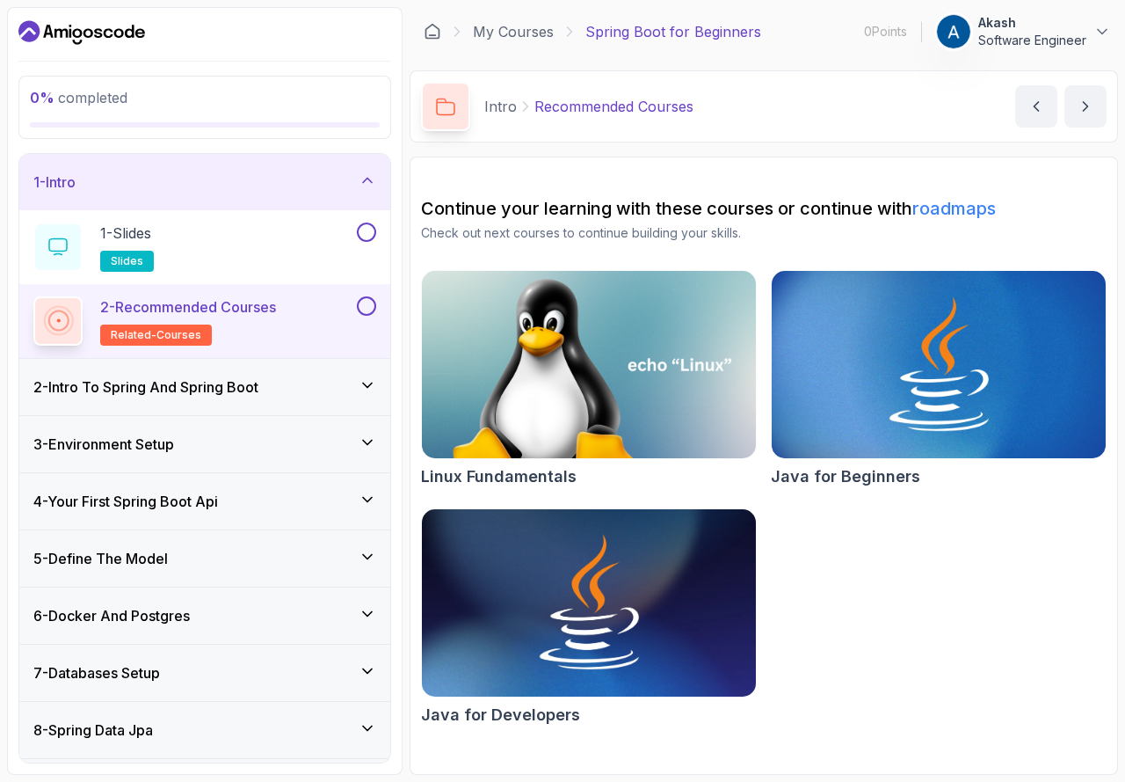
click at [310, 368] on div "2 - Intro To Spring And Spring Boot" at bounding box center [204, 387] width 371 height 56
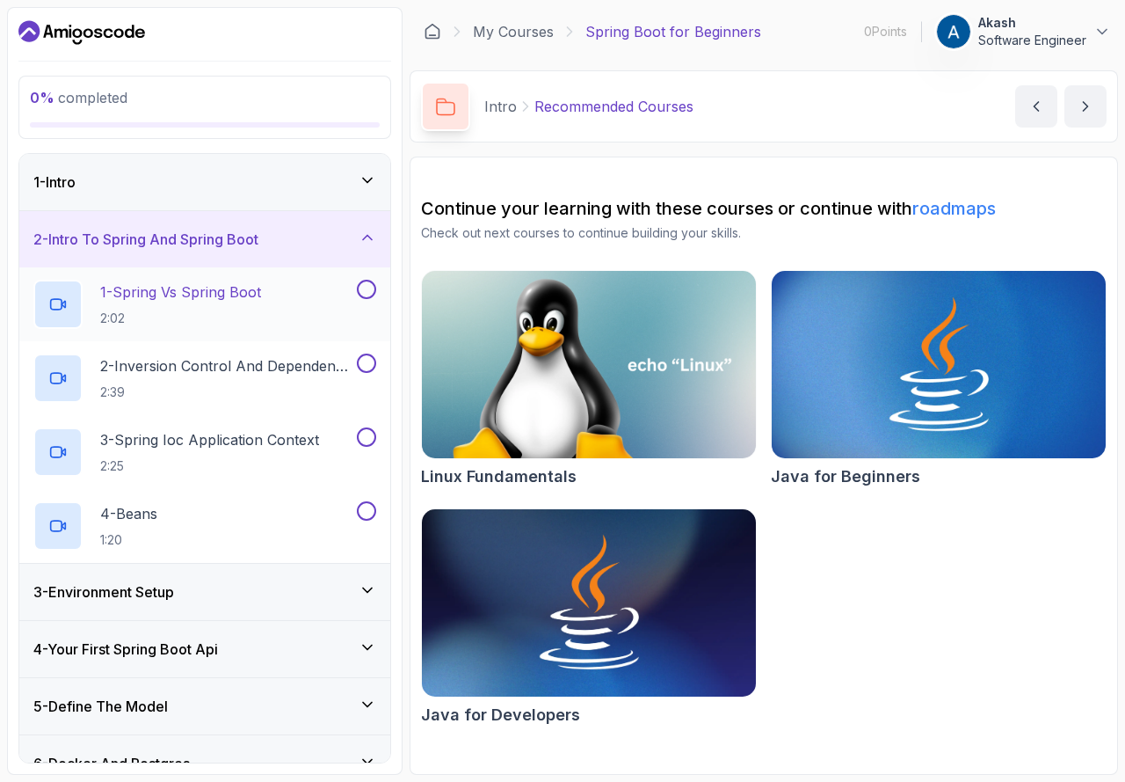
click at [370, 296] on button at bounding box center [366, 289] width 19 height 19
click at [370, 296] on icon at bounding box center [367, 289] width 16 height 18
click at [74, 300] on div at bounding box center [57, 304] width 49 height 49
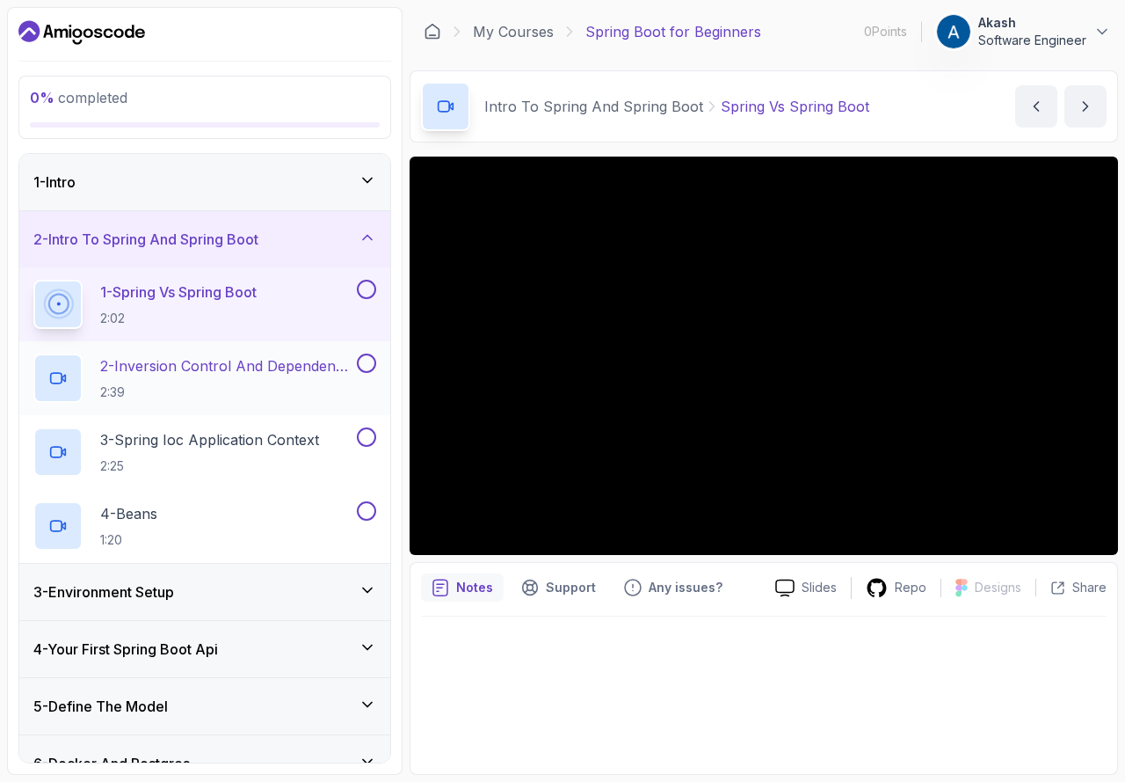
click at [178, 411] on div "2 - Inversion Control And Dependency Injection 2:39" at bounding box center [204, 378] width 371 height 74
click at [63, 369] on icon at bounding box center [58, 378] width 18 height 18
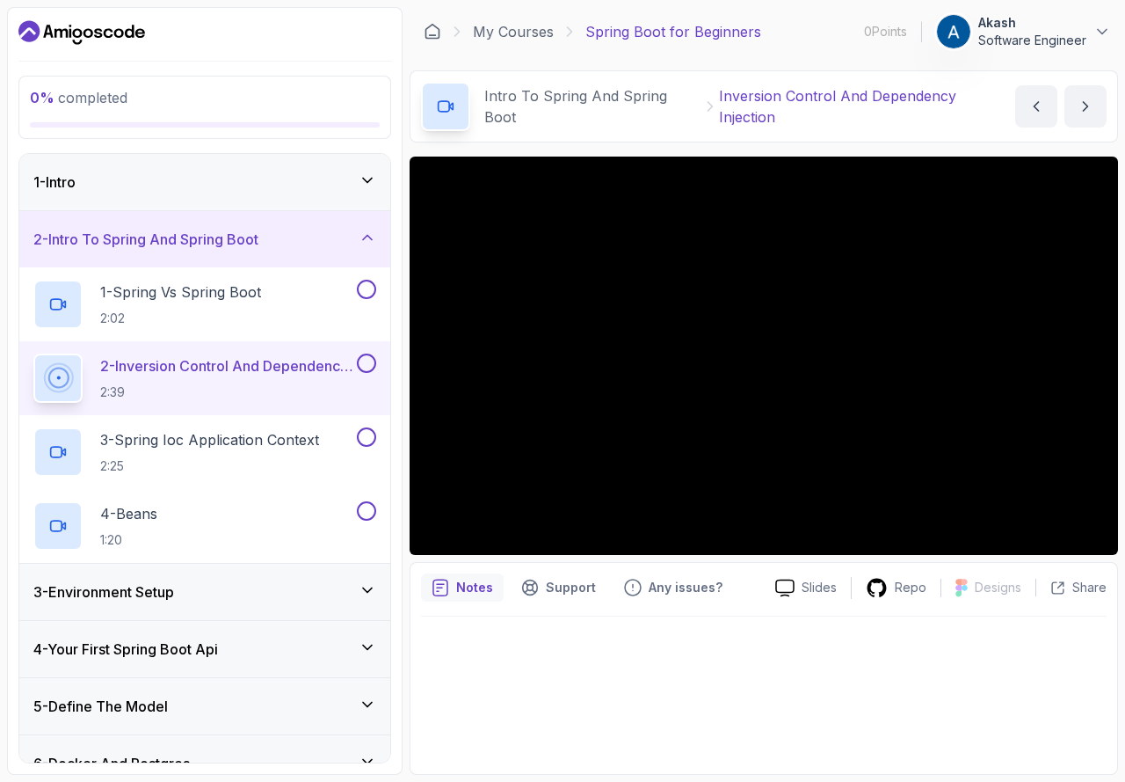
click at [618, 384] on div at bounding box center [764, 356] width 709 height 398
click at [77, 306] on div at bounding box center [57, 304] width 49 height 49
